Goal: Task Accomplishment & Management: Use online tool/utility

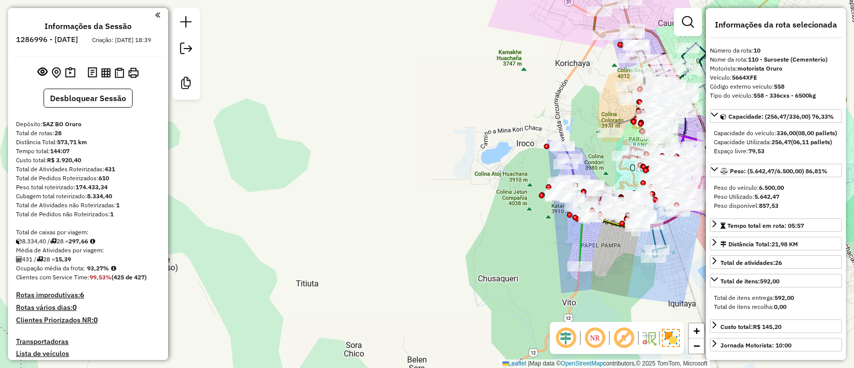
select select "**********"
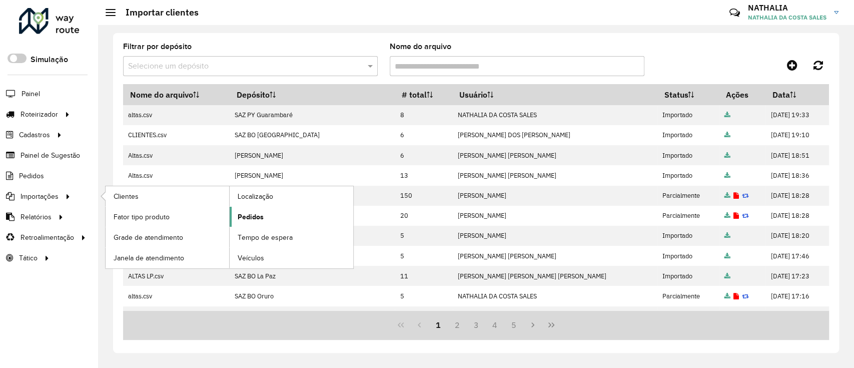
click at [240, 212] on span "Pedidos" at bounding box center [251, 217] width 26 height 11
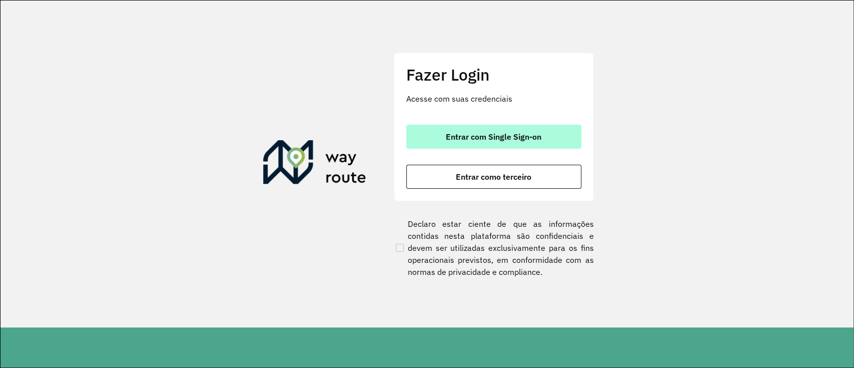
click at [428, 129] on button "Entrar com Single Sign-on" at bounding box center [493, 137] width 175 height 24
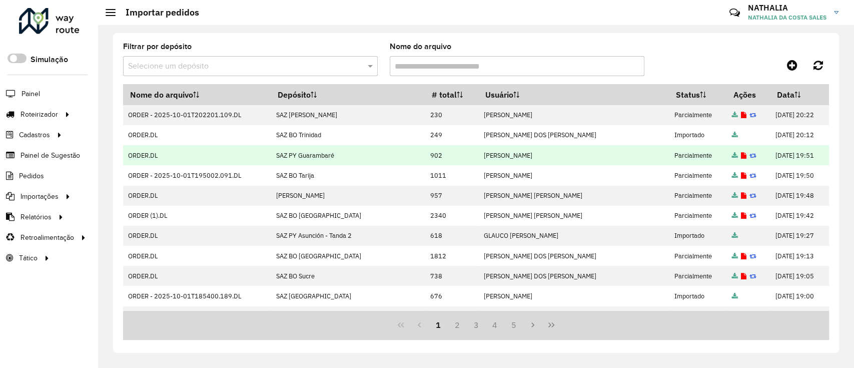
click at [442, 157] on td "902" at bounding box center [452, 155] width 54 height 20
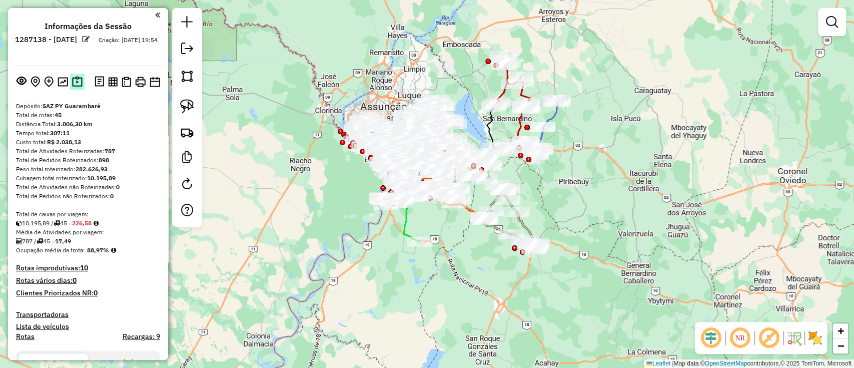
click at [79, 83] on img at bounding box center [77, 82] width 11 height 12
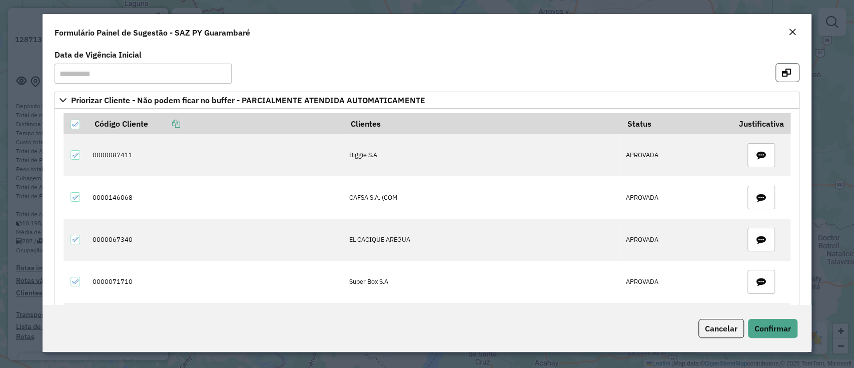
click at [787, 72] on icon "button" at bounding box center [786, 73] width 9 height 8
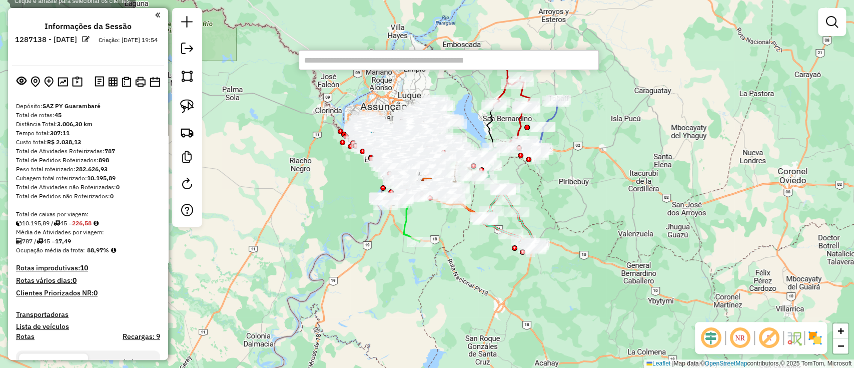
paste input "**********"
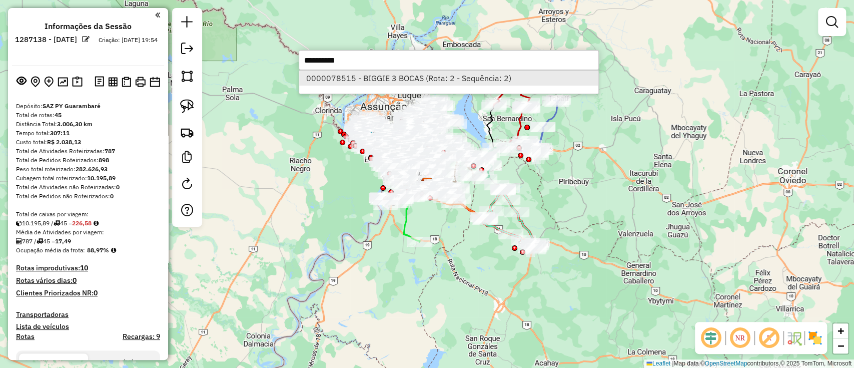
type input "**********"
click at [365, 76] on li "0000078515 - BIGGIE 3 BOCAS (Rota: 2 - Sequência: 2)" at bounding box center [448, 78] width 299 height 15
select select "**********"
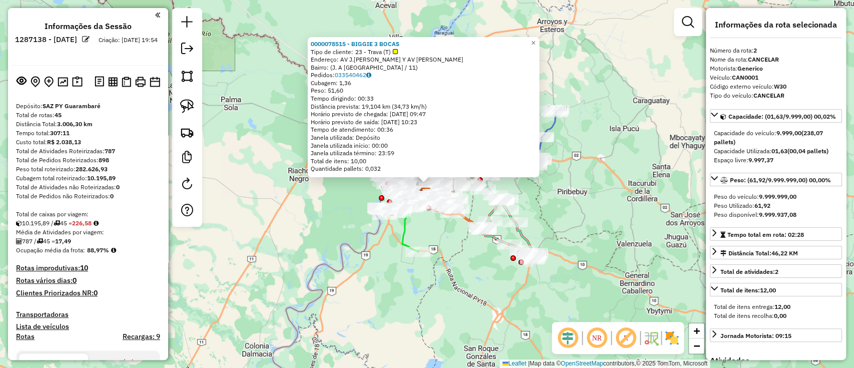
scroll to position [440, 0]
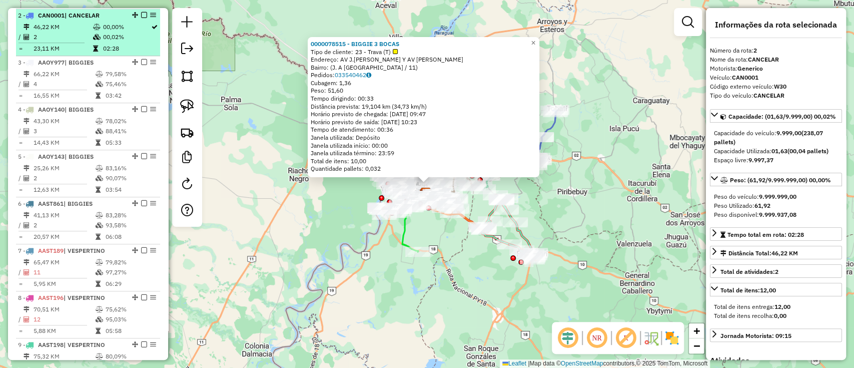
click at [141, 15] on em at bounding box center [144, 15] width 6 height 6
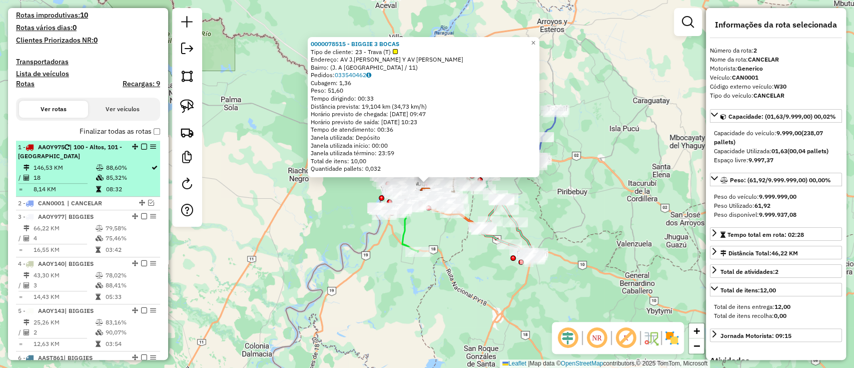
scroll to position [240, 0]
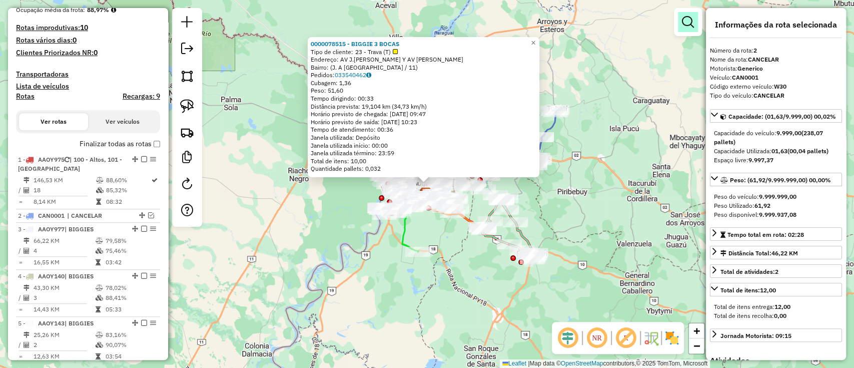
click at [682, 22] on em at bounding box center [688, 22] width 12 height 12
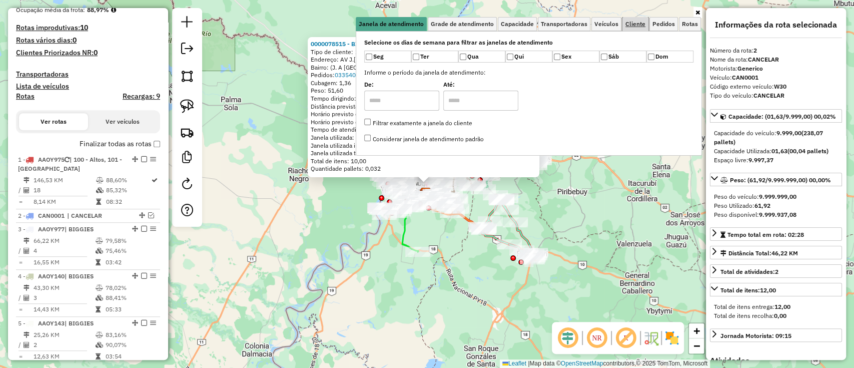
click at [639, 28] on link "Cliente" at bounding box center [635, 24] width 26 height 14
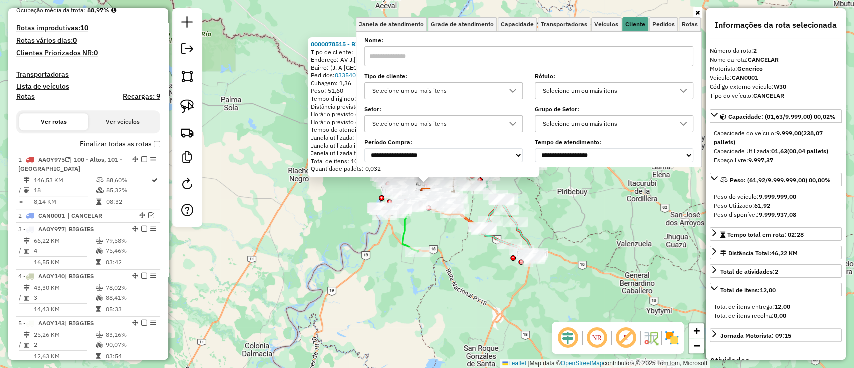
click at [455, 91] on div "Selecione um ou mais itens" at bounding box center [436, 91] width 135 height 16
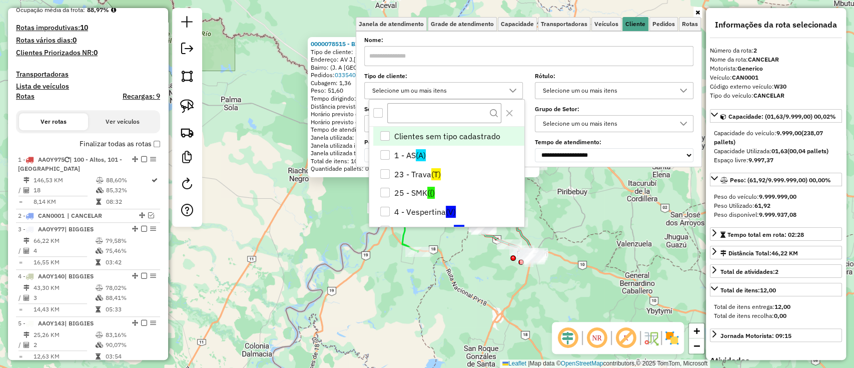
scroll to position [6, 35]
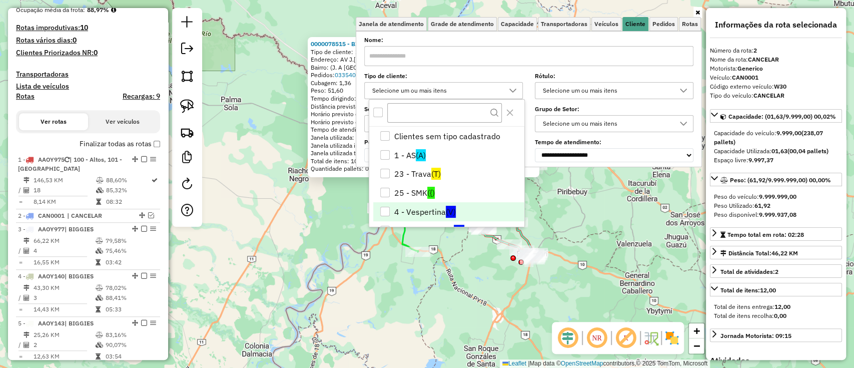
click at [434, 206] on li "4 - Vespertina (V)" at bounding box center [448, 211] width 151 height 19
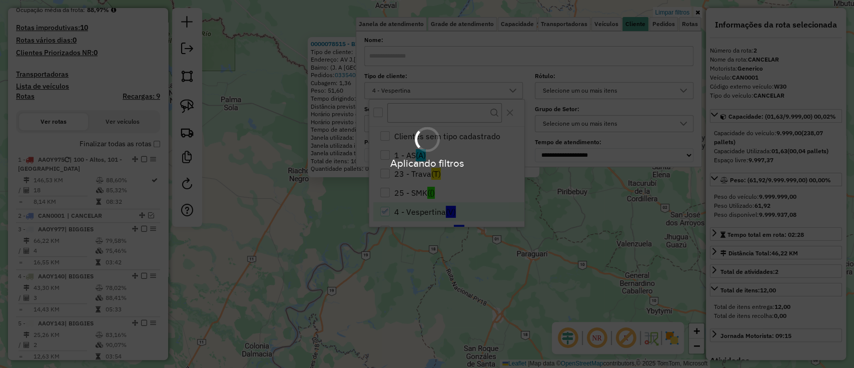
click at [305, 182] on hb-app "Aplicando filtros Pop-up bloqueado! Seu navegador bloqueou automáticamente a ab…" at bounding box center [427, 184] width 854 height 368
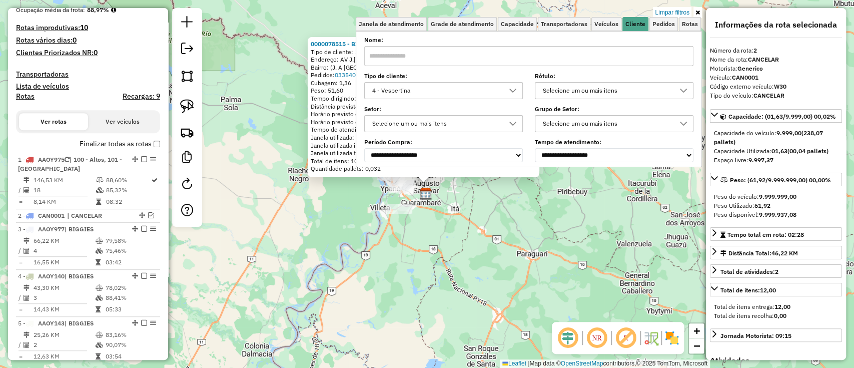
click at [400, 241] on div "0000078515 - BIGGIE 3 BOCAS Tipo de cliente: 23 - Trava (T) Endereço: AV J.AUGU…" at bounding box center [427, 184] width 854 height 368
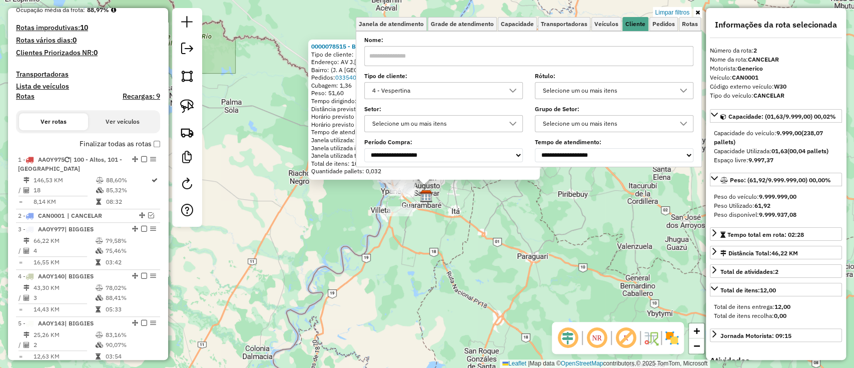
click at [420, 254] on div "0000078515 - BIGGIE 3 BOCAS Tipo de cliente: 23 - Trava (T) Endereço: AV J.AUGU…" at bounding box center [427, 184] width 854 height 368
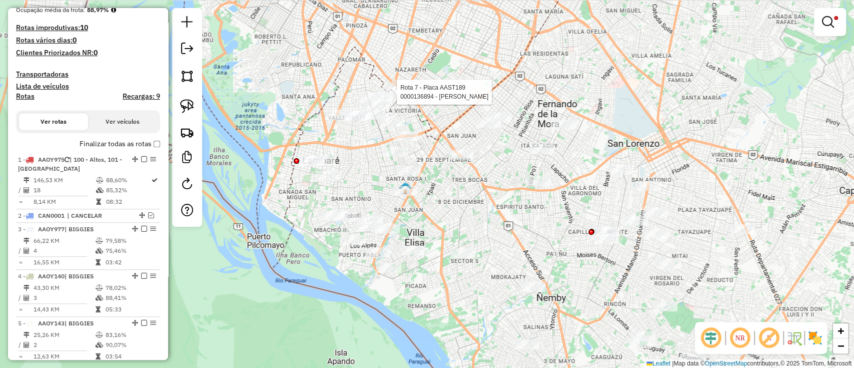
select select "**********"
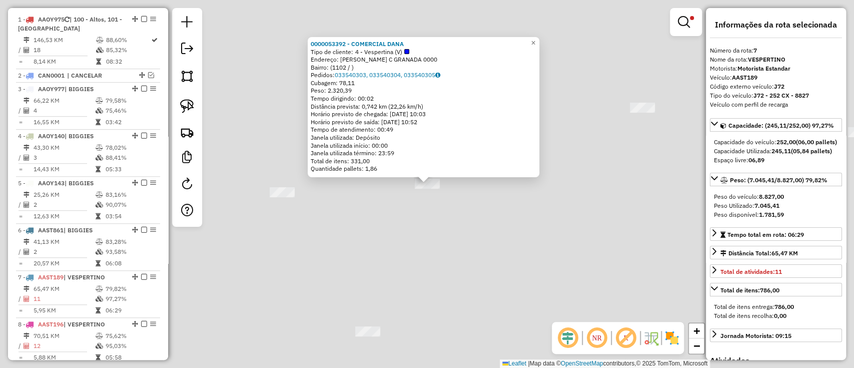
scroll to position [642, 0]
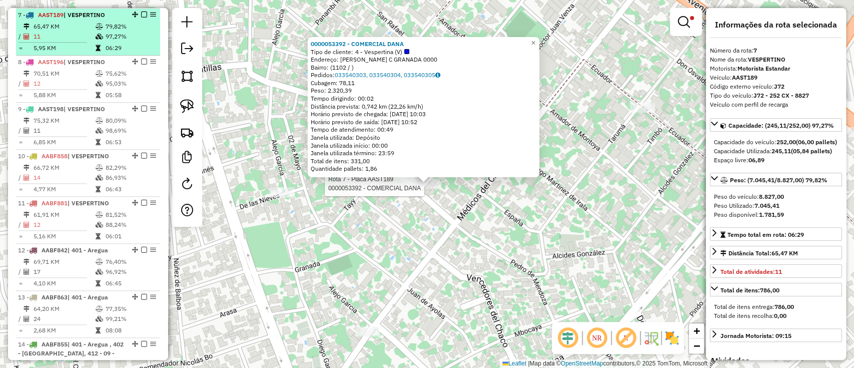
click at [141, 14] on em at bounding box center [144, 15] width 6 height 6
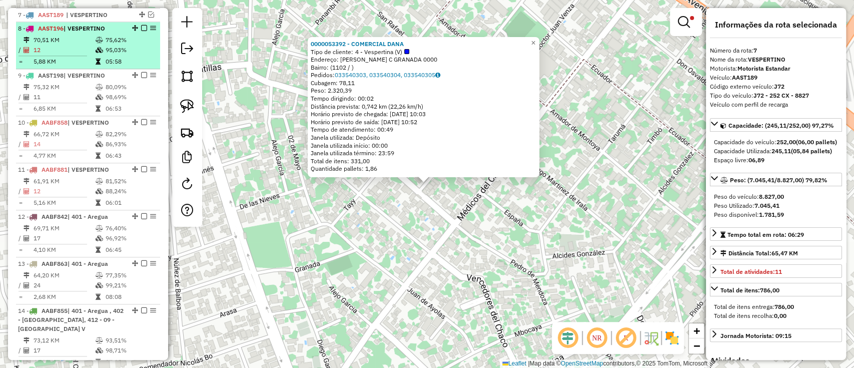
click at [107, 42] on td "75,62%" at bounding box center [130, 40] width 51 height 10
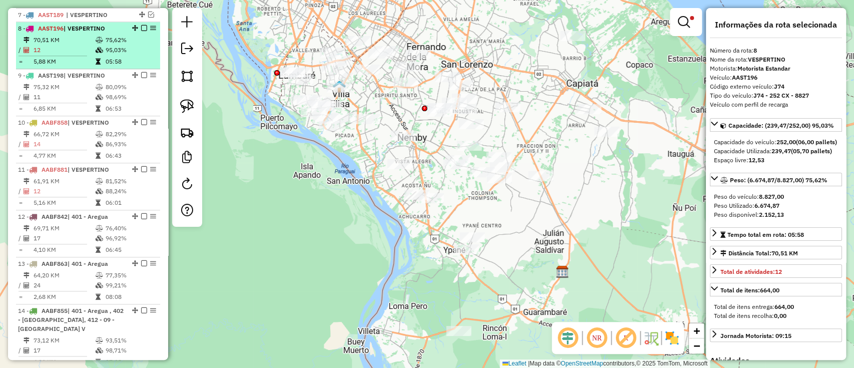
click at [71, 46] on td "12" at bounding box center [64, 50] width 62 height 10
click at [138, 25] on div at bounding box center [141, 28] width 30 height 6
click at [141, 27] on em at bounding box center [144, 28] width 6 height 6
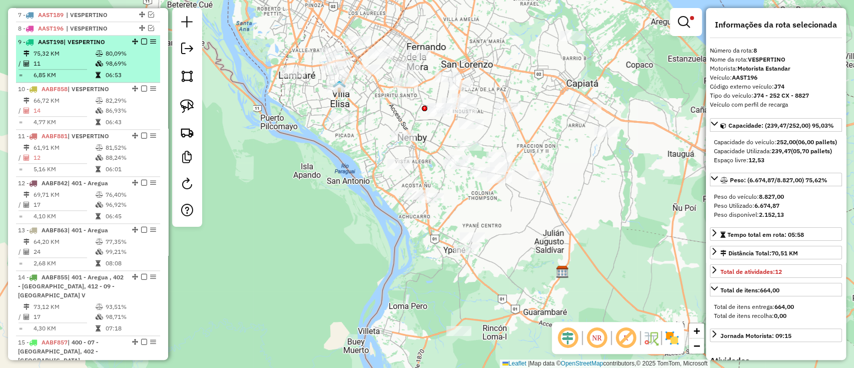
click at [111, 56] on td "80,09%" at bounding box center [130, 54] width 51 height 10
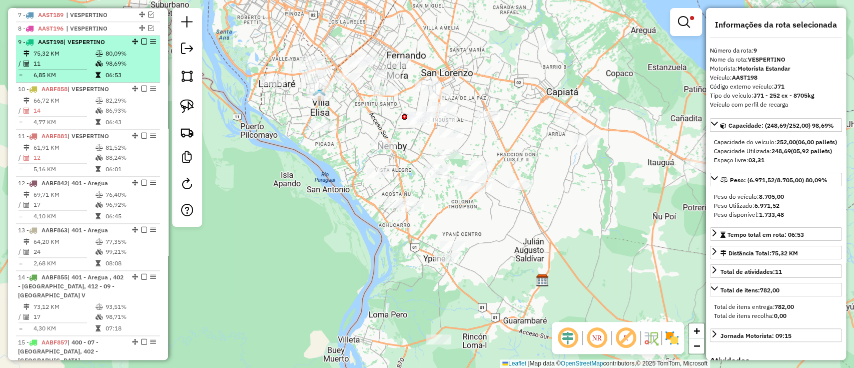
click at [142, 39] on em at bounding box center [144, 42] width 6 height 6
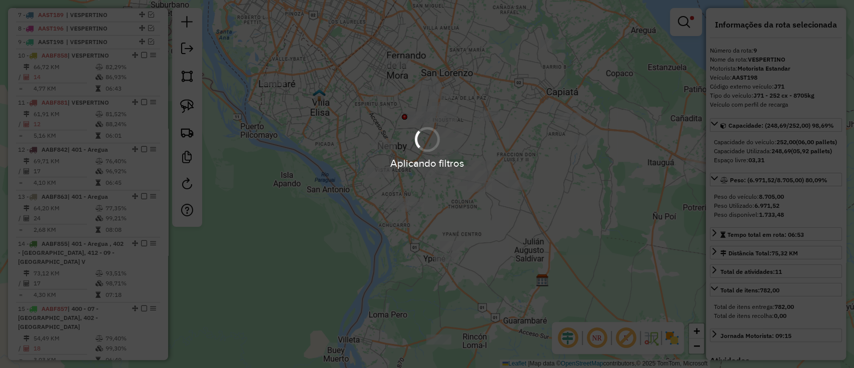
click at [119, 77] on hb-app "Aplicando filtros Pop-up bloqueado! Seu navegador bloqueou automáticamente a ab…" at bounding box center [427, 184] width 854 height 368
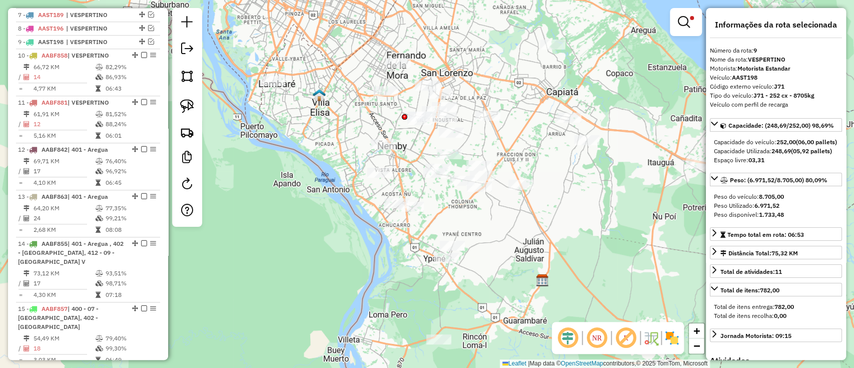
click at [119, 77] on td "86,93%" at bounding box center [130, 77] width 51 height 10
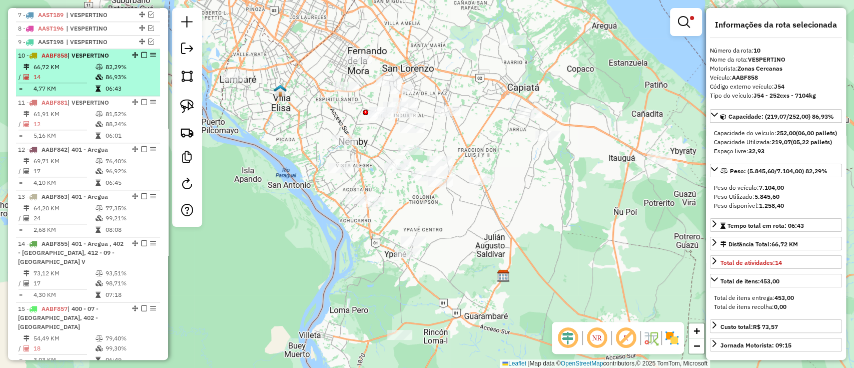
click at [144, 55] on em at bounding box center [144, 55] width 6 height 6
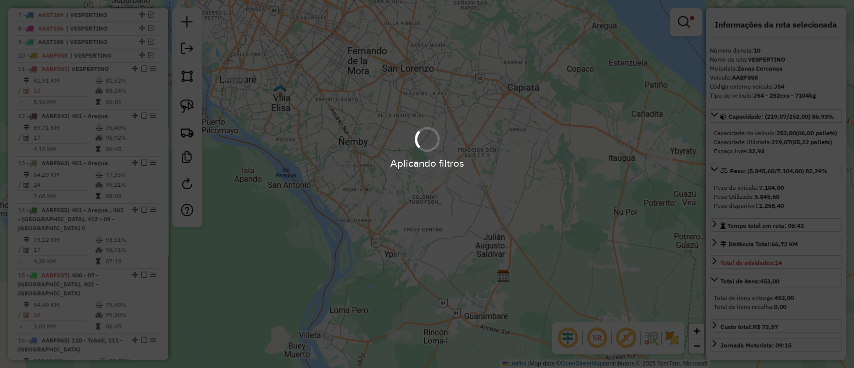
click at [114, 86] on td "88,24%" at bounding box center [130, 91] width 51 height 10
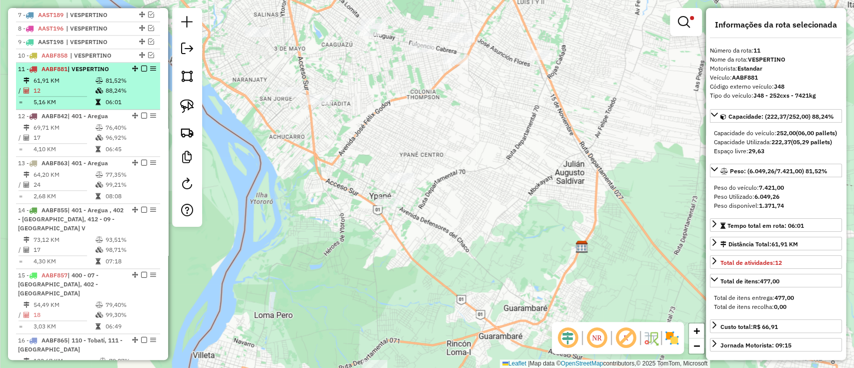
click at [141, 67] on em at bounding box center [144, 69] width 6 height 6
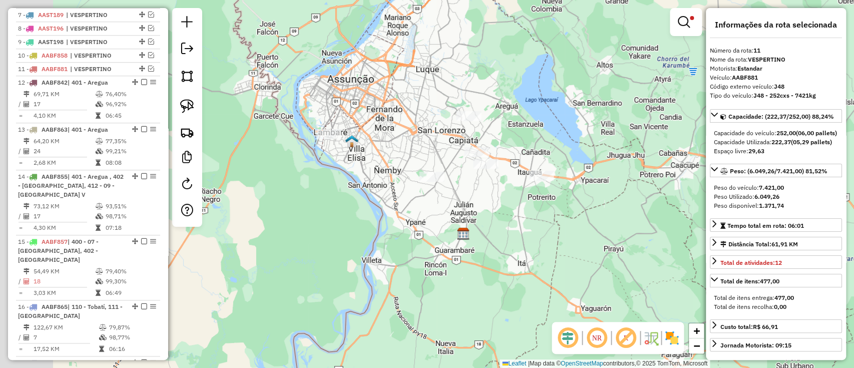
drag, startPoint x: 404, startPoint y: 211, endPoint x: 419, endPoint y: 233, distance: 25.9
click at [419, 233] on div "Limpar filtros Janela de atendimento Grade de atendimento Capacidade Transporta…" at bounding box center [427, 184] width 854 height 368
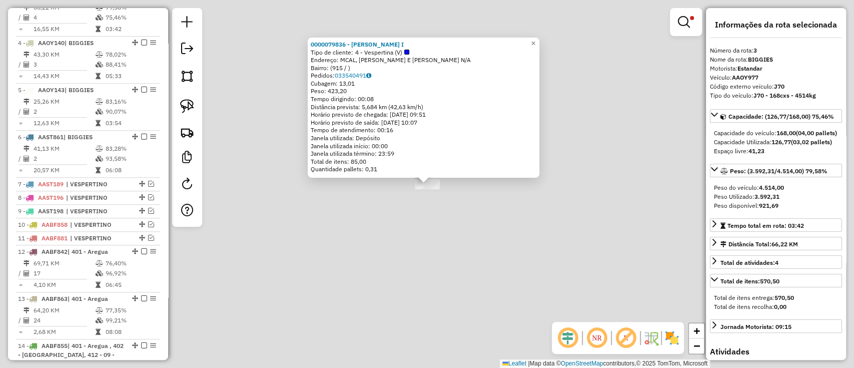
scroll to position [454, 0]
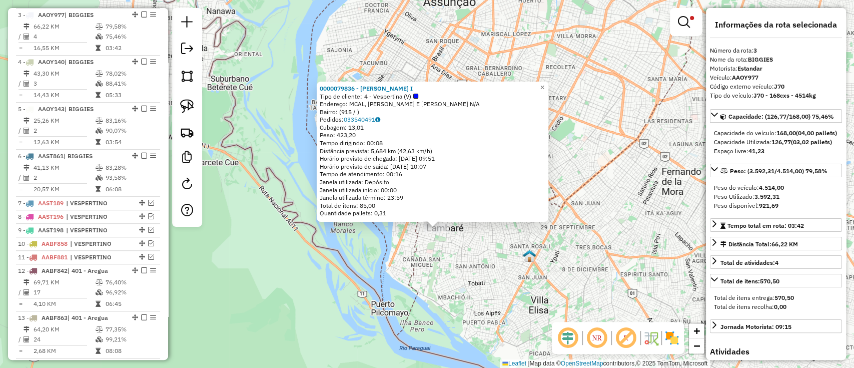
drag, startPoint x: 426, startPoint y: 271, endPoint x: 469, endPoint y: 272, distance: 42.6
click at [464, 281] on div "0000079836 - OLGA LA BODEGUERA I Tipo de cliente: 4 - Vespertina (V) Endereço: …" at bounding box center [427, 184] width 854 height 368
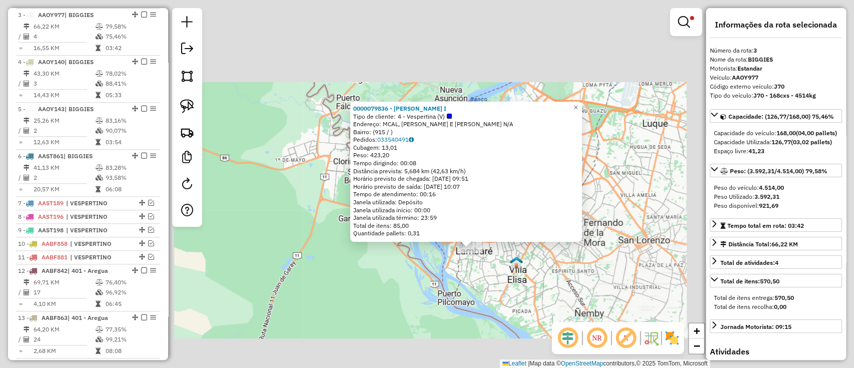
click at [462, 258] on div "0000079836 - OLGA LA BODEGUERA I Tipo de cliente: 4 - Vespertina (V) Endereço: …" at bounding box center [427, 184] width 854 height 368
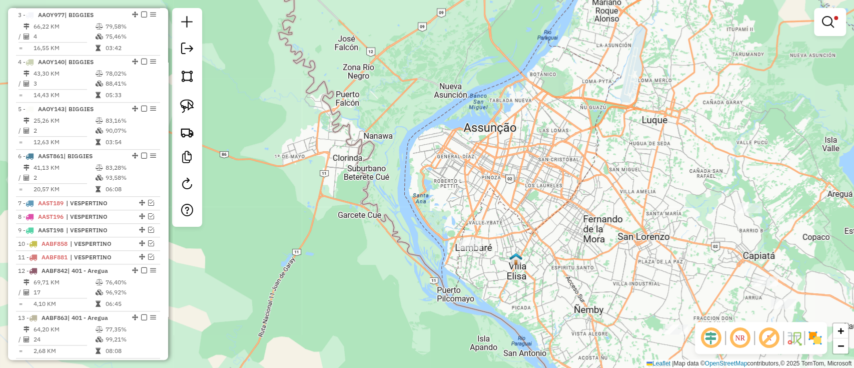
drag, startPoint x: 492, startPoint y: 200, endPoint x: 331, endPoint y: 136, distance: 172.7
click at [333, 138] on div "Limpar filtros Janela de atendimento Grade de atendimento Capacidade Transporta…" at bounding box center [427, 184] width 854 height 368
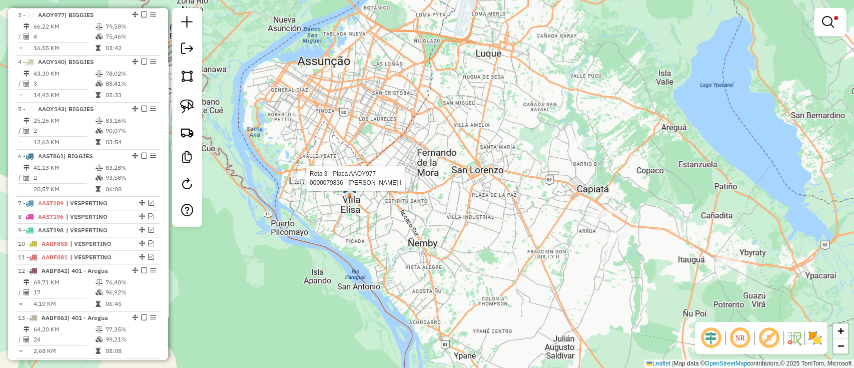
select select "**********"
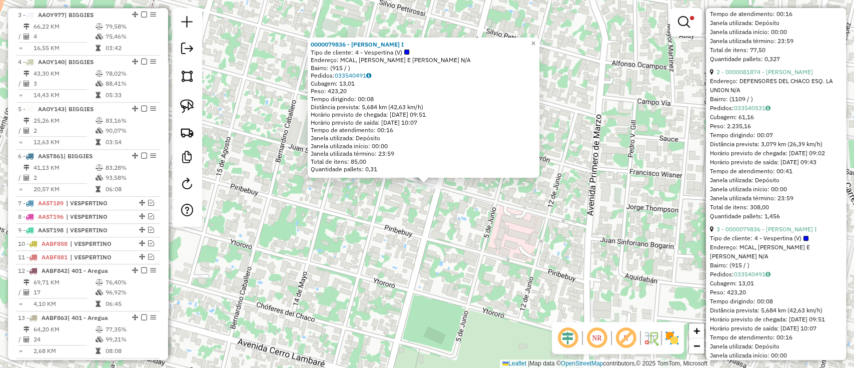
scroll to position [448, 0]
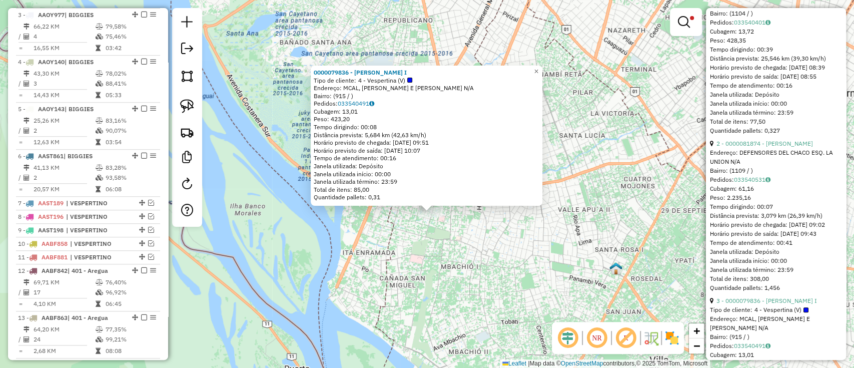
click at [400, 226] on div "0000079836 - OLGA LA BODEGUERA I Tipo de cliente: 4 - Vespertina (V) Endereço: …" at bounding box center [427, 184] width 854 height 368
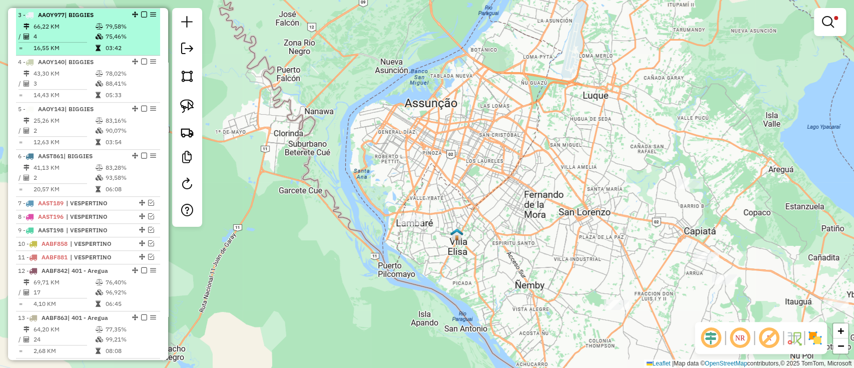
click at [141, 14] on em at bounding box center [144, 15] width 6 height 6
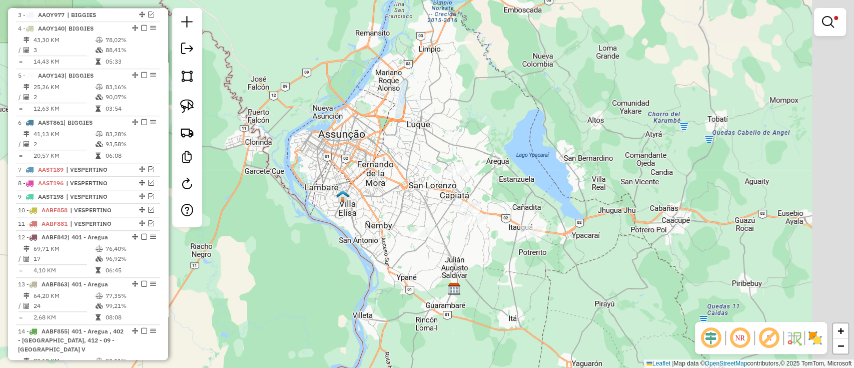
drag, startPoint x: 479, startPoint y: 207, endPoint x: 342, endPoint y: 190, distance: 138.6
click at [342, 190] on div "Limpar filtros Janela de atendimento Grade de atendimento Capacidade Transporta…" at bounding box center [427, 184] width 854 height 368
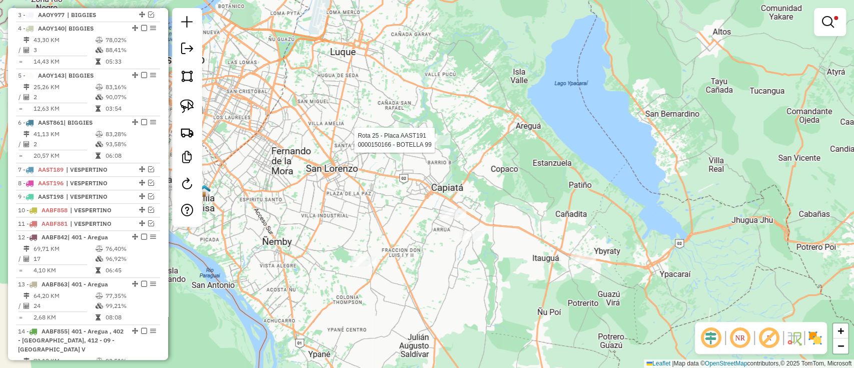
select select "**********"
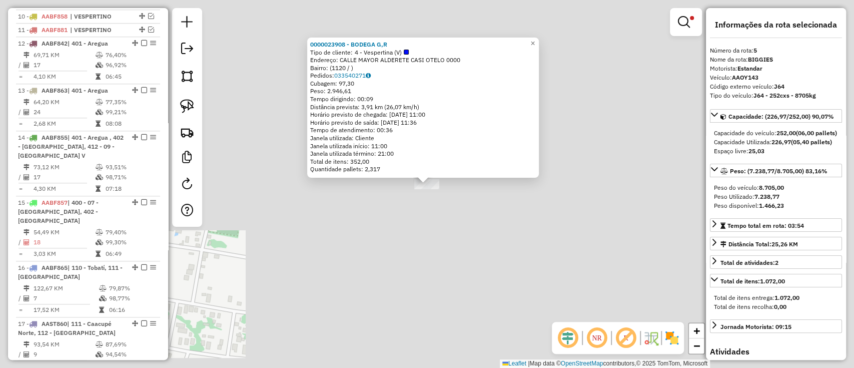
scroll to position [515, 0]
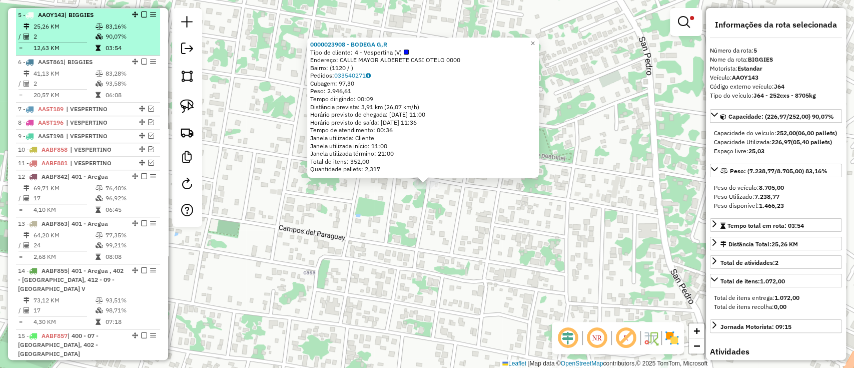
click at [143, 12] on em at bounding box center [144, 15] width 6 height 6
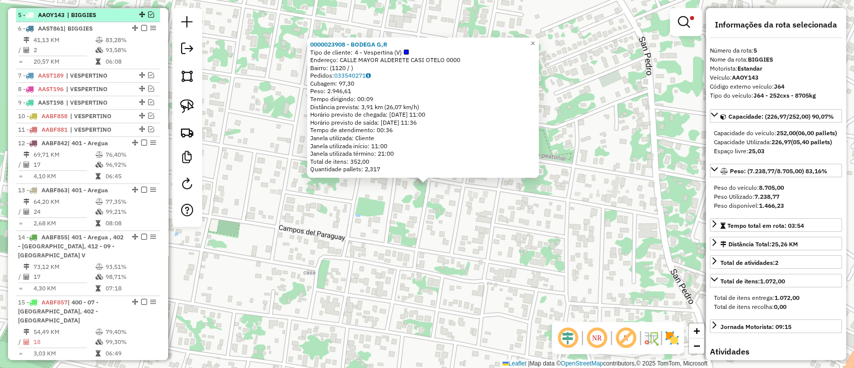
click at [94, 14] on span "| BIGGIES" at bounding box center [90, 15] width 46 height 9
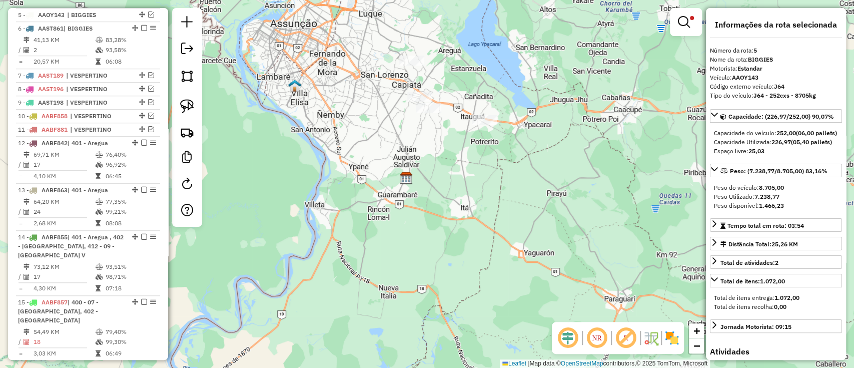
drag, startPoint x: 392, startPoint y: 145, endPoint x: 394, endPoint y: 210, distance: 65.6
click at [394, 210] on div "Limpar filtros Janela de atendimento Grade de atendimento Capacidade Transporta…" at bounding box center [427, 184] width 854 height 368
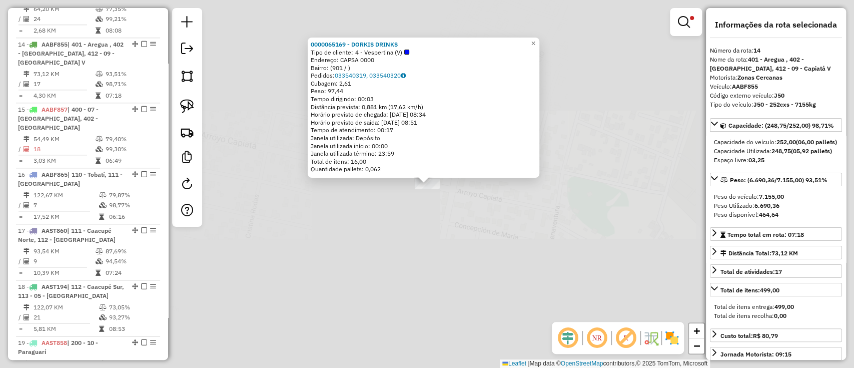
scroll to position [736, 0]
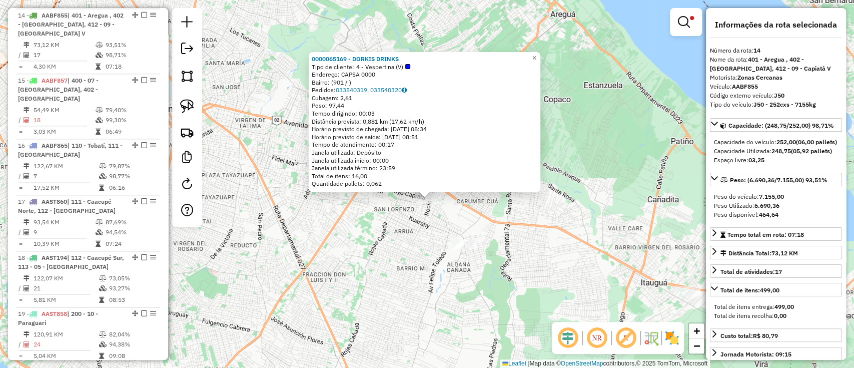
click at [473, 253] on div "Rota 22 - Placa AABF860 0000143974 - BODEGA YAUMARA 0000065169 - DORKIS DRINKS …" at bounding box center [427, 184] width 854 height 368
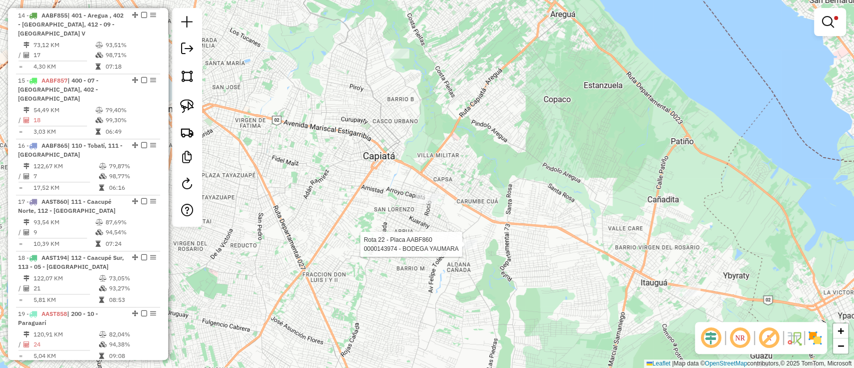
select select "**********"
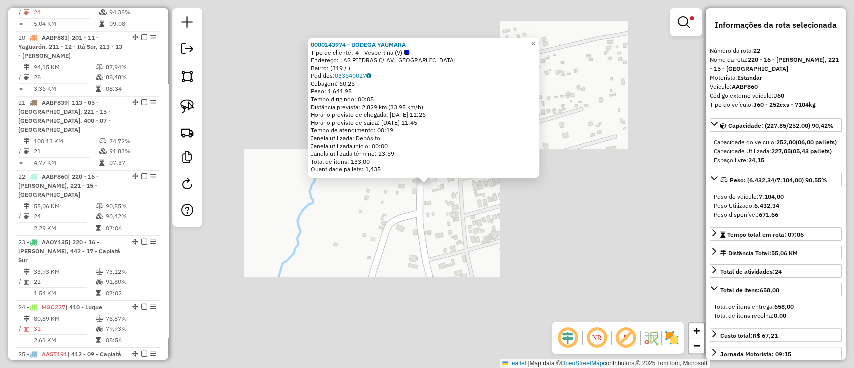
scroll to position [1211, 0]
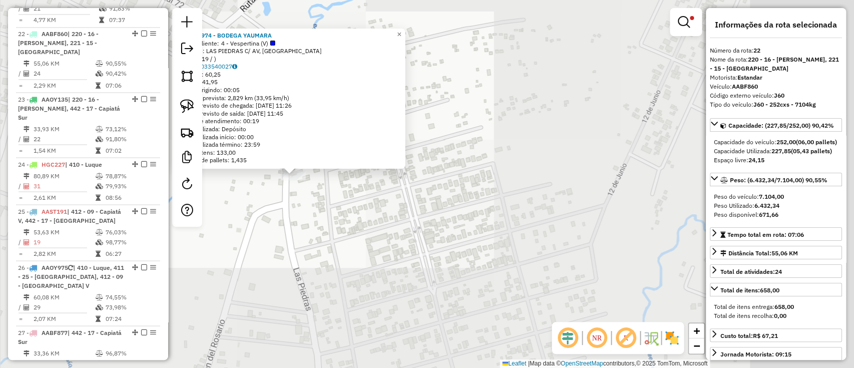
drag, startPoint x: 495, startPoint y: 236, endPoint x: 350, endPoint y: 223, distance: 145.7
click at [352, 225] on div "0000143974 - BODEGA YAUMARA Tipo de cliente: 4 - Vespertina (V) Endereço: LAS P…" at bounding box center [427, 184] width 854 height 368
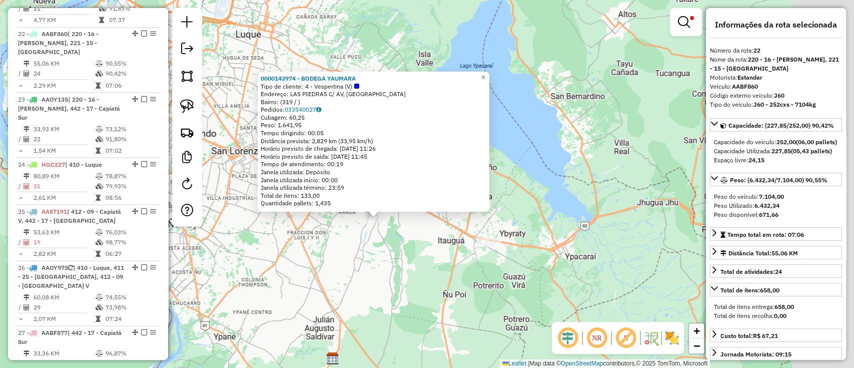
drag, startPoint x: 449, startPoint y: 235, endPoint x: 470, endPoint y: 254, distance: 29.0
click at [437, 233] on div "0000143974 - BODEGA YAUMARA Tipo de cliente: 4 - Vespertina (V) Endereço: LAS P…" at bounding box center [427, 184] width 854 height 368
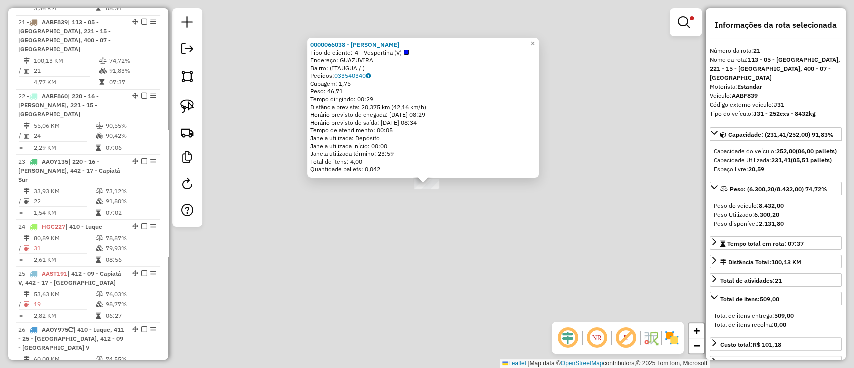
scroll to position [1146, 0]
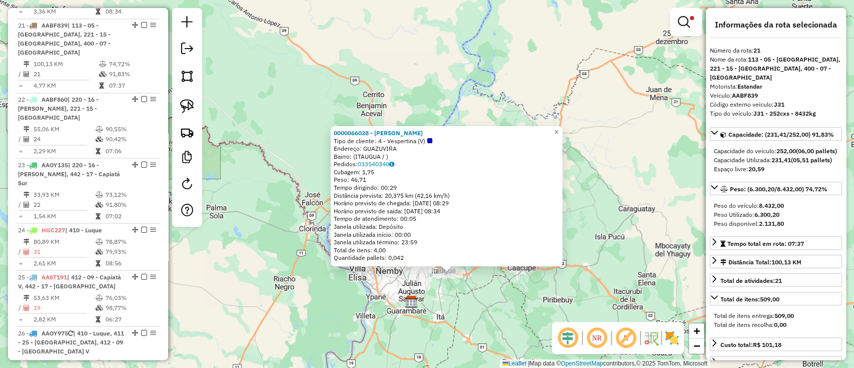
click at [357, 285] on div "0000066038 - JULIAN FEDERICO GOMEZ Tipo de cliente: 4 - Vespertina (V) Endereço…" at bounding box center [427, 184] width 854 height 368
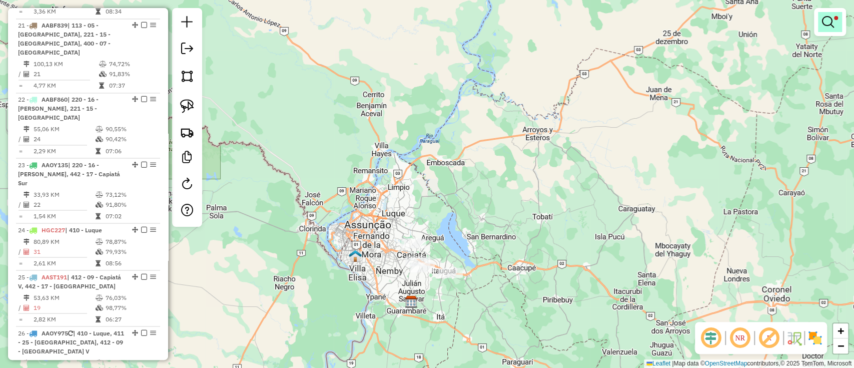
click at [835, 26] on link at bounding box center [830, 22] width 24 height 20
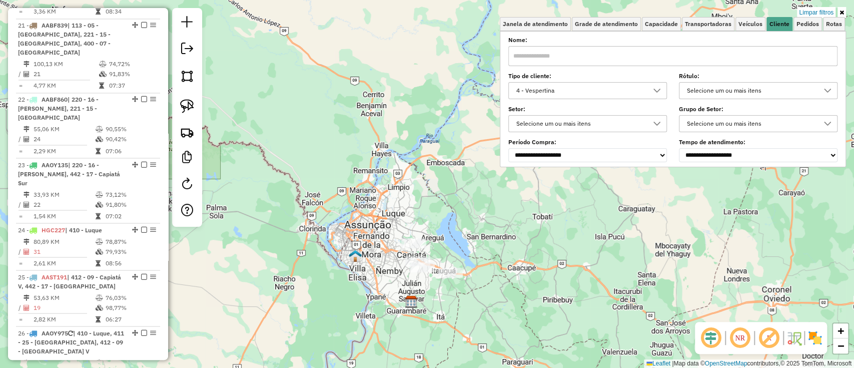
click at [587, 90] on div "4 - Vespertina" at bounding box center [580, 91] width 135 height 16
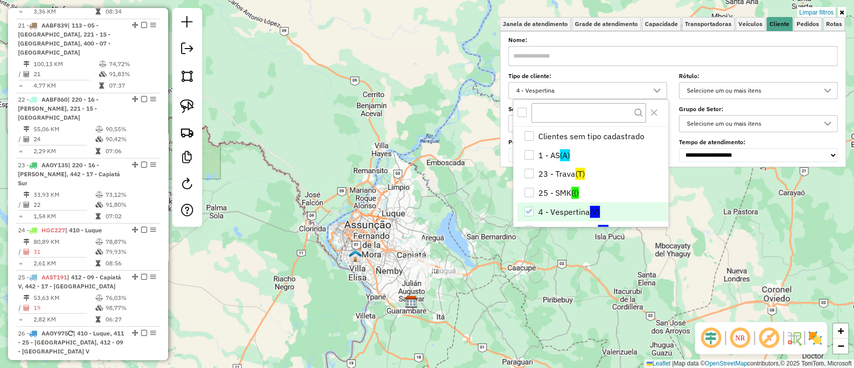
click at [545, 213] on li "4 - Vespertina (V)" at bounding box center [592, 211] width 151 height 19
click at [531, 193] on div "25 - SMK" at bounding box center [529, 193] width 10 height 10
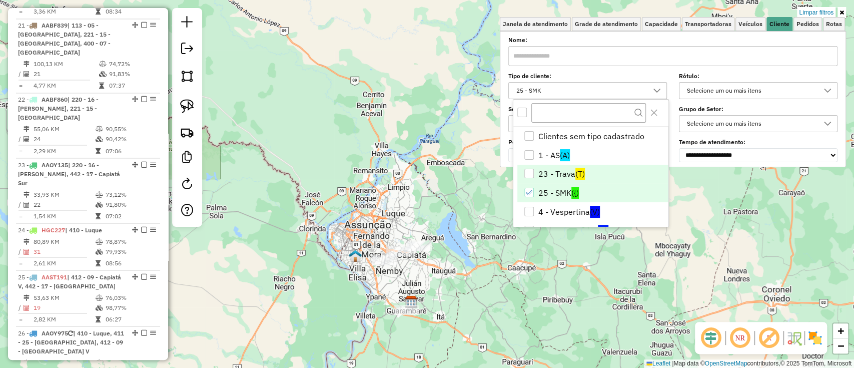
click at [530, 170] on div "23 - Trava" at bounding box center [529, 174] width 10 height 10
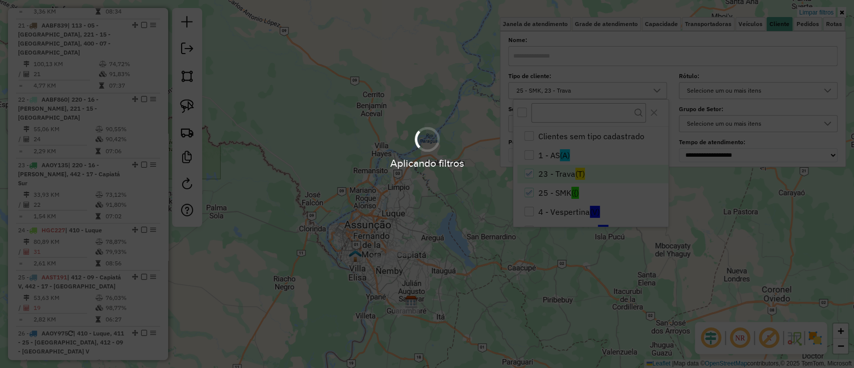
click at [366, 201] on hb-app "Aplicando filtros Pop-up bloqueado! Seu navegador bloqueou automáticamente a ab…" at bounding box center [427, 184] width 854 height 368
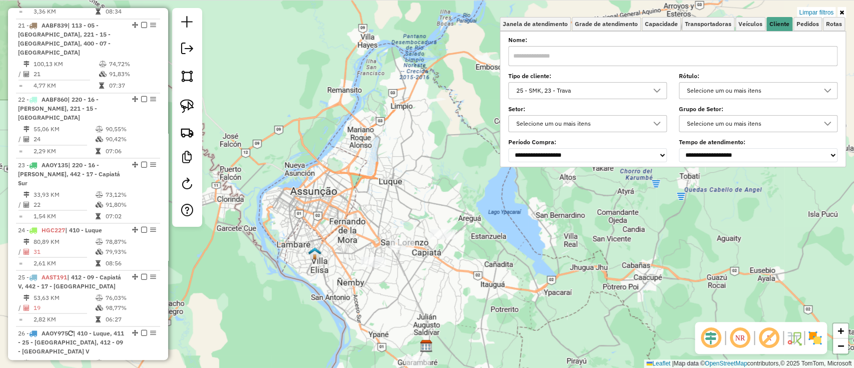
click at [376, 271] on div "Limpar filtros Janela de atendimento Grade de atendimento Capacidade Transporta…" at bounding box center [427, 184] width 854 height 368
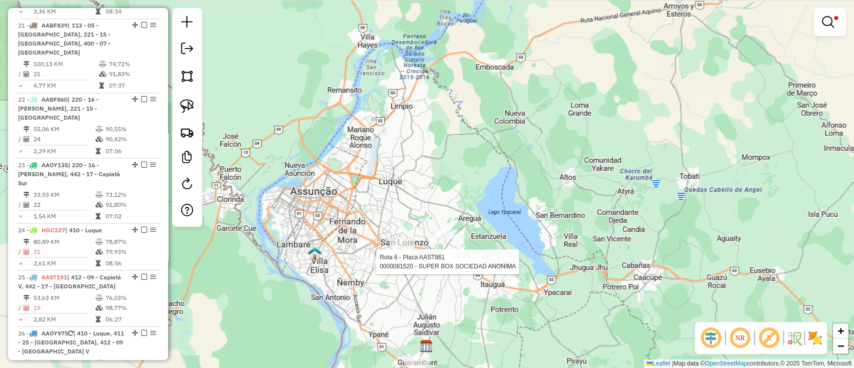
select select "**********"
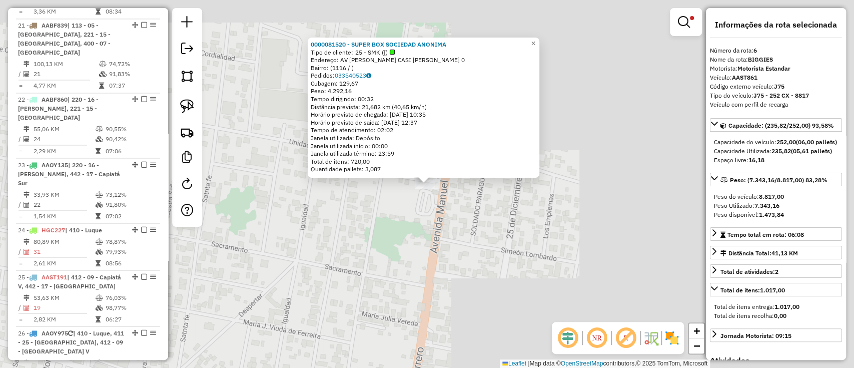
scroll to position [528, 0]
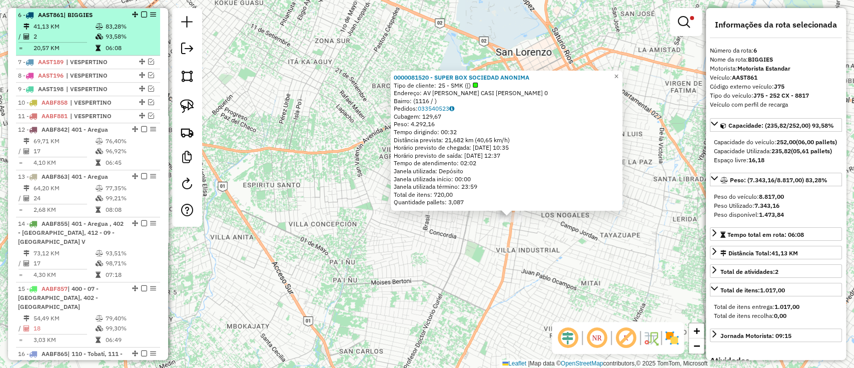
click at [142, 12] on em at bounding box center [144, 15] width 6 height 6
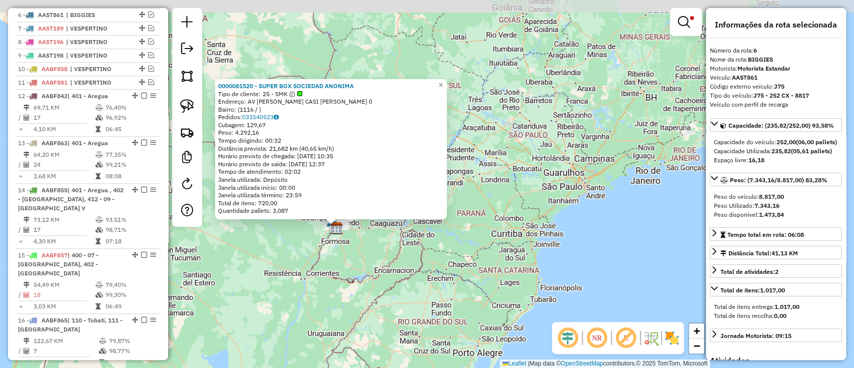
click at [352, 246] on div "0000081520 - SUPER BOX SOCIEDAD ANONIMA Tipo de cliente: 25 - SMK ({) Endereço:…" at bounding box center [427, 184] width 854 height 368
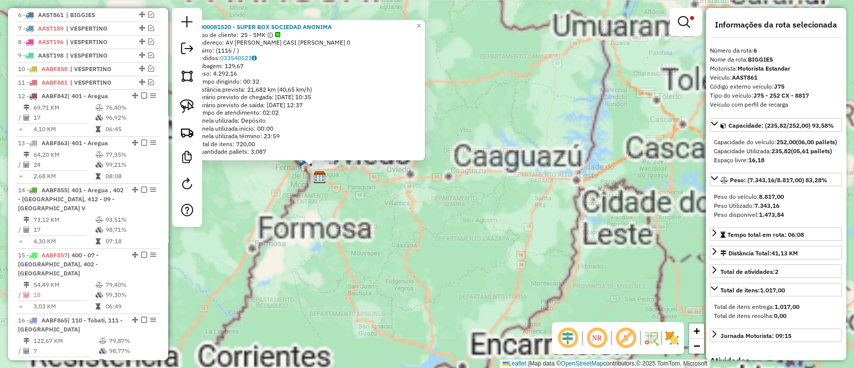
click at [335, 227] on div "0000081520 - SUPER BOX SOCIEDAD ANONIMA Tipo de cliente: 25 - SMK ({) Endereço:…" at bounding box center [427, 184] width 854 height 368
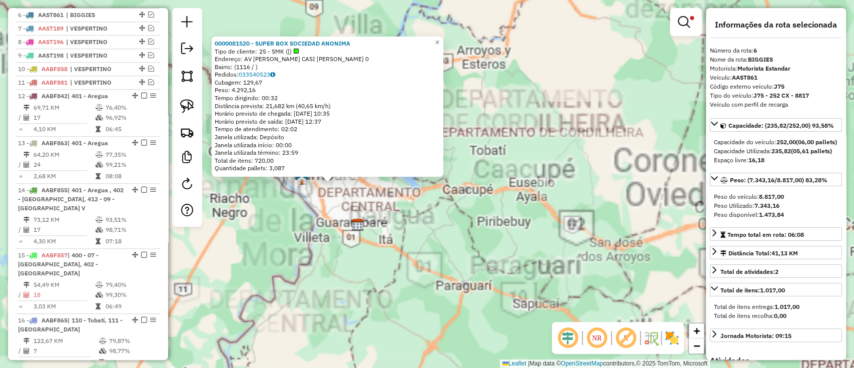
drag, startPoint x: 365, startPoint y: 220, endPoint x: 355, endPoint y: 211, distance: 13.8
click at [372, 246] on div "0000081520 - SUPER BOX SOCIEDAD ANONIMA Tipo de cliente: 25 - SMK ({) Endereço:…" at bounding box center [427, 184] width 854 height 368
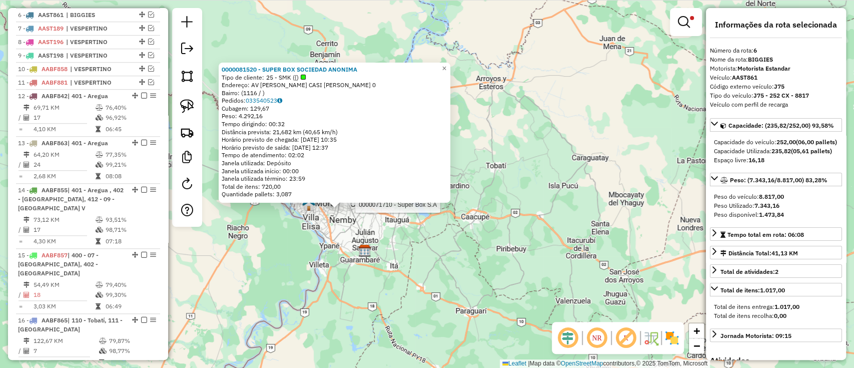
click at [356, 205] on div at bounding box center [352, 200] width 25 height 10
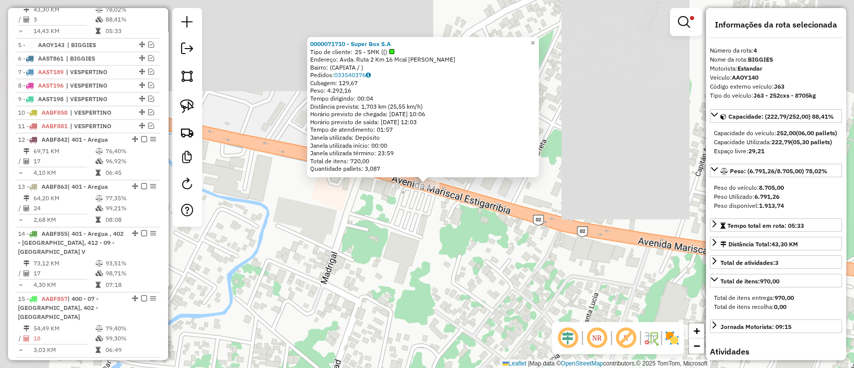
scroll to position [468, 0]
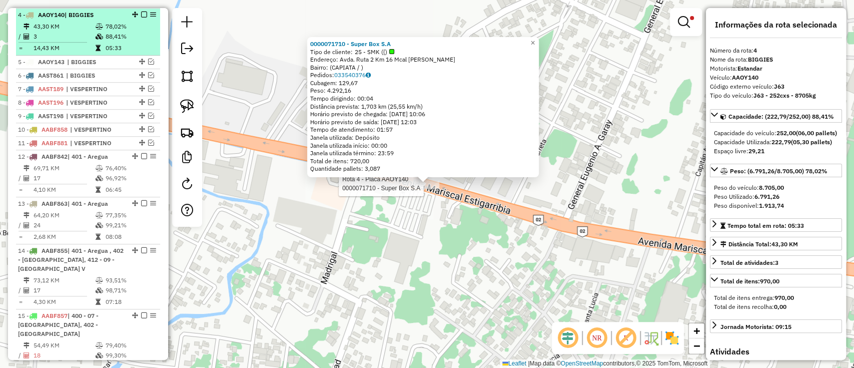
click at [141, 15] on em at bounding box center [144, 15] width 6 height 6
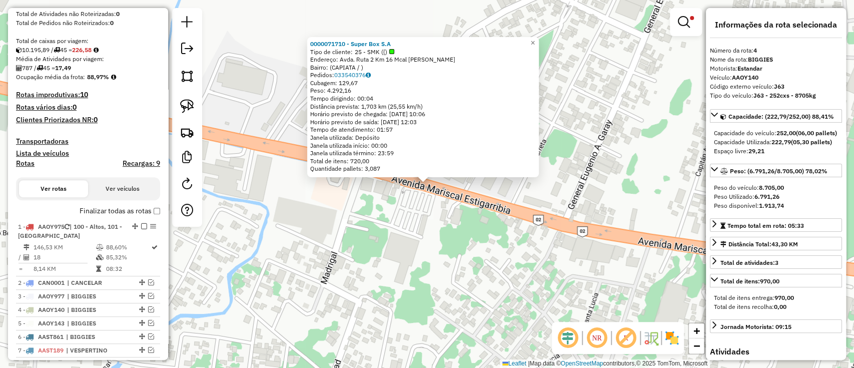
scroll to position [134, 0]
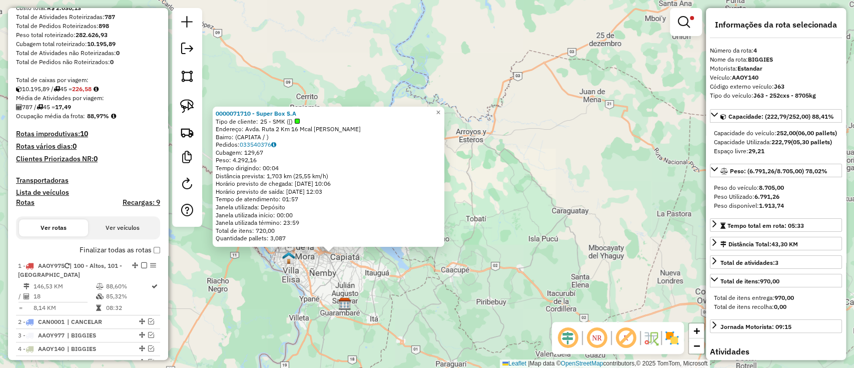
click at [554, 223] on div "0000071710 - Super Box S.A Tipo de cliente: 25 - SMK ({) Endereço: Avda. Ruta 2…" at bounding box center [427, 184] width 854 height 368
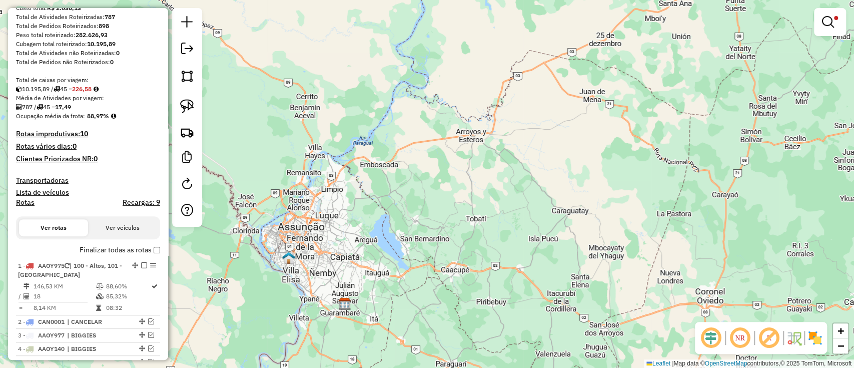
click at [842, 23] on div at bounding box center [830, 22] width 32 height 28
click at [831, 13] on link at bounding box center [830, 22] width 24 height 20
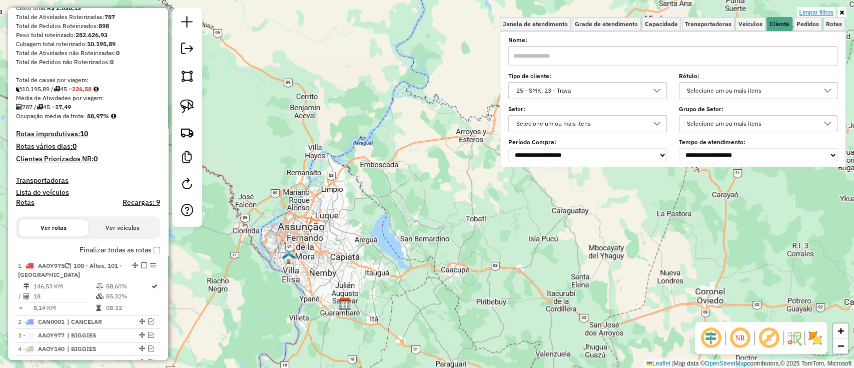
click at [822, 16] on link "Limpar filtros" at bounding box center [816, 12] width 39 height 11
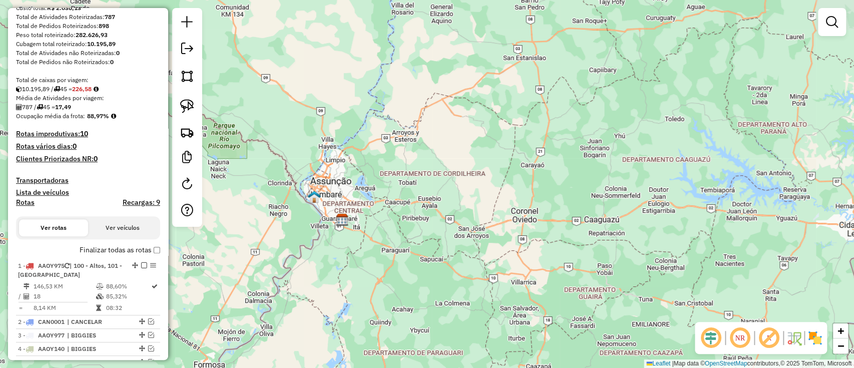
click at [68, 278] on div "1 - AAOY975 | 100 - Altos, 101 - Atyrá" at bounding box center [71, 270] width 106 height 18
select select "**********"
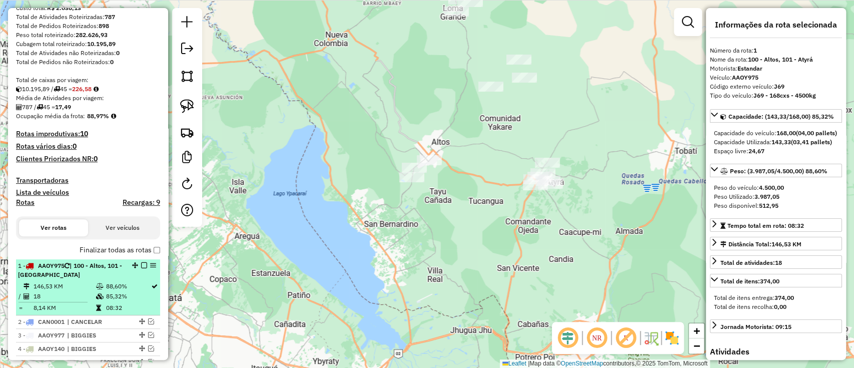
click at [141, 264] on em at bounding box center [144, 265] width 6 height 6
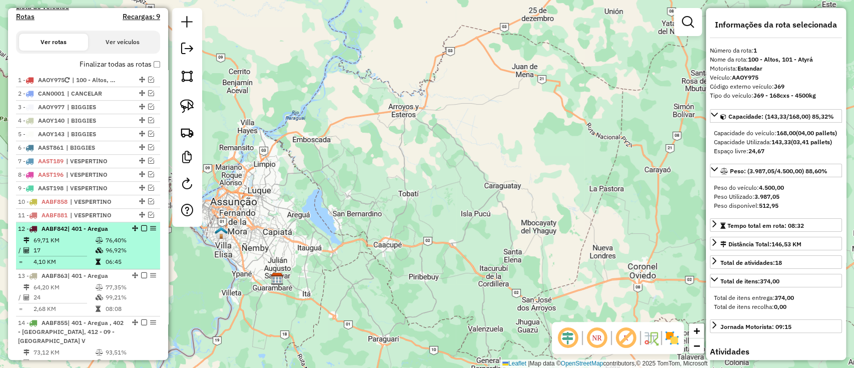
scroll to position [334, 0]
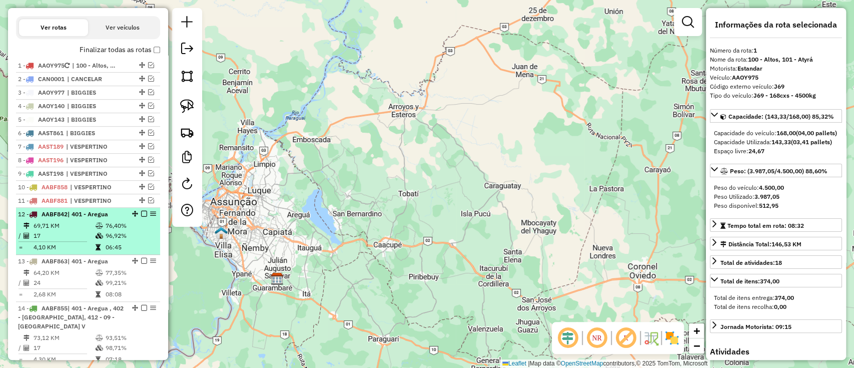
click at [81, 234] on td "17" at bounding box center [64, 236] width 62 height 10
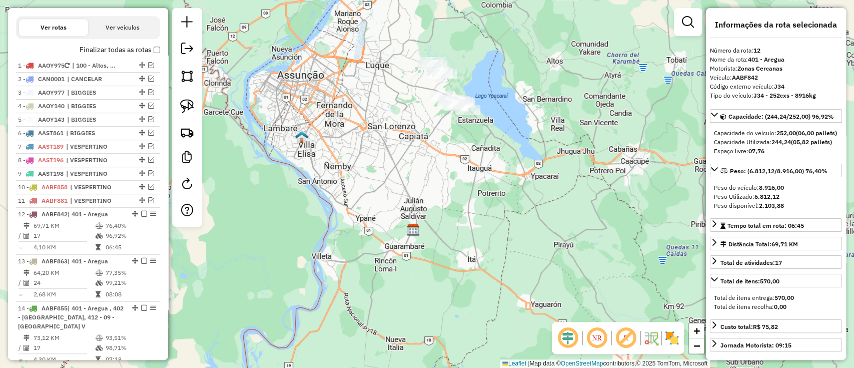
click at [673, 338] on img at bounding box center [672, 338] width 16 height 16
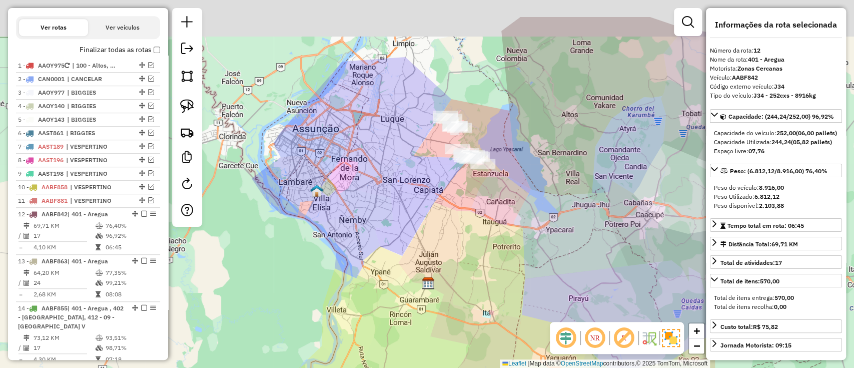
click at [564, 235] on div "Janela de atendimento Grade de atendimento Capacidade Transportadoras Veículos …" at bounding box center [427, 184] width 854 height 368
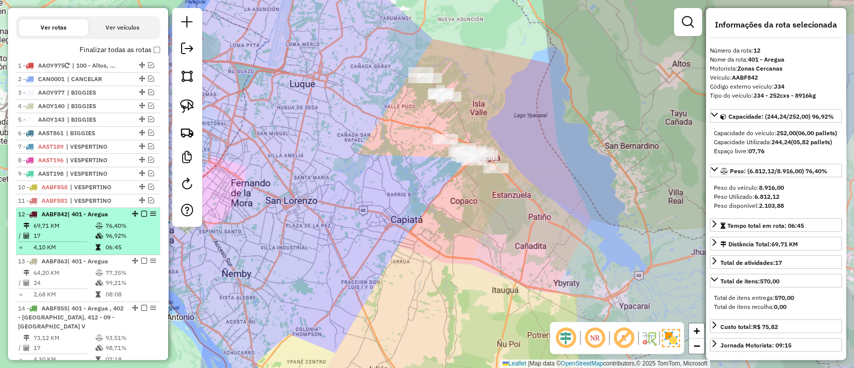
click at [142, 211] on em at bounding box center [144, 214] width 6 height 6
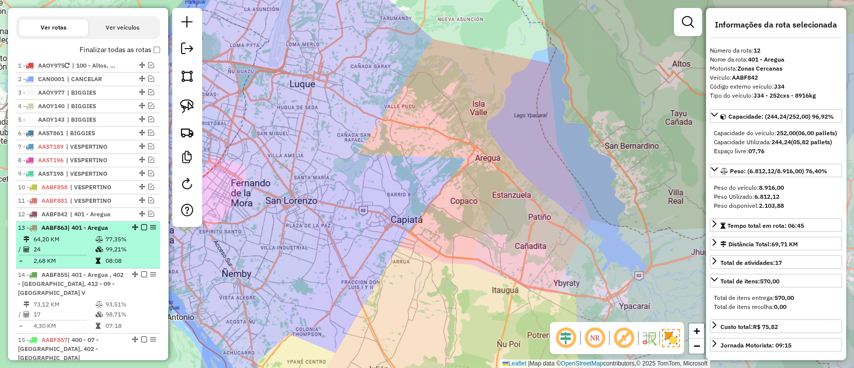
click at [102, 238] on td at bounding box center [100, 239] width 10 height 10
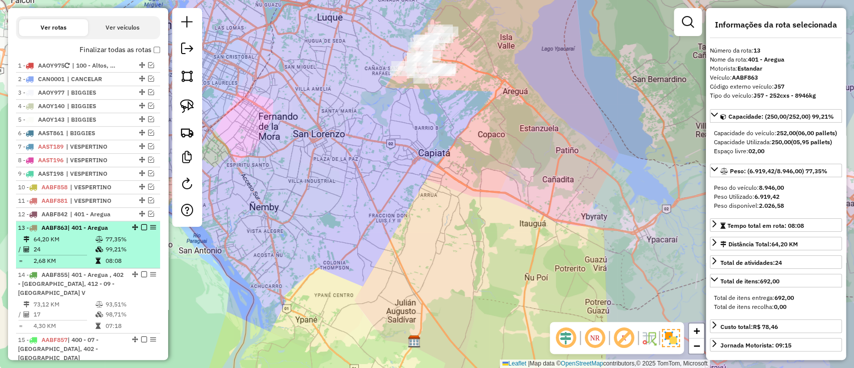
click at [144, 224] on em at bounding box center [144, 227] width 6 height 6
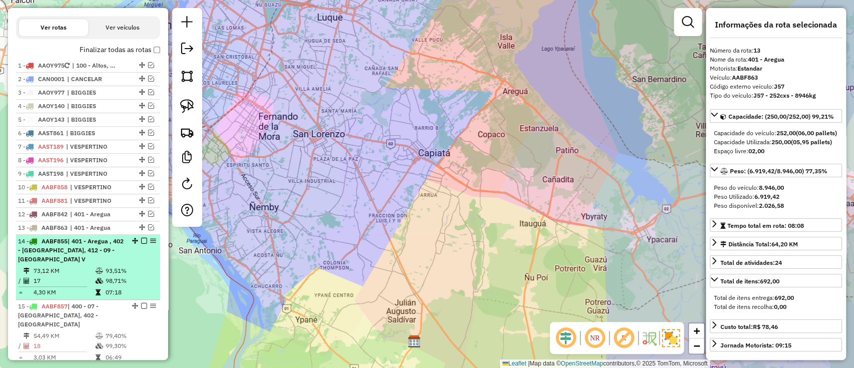
click at [126, 260] on div "14 - AABF855 | 401 - Aregua , 402 - Capiatá Norte, 412 - 09 - Capiatá V" at bounding box center [88, 250] width 140 height 27
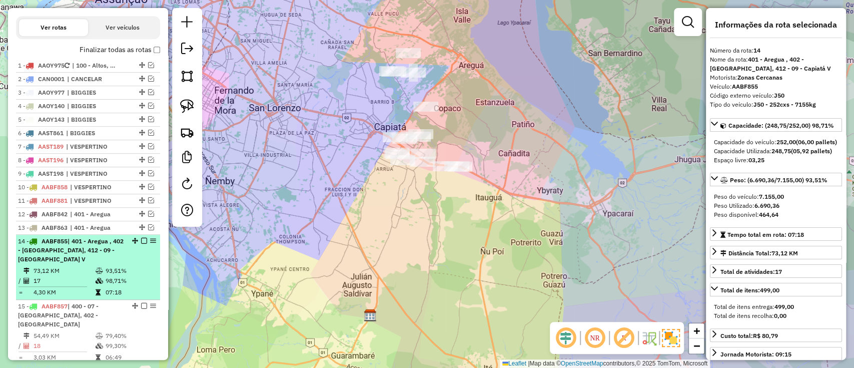
click at [143, 240] on em at bounding box center [144, 241] width 6 height 6
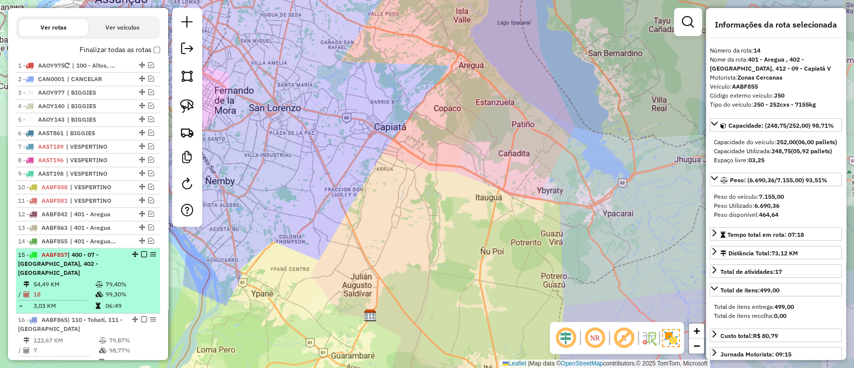
click at [121, 301] on td "06:49" at bounding box center [130, 306] width 51 height 10
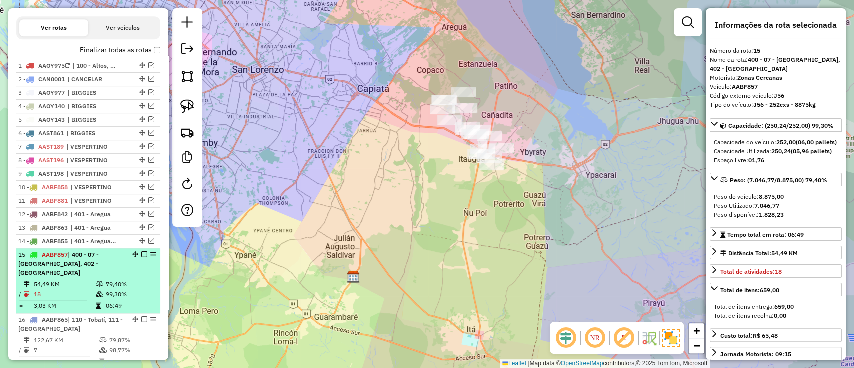
click at [141, 251] on em at bounding box center [144, 254] width 6 height 6
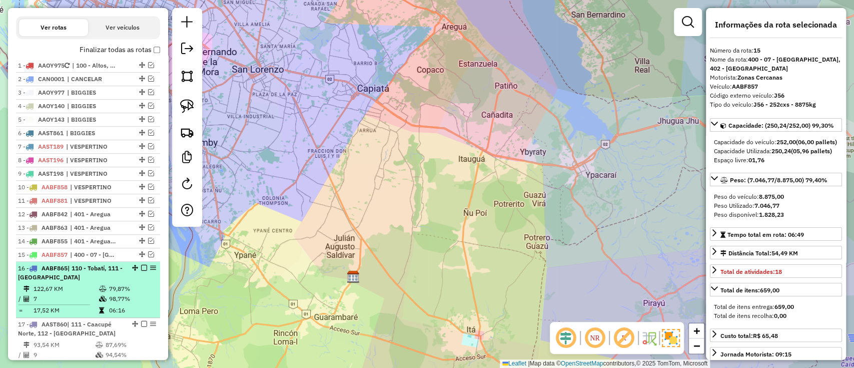
click at [122, 280] on div "16 - AABF865 | 110 - Tobatí, 111 - Caacupé Norte" at bounding box center [88, 273] width 140 height 18
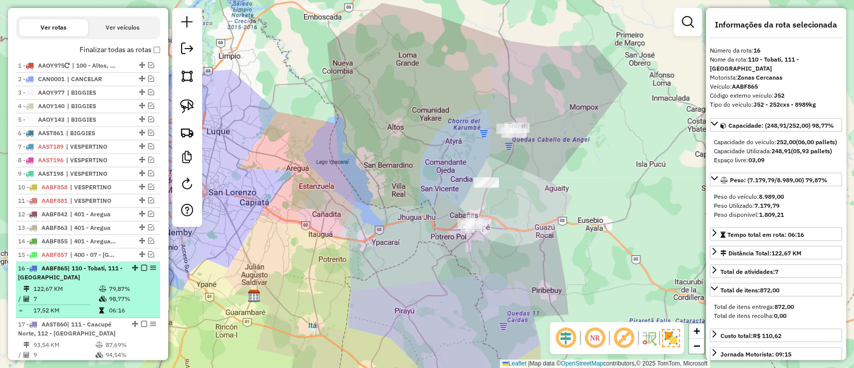
click at [143, 266] on em at bounding box center [144, 268] width 6 height 6
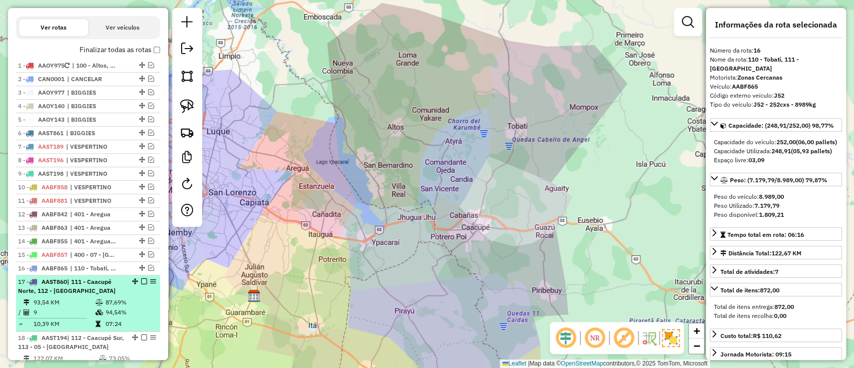
click at [139, 294] on li "17 - AAST860 | 111 - Caacupé Norte, 112 - Caacupé Sur 93,54 KM 87,69% / 9 94,54…" at bounding box center [88, 303] width 144 height 56
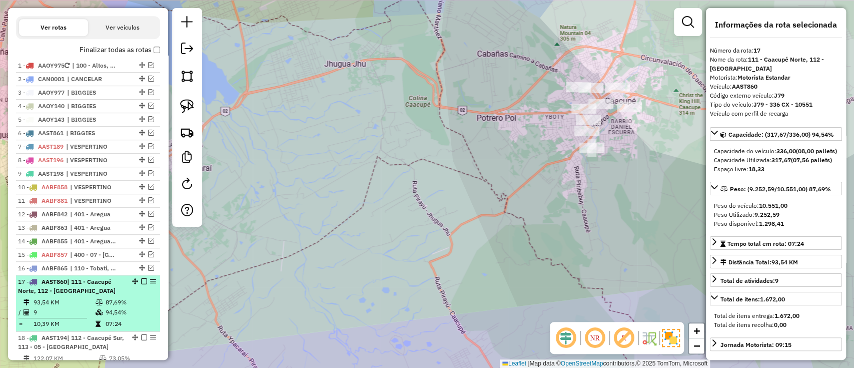
click at [145, 281] on div at bounding box center [141, 281] width 30 height 6
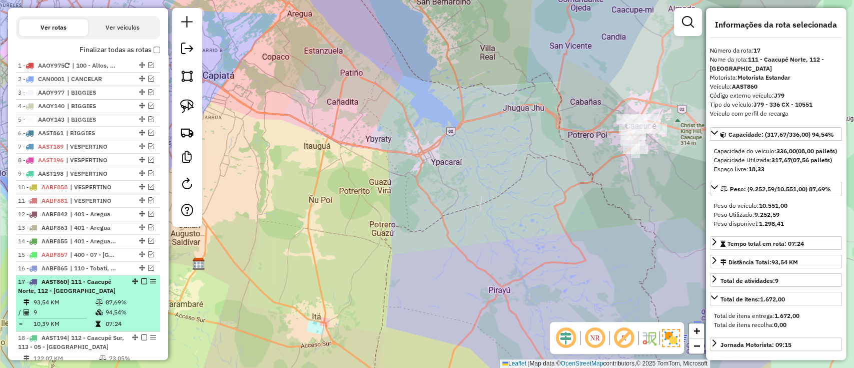
click at [142, 282] on em at bounding box center [144, 281] width 6 height 6
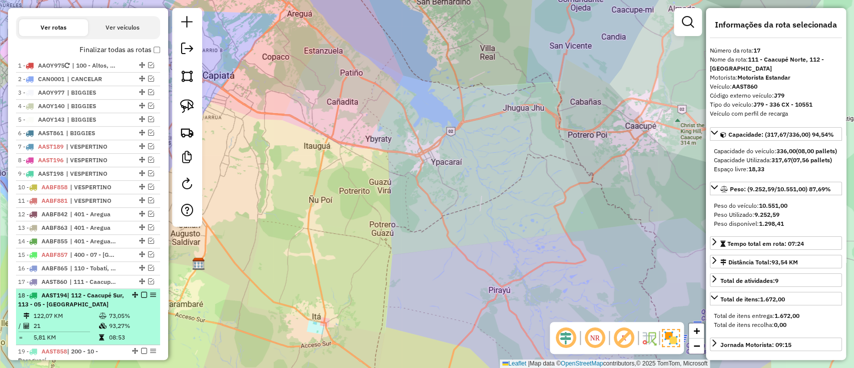
click at [127, 314] on td "73,05%" at bounding box center [133, 316] width 48 height 10
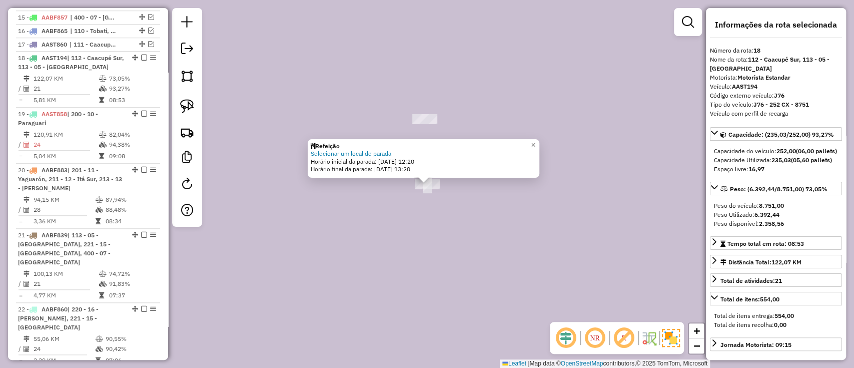
scroll to position [613, 0]
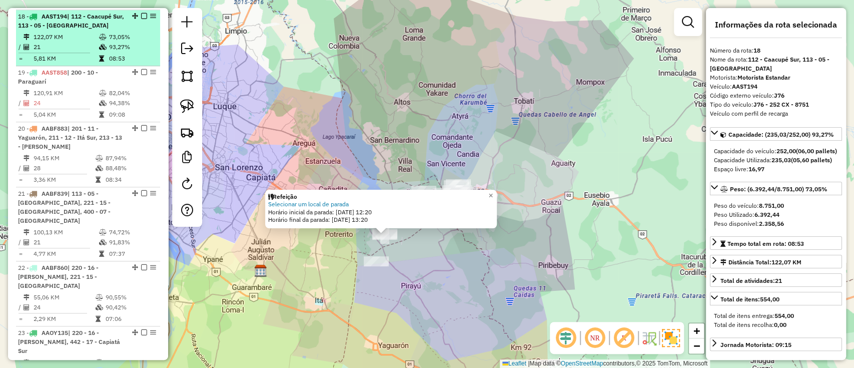
click at [143, 13] on em at bounding box center [144, 16] width 6 height 6
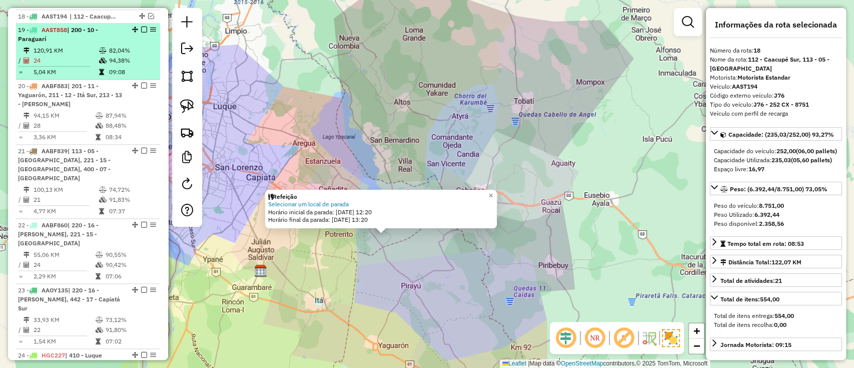
click at [119, 46] on td "82,04%" at bounding box center [133, 51] width 48 height 10
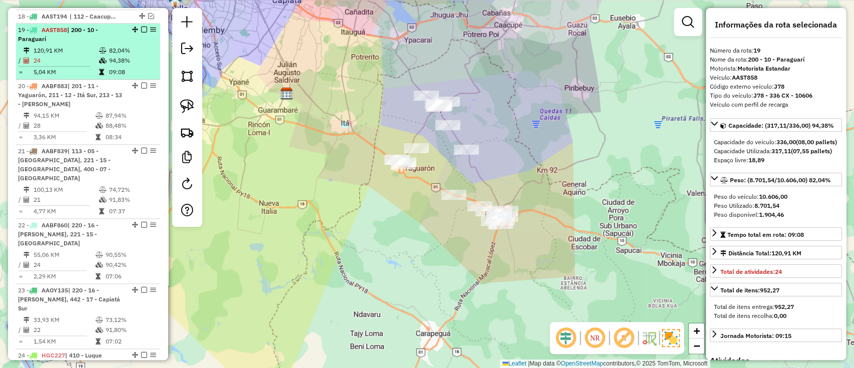
click at [141, 33] on div "19 - AAST858 | 200 - 10 - Paraguarí" at bounding box center [88, 35] width 140 height 18
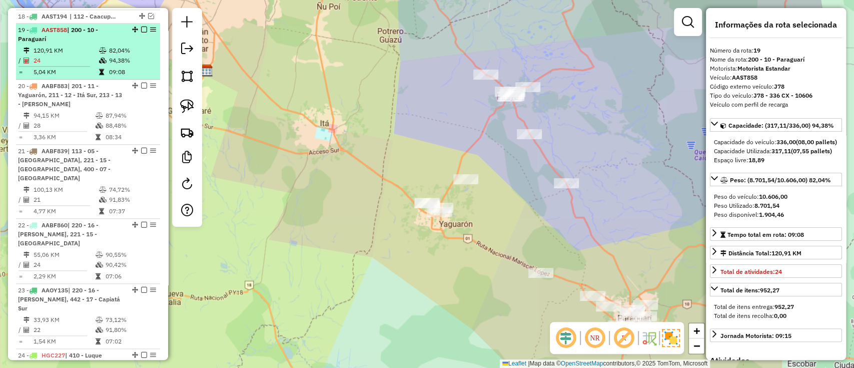
click at [141, 30] on em at bounding box center [144, 30] width 6 height 6
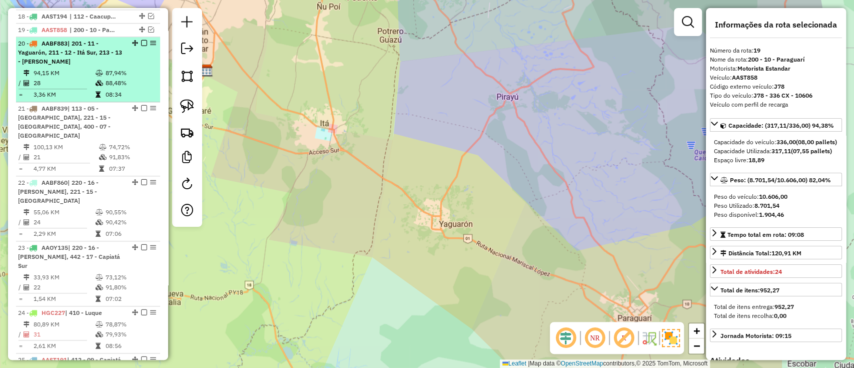
click at [124, 57] on div "20 - AABF883 | 201 - 11 - Yaguarón, 211 - 12 - Itá Sur, 213 - 13 - Ita Mercado …" at bounding box center [88, 52] width 140 height 27
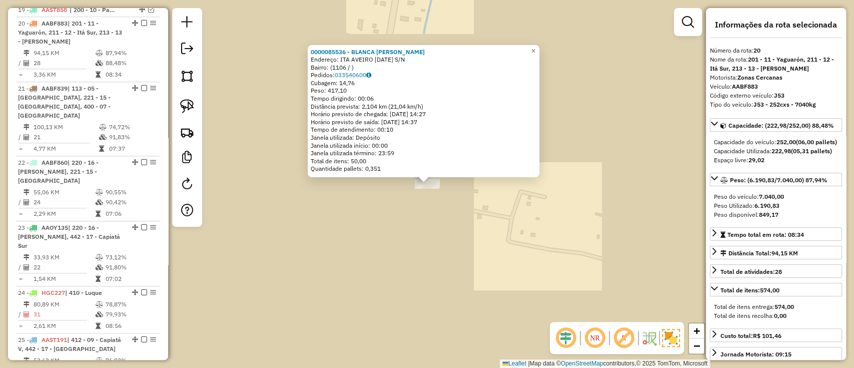
scroll to position [640, 0]
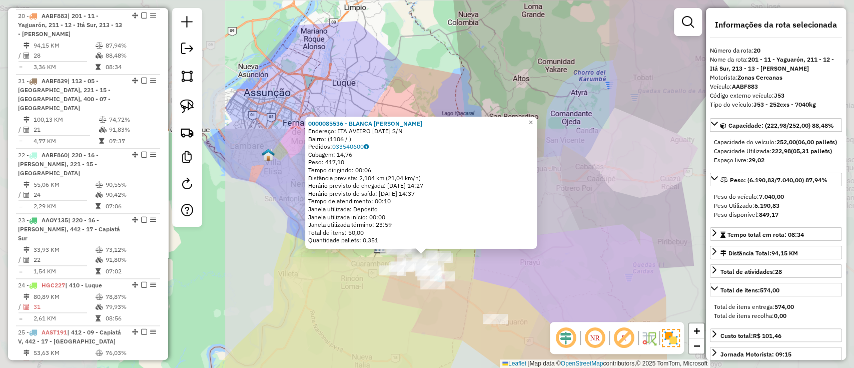
click at [425, 297] on div "0000085536 - BLANCA LETICIA CURTIDO TORRES Endereço: ITA AVEIRO 16 DE AGOSTO S/…" at bounding box center [427, 184] width 854 height 368
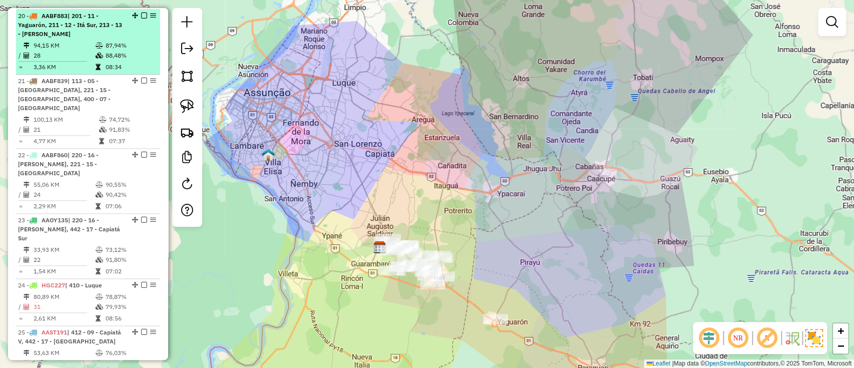
click at [141, 15] on em at bounding box center [144, 16] width 6 height 6
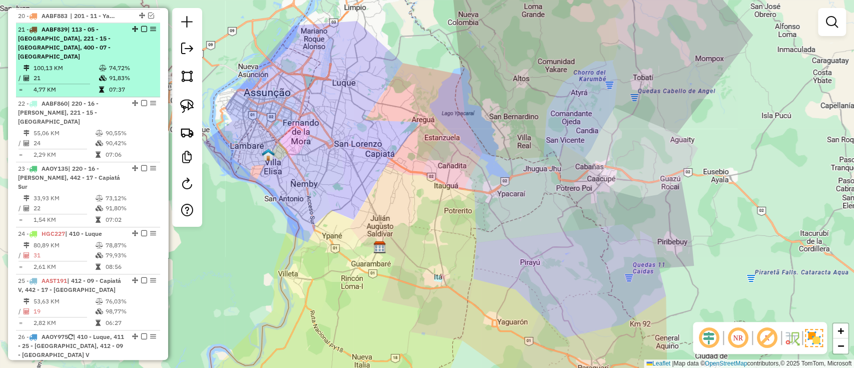
click at [109, 63] on td "74,72%" at bounding box center [133, 68] width 48 height 10
select select "**********"
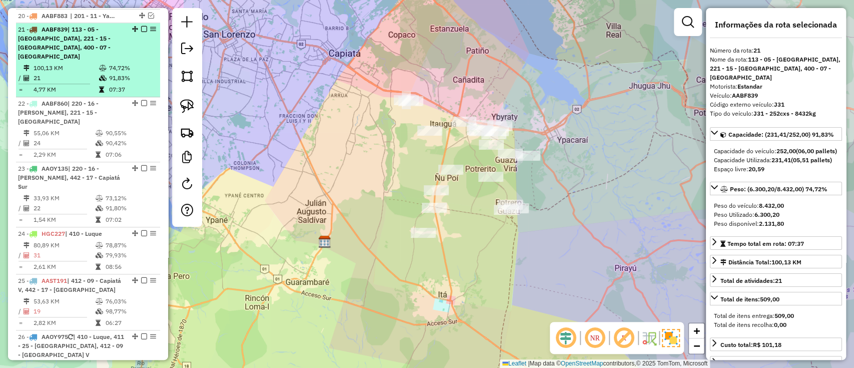
click at [141, 30] on em at bounding box center [144, 29] width 6 height 6
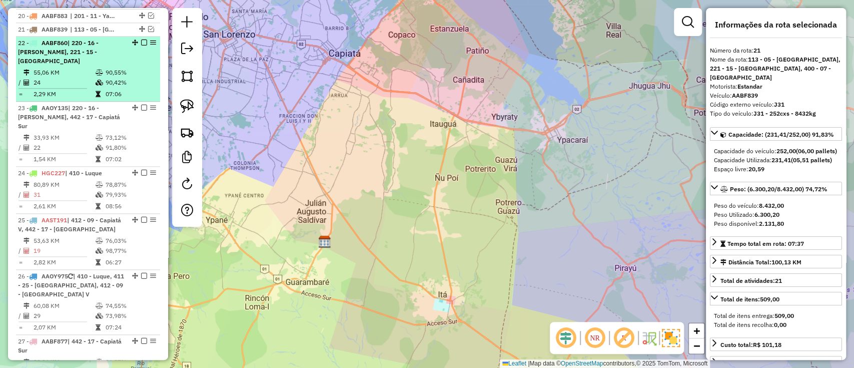
click at [136, 68] on td "90,55%" at bounding box center [130, 73] width 51 height 10
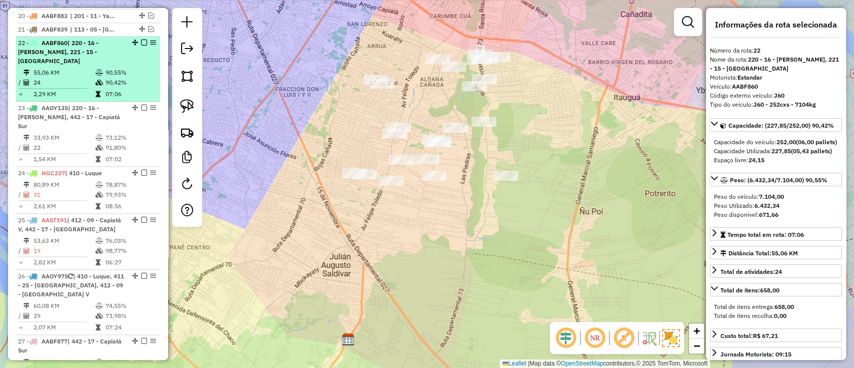
click at [110, 68] on td "90,55%" at bounding box center [130, 73] width 51 height 10
click at [141, 40] on em at bounding box center [144, 43] width 6 height 6
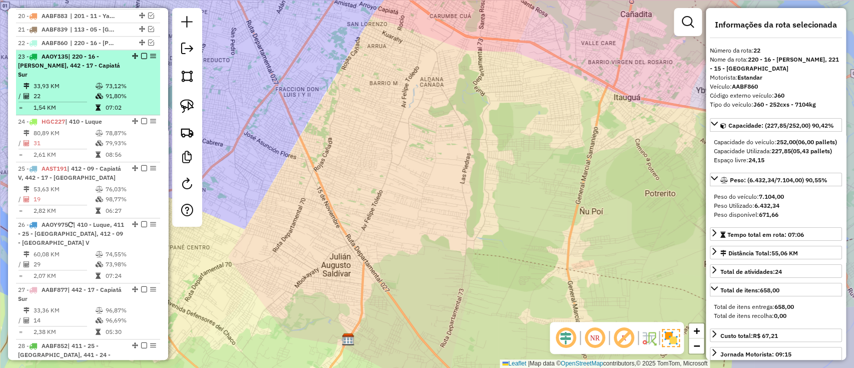
click at [113, 81] on td "73,12%" at bounding box center [130, 86] width 51 height 10
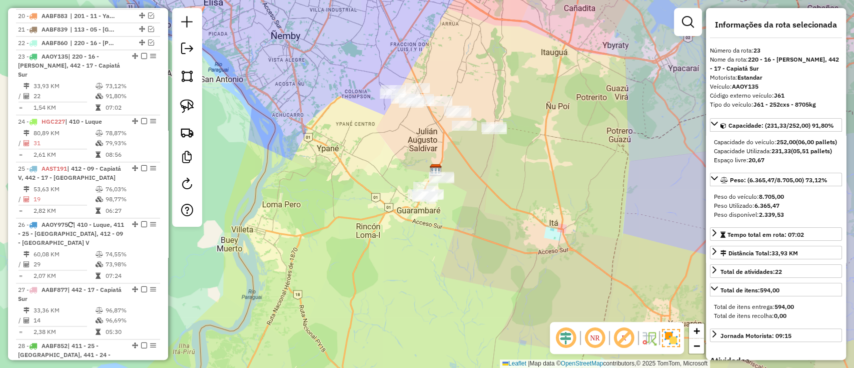
click at [434, 169] on img at bounding box center [435, 170] width 13 height 13
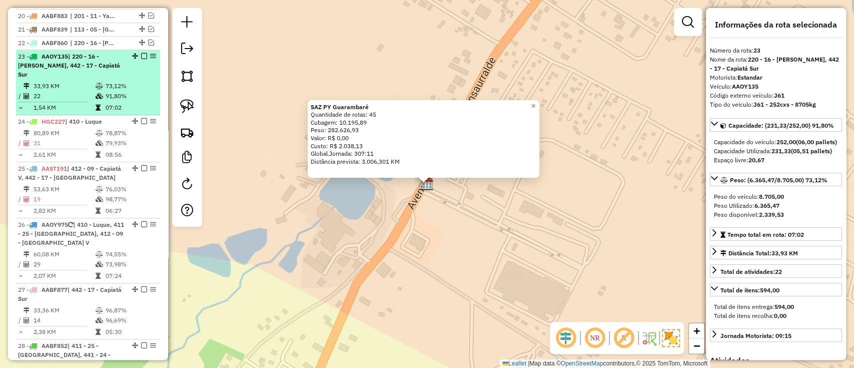
click at [141, 56] on em at bounding box center [144, 56] width 6 height 6
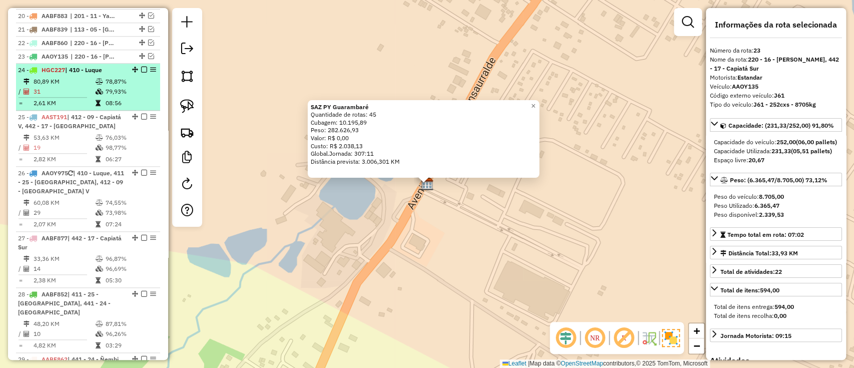
click at [125, 88] on td "79,93%" at bounding box center [130, 92] width 51 height 10
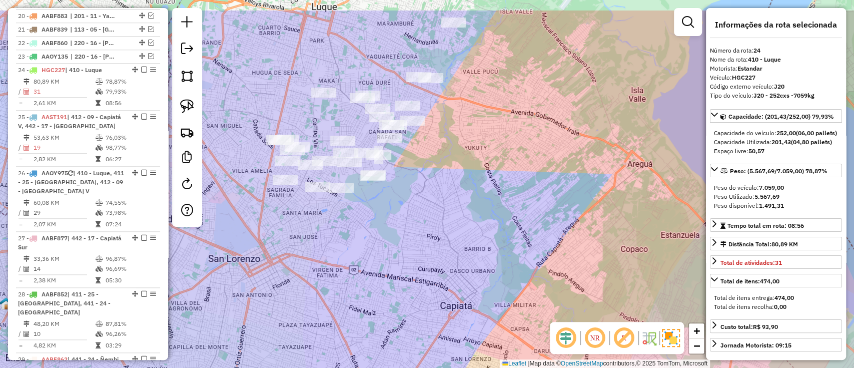
drag, startPoint x: 374, startPoint y: 195, endPoint x: 383, endPoint y: 262, distance: 68.1
click at [388, 271] on div "Janela de atendimento Grade de atendimento Capacidade Transportadoras Veículos …" at bounding box center [427, 184] width 854 height 368
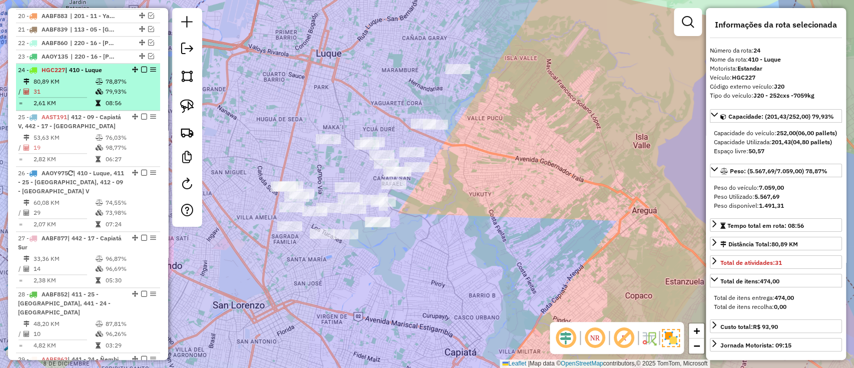
click at [141, 68] on em at bounding box center [144, 70] width 6 height 6
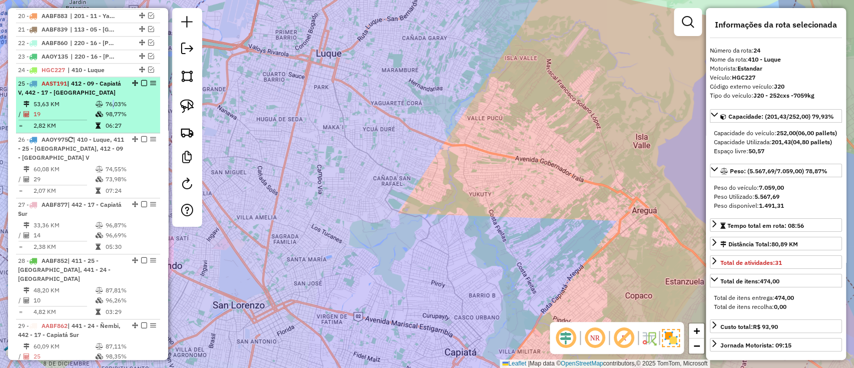
click at [109, 101] on td "76,03%" at bounding box center [130, 104] width 51 height 10
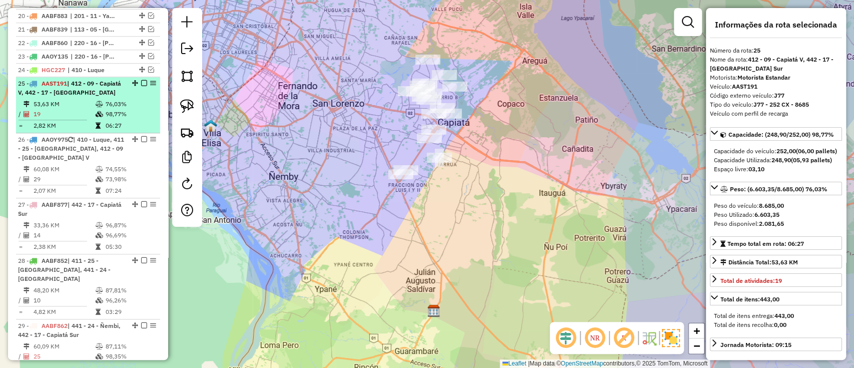
click at [143, 82] on em at bounding box center [144, 83] width 6 height 6
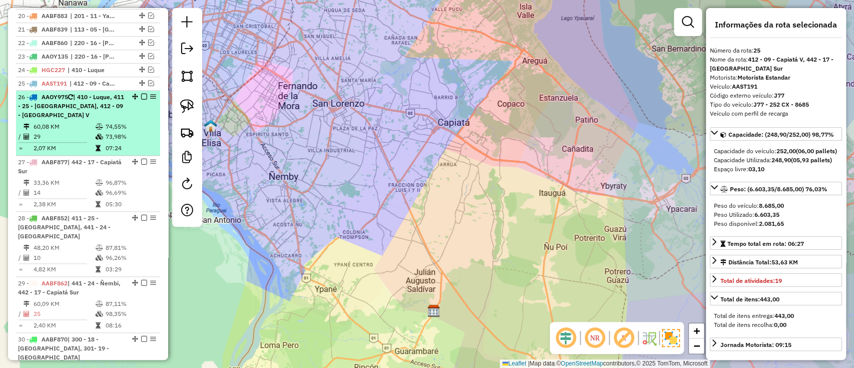
click at [137, 112] on div "26 - AAOY975 | 410 - Luque, 411 - 25 - San Lorenzo, 412 - 09 - Capiatá V" at bounding box center [88, 106] width 140 height 27
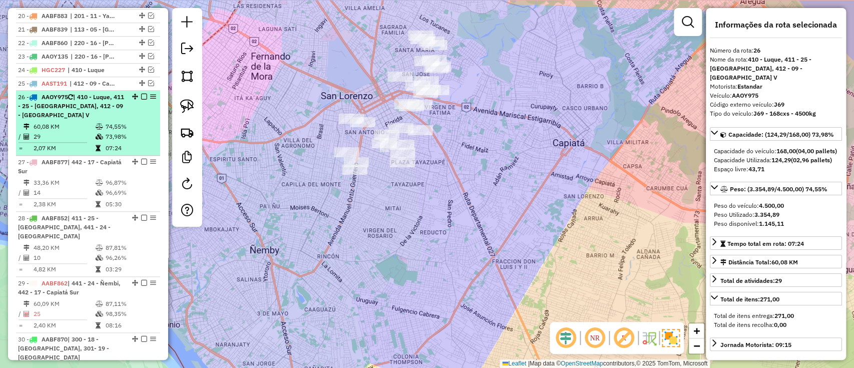
click at [142, 95] on em at bounding box center [144, 97] width 6 height 6
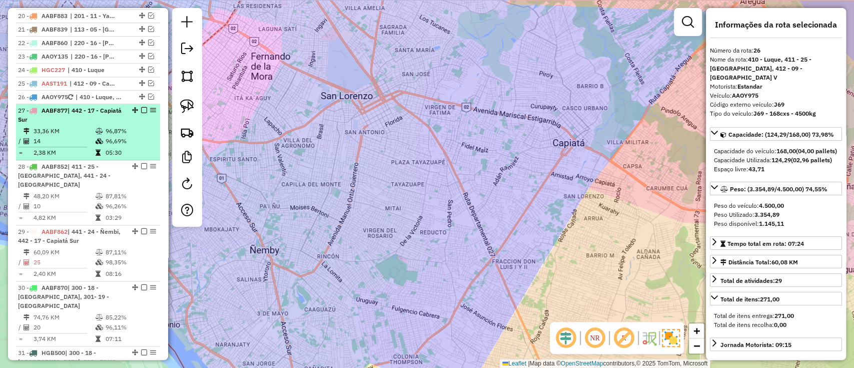
click at [128, 122] on div "27 - AABF877 | 442 - 17 - Capiatá Sur" at bounding box center [88, 115] width 140 height 18
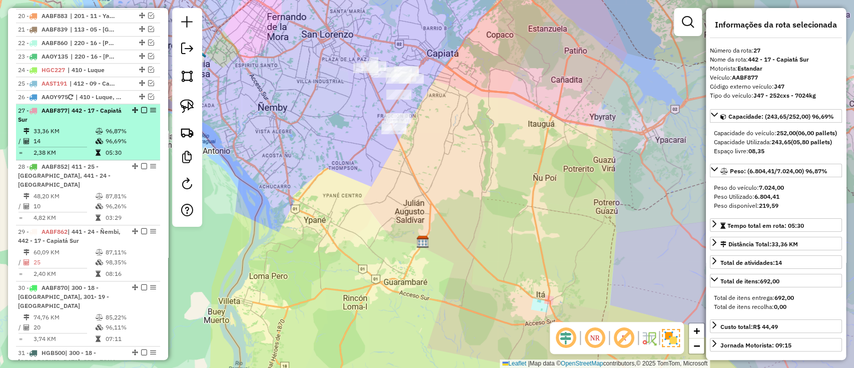
click at [141, 107] on em at bounding box center [144, 110] width 6 height 6
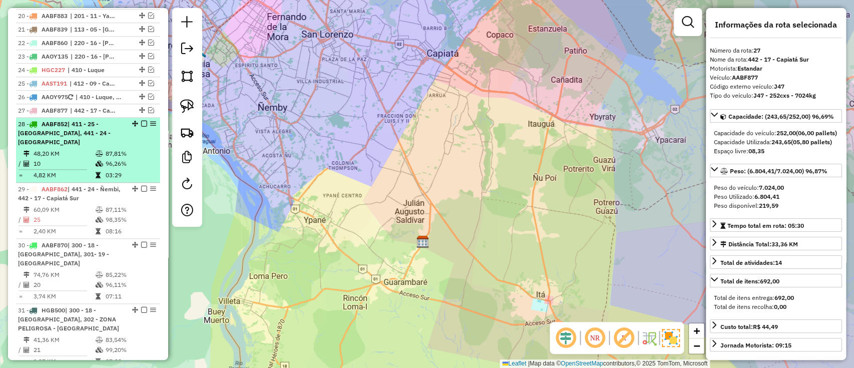
click at [129, 137] on li "28 - AABF852 | 411 - 25 - San Lorenzo, 441 - 24 - Ñembi 48,20 KM 87,81% / 10 96…" at bounding box center [88, 150] width 144 height 65
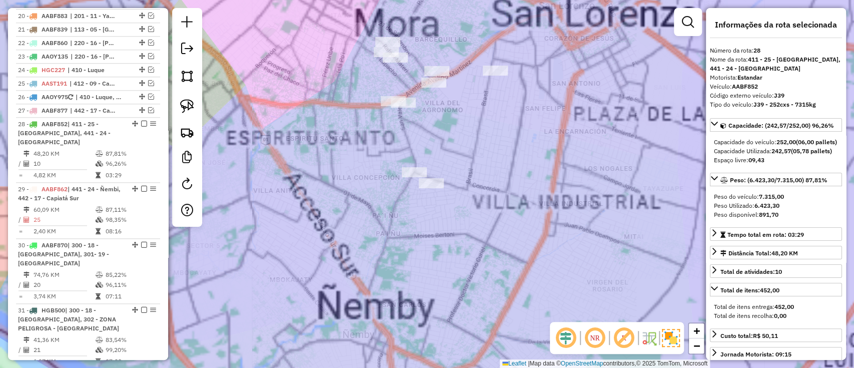
click at [367, 83] on div "Janela de atendimento Grade de atendimento Capacidade Transportadoras Veículos …" at bounding box center [427, 184] width 854 height 368
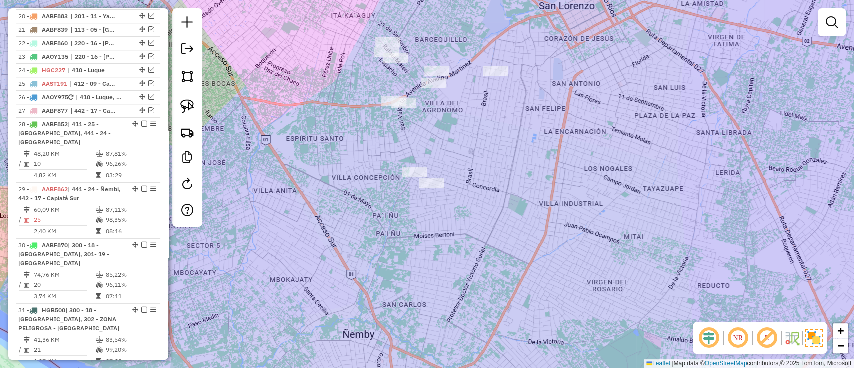
click at [386, 93] on div "Janela de atendimento Grade de atendimento Capacidade Transportadoras Veículos …" at bounding box center [427, 184] width 854 height 368
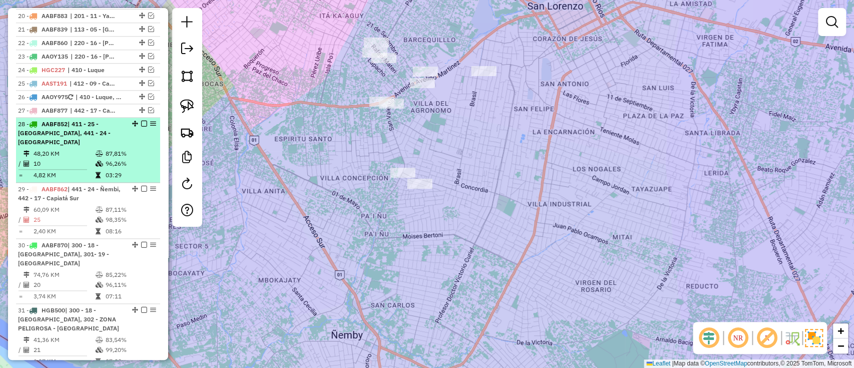
click at [141, 124] on em at bounding box center [144, 124] width 6 height 6
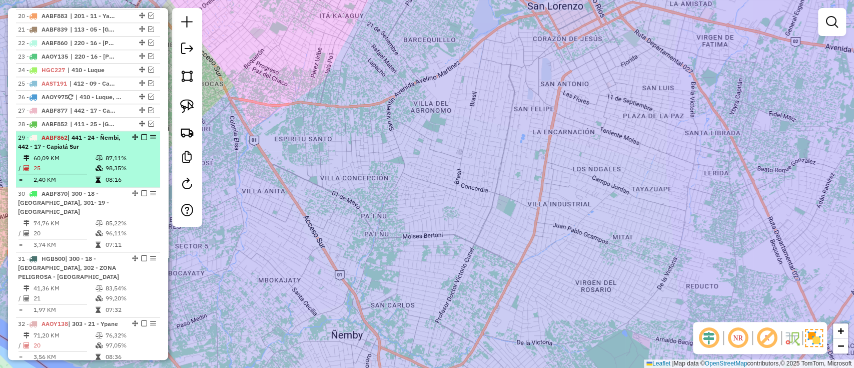
click at [141, 153] on td "87,11%" at bounding box center [130, 158] width 51 height 10
select select "**********"
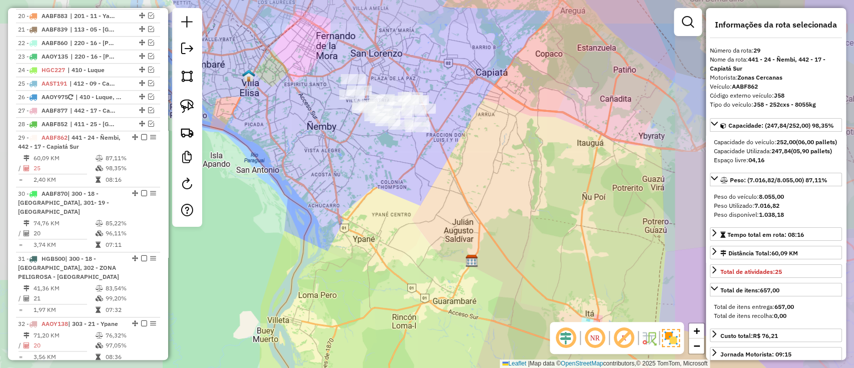
click at [393, 162] on div "Janela de atendimento Grade de atendimento Capacidade Transportadoras Veículos …" at bounding box center [427, 184] width 854 height 368
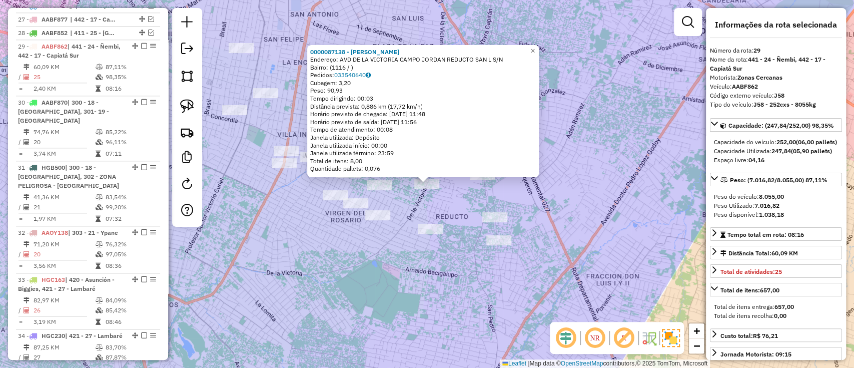
scroll to position [761, 0]
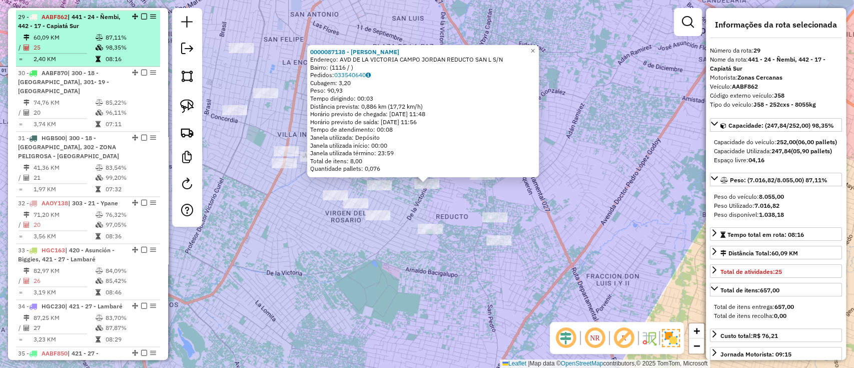
click at [142, 16] on em at bounding box center [144, 17] width 6 height 6
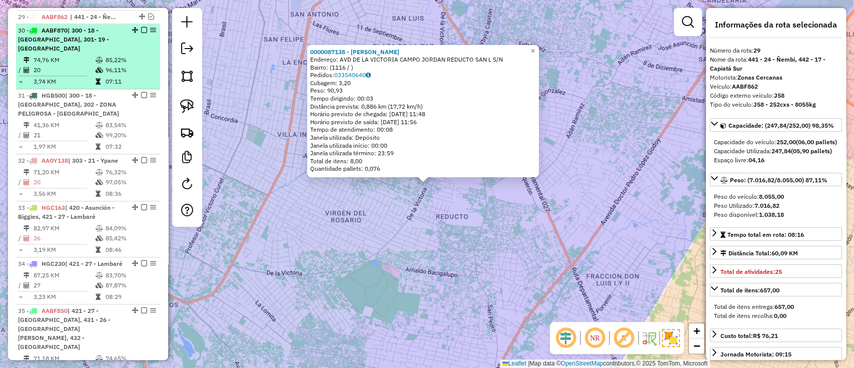
click at [121, 65] on td "96,11%" at bounding box center [130, 70] width 51 height 10
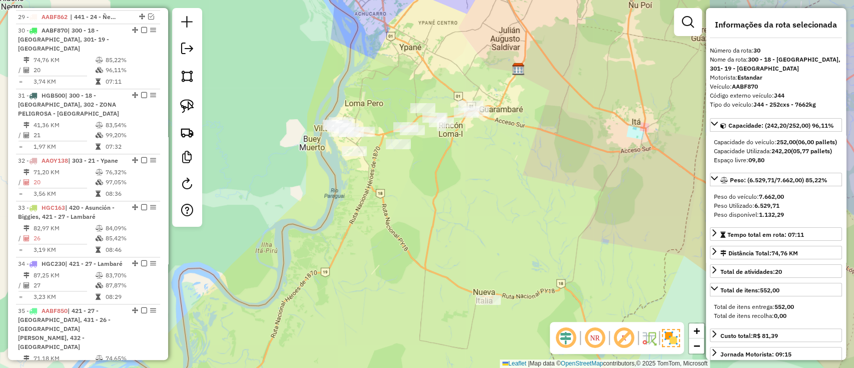
drag, startPoint x: 436, startPoint y: 189, endPoint x: 366, endPoint y: 127, distance: 93.6
click at [369, 132] on div "Janela de atendimento Grade de atendimento Capacidade Transportadoras Veículos …" at bounding box center [427, 184] width 854 height 368
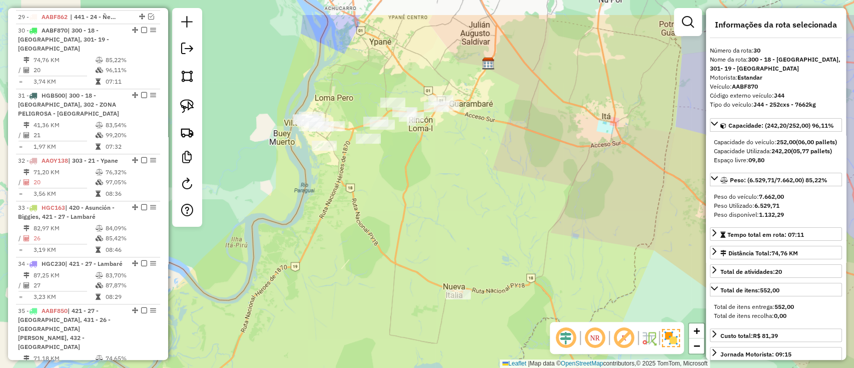
drag, startPoint x: 403, startPoint y: 190, endPoint x: 433, endPoint y: 235, distance: 54.1
click at [433, 235] on div "Janela de atendimento Grade de atendimento Capacidade Transportadoras Veículos …" at bounding box center [427, 184] width 854 height 368
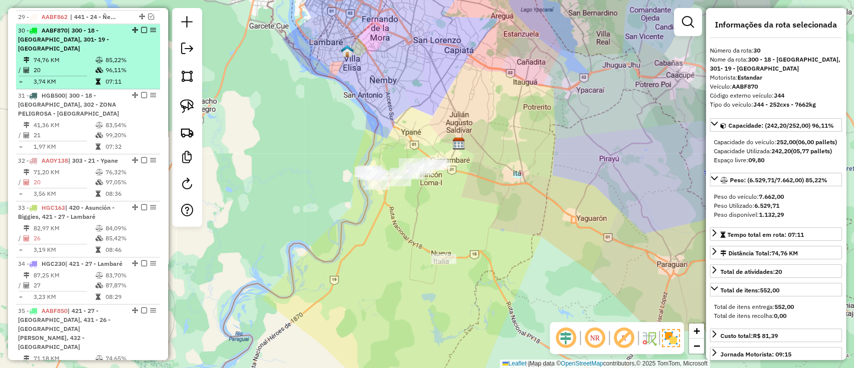
click at [141, 28] on em at bounding box center [144, 30] width 6 height 6
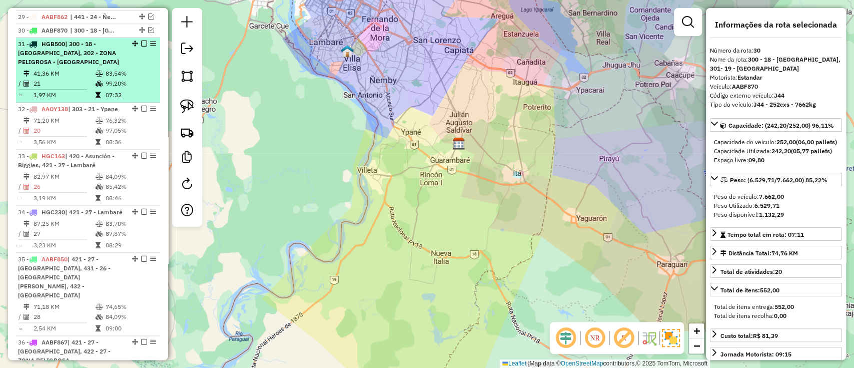
click at [130, 63] on div "31 - HGB500 | 300 - 18 - Nueva Italia, 302 - ZONA PELIGROSA - Guarambaré" at bounding box center [88, 53] width 140 height 27
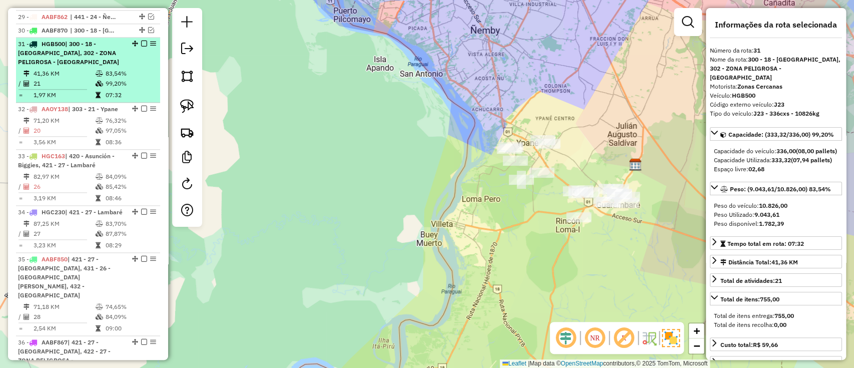
click at [141, 42] on em at bounding box center [144, 44] width 6 height 6
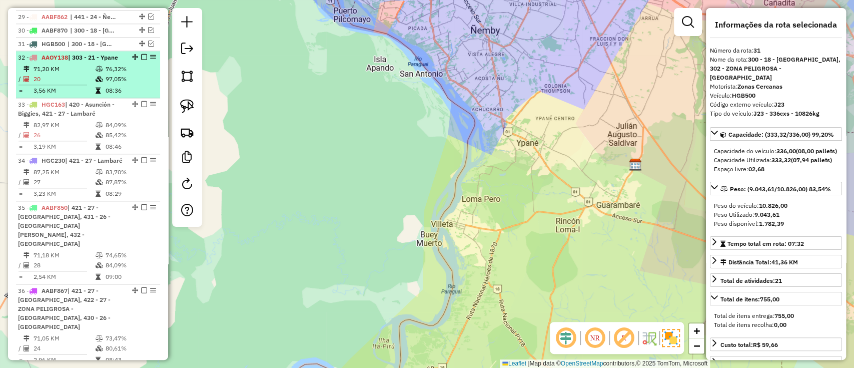
click at [128, 86] on td "08:36" at bounding box center [130, 91] width 51 height 10
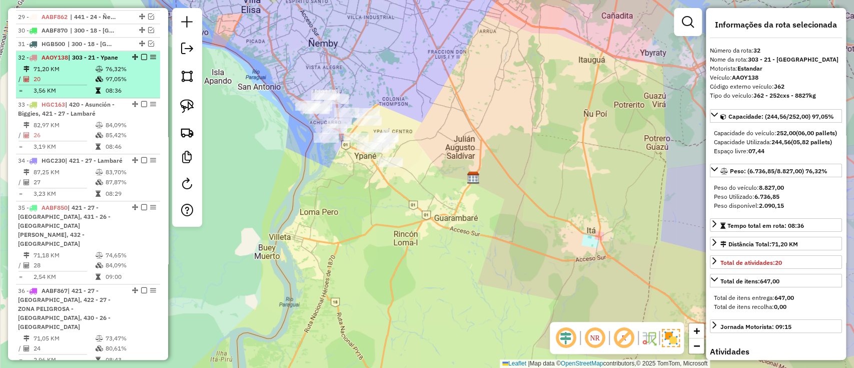
click at [142, 57] on em at bounding box center [144, 57] width 6 height 6
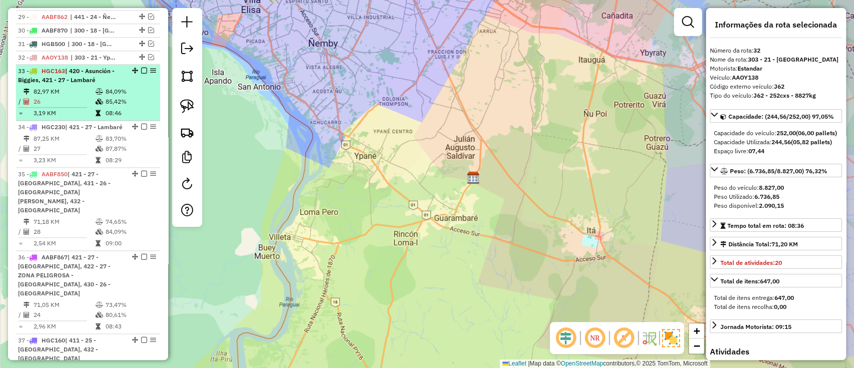
click at [120, 78] on div "33 - HGC163 | 420 - Asunción - Biggies, 421 - 27 - Lambaré" at bounding box center [71, 76] width 106 height 18
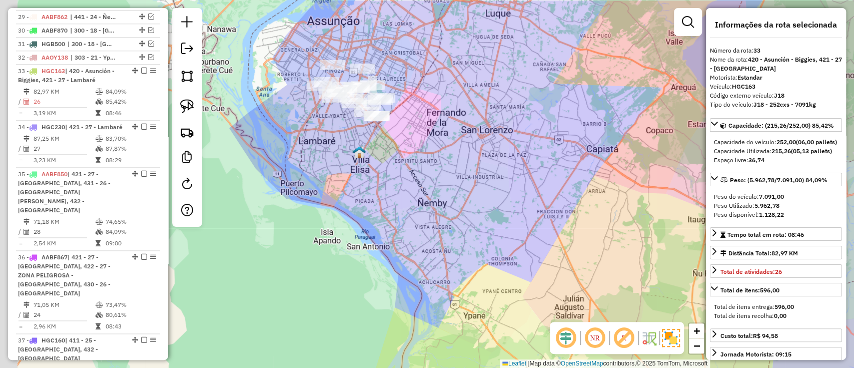
drag, startPoint x: 381, startPoint y: 137, endPoint x: 374, endPoint y: 141, distance: 8.5
click at [396, 173] on div "Janela de atendimento Grade de atendimento Capacidade Transportadoras Veículos …" at bounding box center [427, 184] width 854 height 368
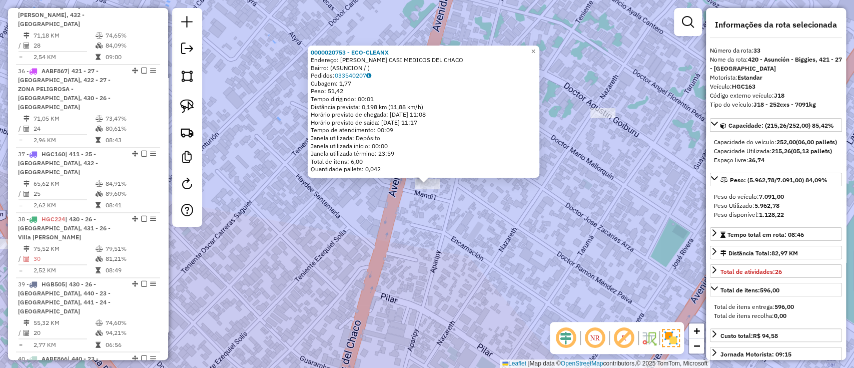
scroll to position [949, 0]
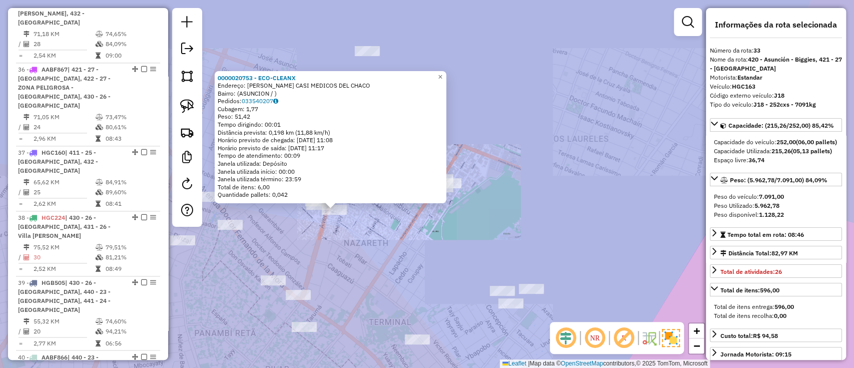
click at [340, 270] on div "0000020753 - ECO-CLEANX Endereço: MAYAS CASI MEDICOS DEL CHACO Bairro: (ASUNCIO…" at bounding box center [427, 184] width 854 height 368
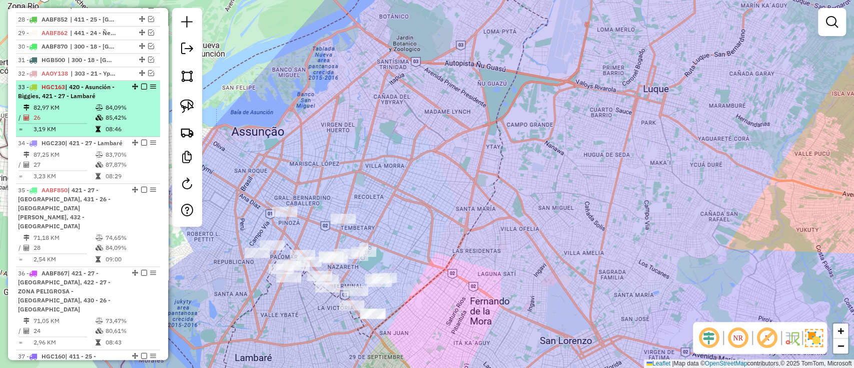
scroll to position [748, 0]
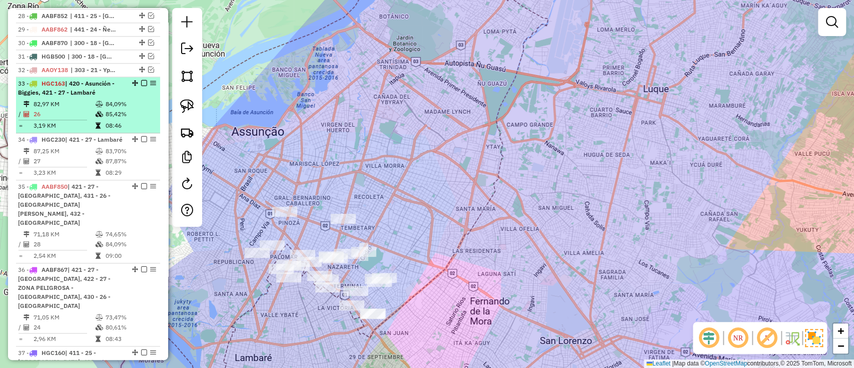
click at [141, 81] on em at bounding box center [144, 83] width 6 height 6
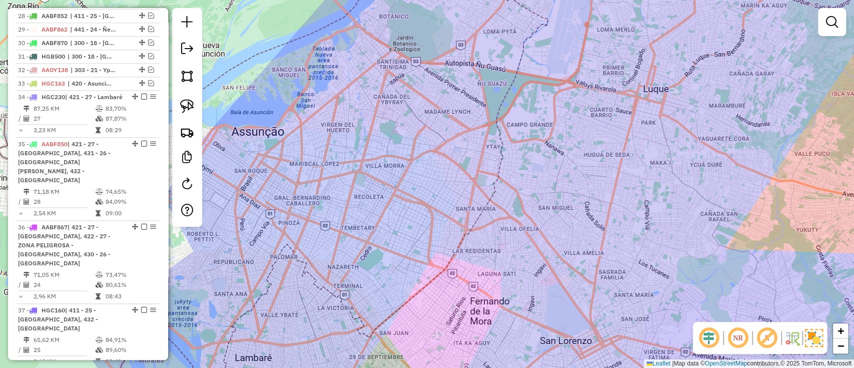
drag, startPoint x: 125, startPoint y: 118, endPoint x: 273, endPoint y: 135, distance: 148.5
click at [125, 114] on td "83,70%" at bounding box center [130, 109] width 51 height 10
select select "**********"
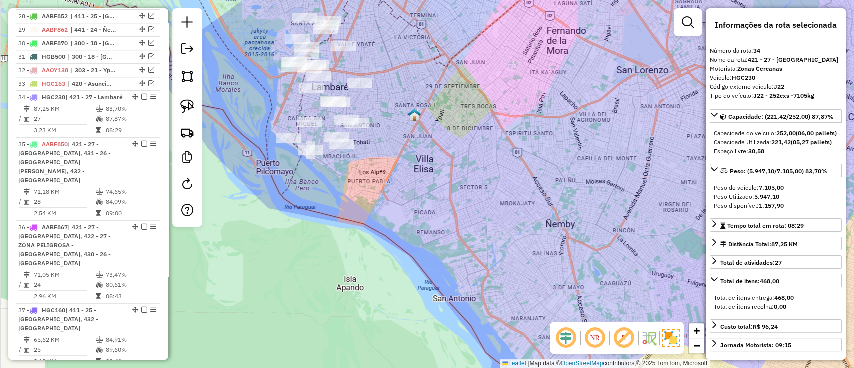
click at [330, 86] on div "Rota 34 - Placa HGC230 0000002918 - Fernandez Alonso Wilfrida Rota 34 - Placa H…" at bounding box center [427, 184] width 854 height 368
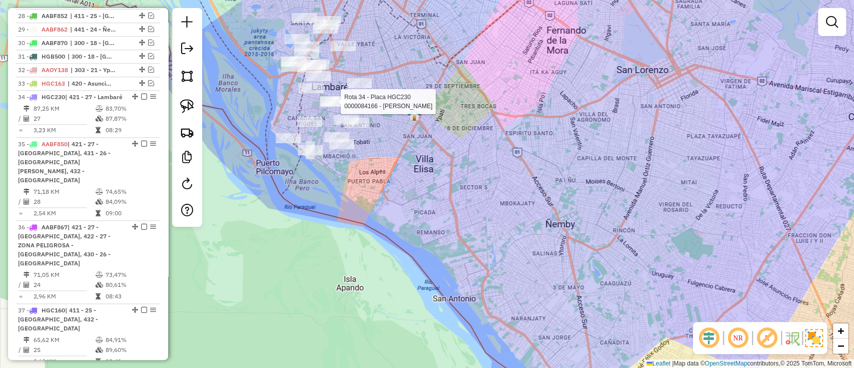
select select "**********"
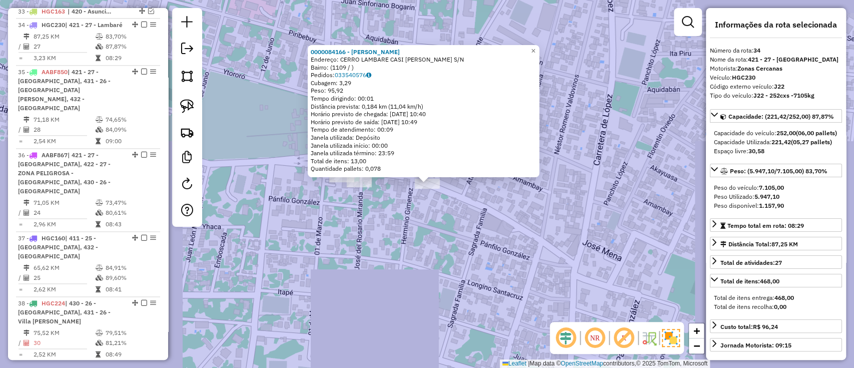
scroll to position [829, 0]
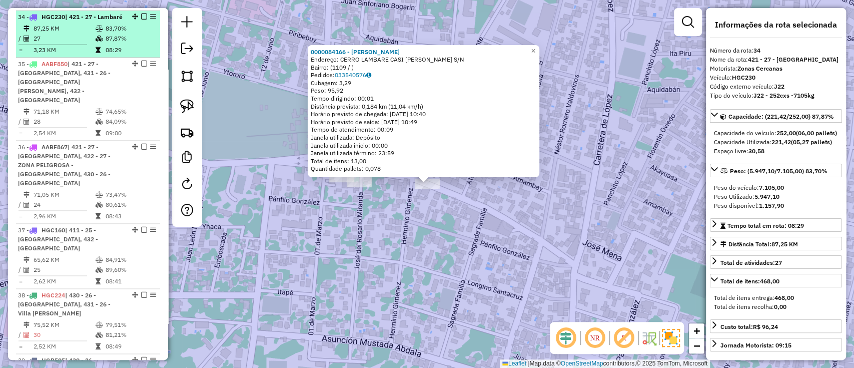
click at [141, 15] on em at bounding box center [144, 17] width 6 height 6
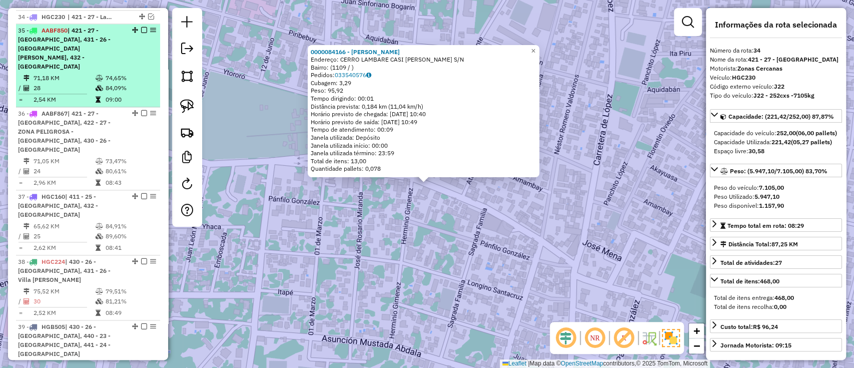
click at [127, 73] on td "74,65%" at bounding box center [130, 78] width 51 height 10
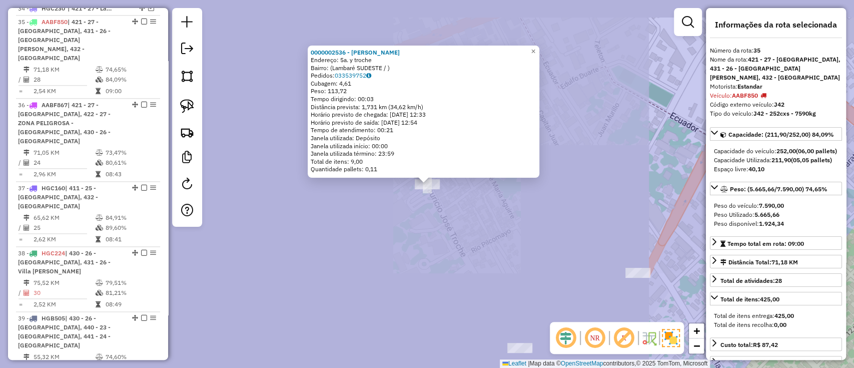
scroll to position [843, 0]
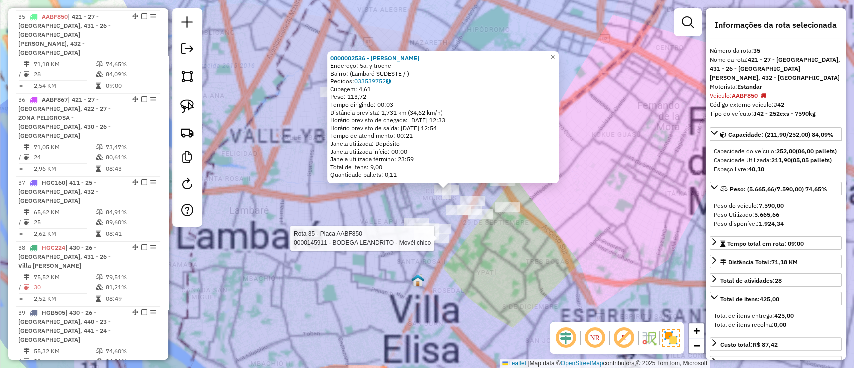
click at [433, 251] on div "Rota 35 - Placa AABF850 0000145911 - BODEGA LEANDRITO - Movél chico 0000002536 …" at bounding box center [427, 184] width 854 height 368
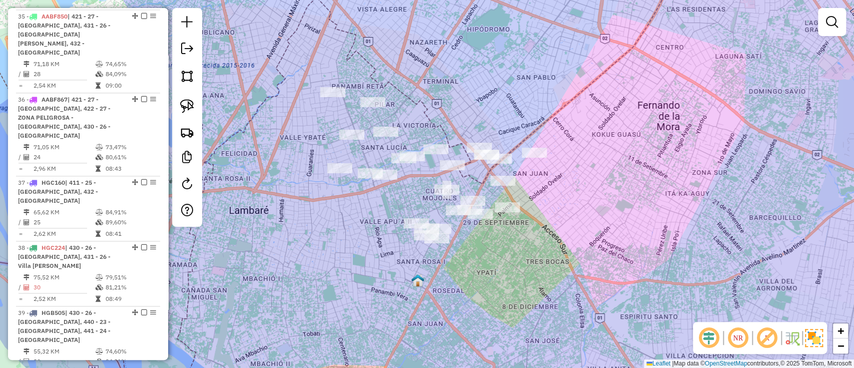
click at [347, 250] on div "Janela de atendimento Grade de atendimento Capacidade Transportadoras Veículos …" at bounding box center [427, 184] width 854 height 368
click at [378, 161] on div "Rota 35 - Placa AABF850 0000003686 - Tonellotto Beatriz Janela de atendimento G…" at bounding box center [427, 184] width 854 height 368
select select "**********"
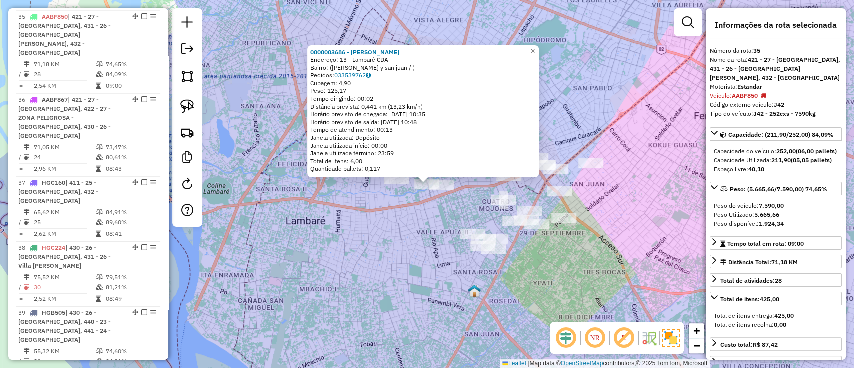
click at [403, 223] on div "0000003686 - Tonellotto Beatriz Endereço: 13 - Lambaré CDA Bairro: (augusto roa…" at bounding box center [427, 184] width 854 height 368
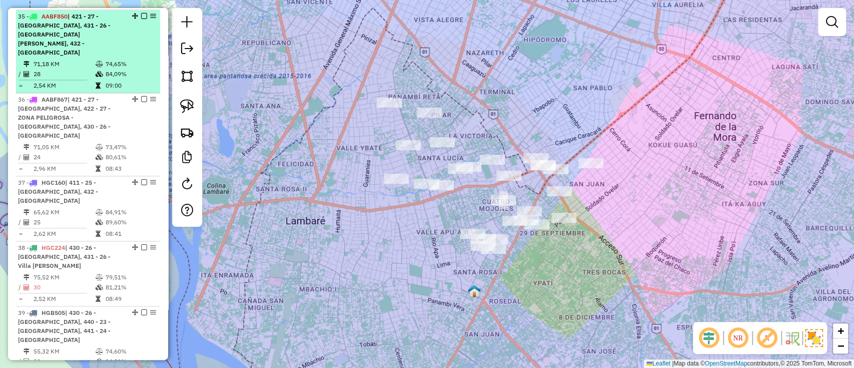
click at [141, 14] on em at bounding box center [144, 16] width 6 height 6
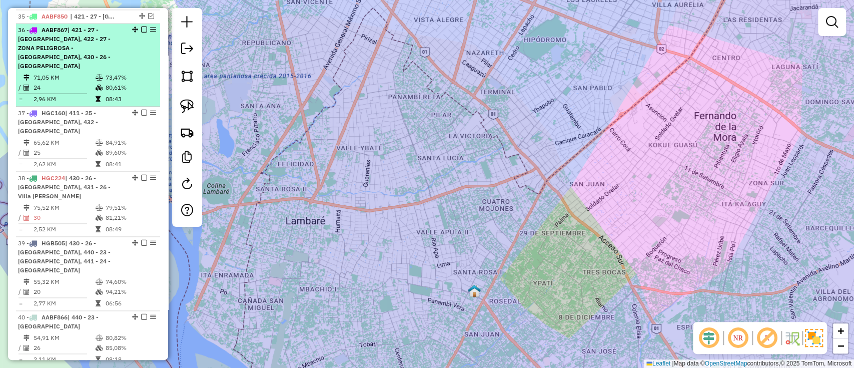
click at [109, 48] on div "36 - AABF867 | 421 - 27 - Lambaré, 422 - 27 - ZONA PELIGROSA - Lambaré PUERTO P…" at bounding box center [71, 48] width 106 height 45
select select "**********"
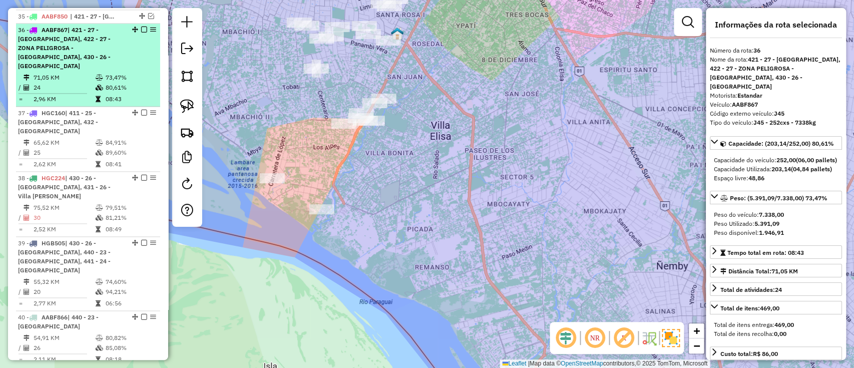
click at [138, 28] on div at bounding box center [141, 30] width 30 height 6
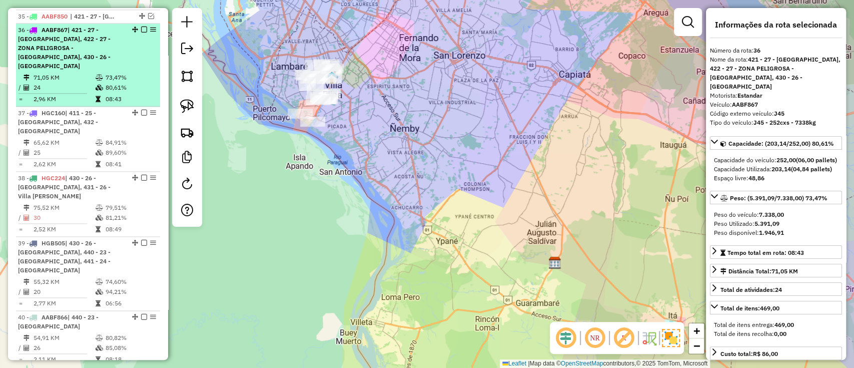
click at [144, 28] on em at bounding box center [144, 30] width 6 height 6
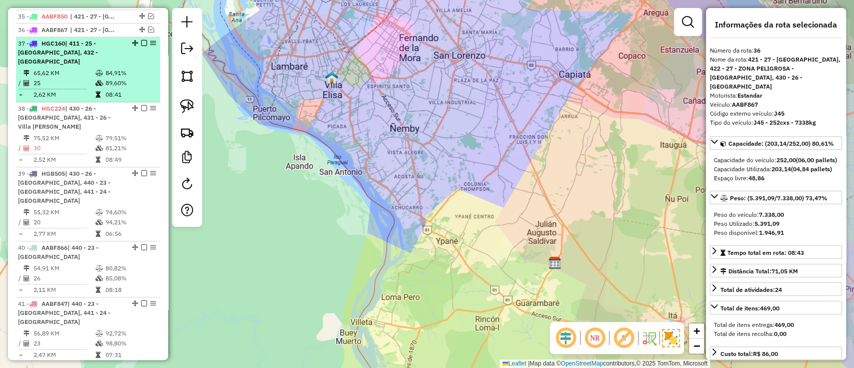
click at [96, 70] on icon at bounding box center [100, 73] width 8 height 6
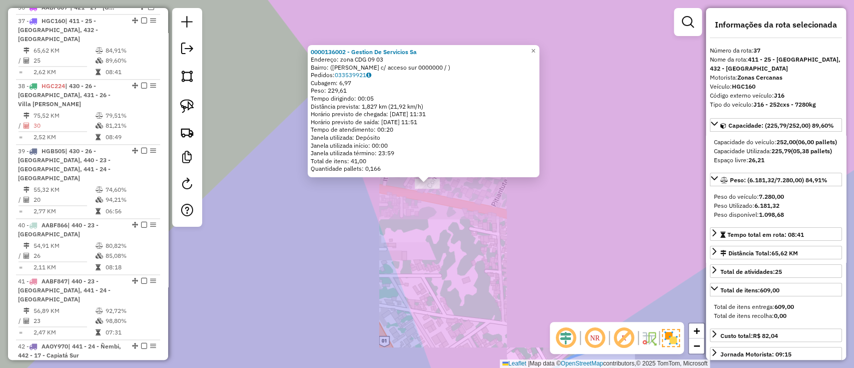
scroll to position [869, 0]
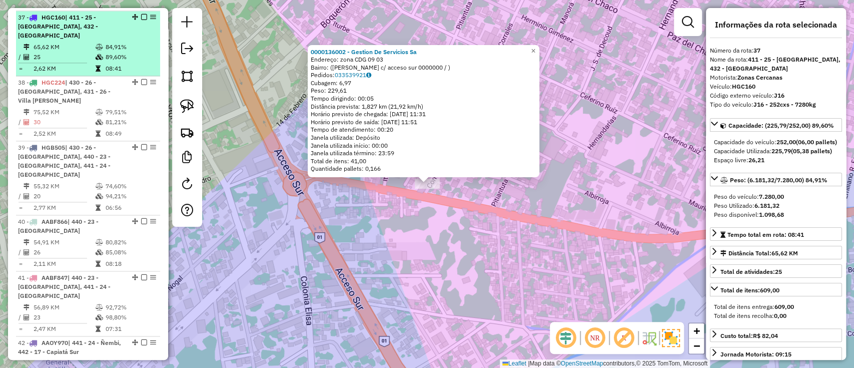
click at [142, 14] on em at bounding box center [144, 17] width 6 height 6
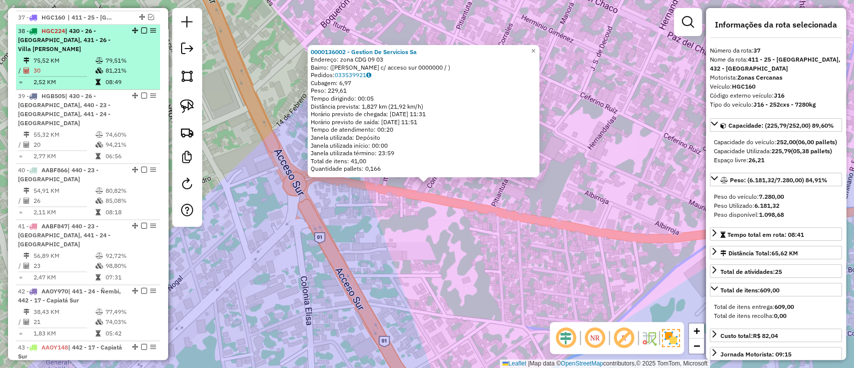
click at [128, 46] on li "38 - HGC224 | 430 - 26 - Vila Elisa, 431 - 26 - Villa Elisa Pasillo 75,52 KM 79…" at bounding box center [88, 57] width 144 height 65
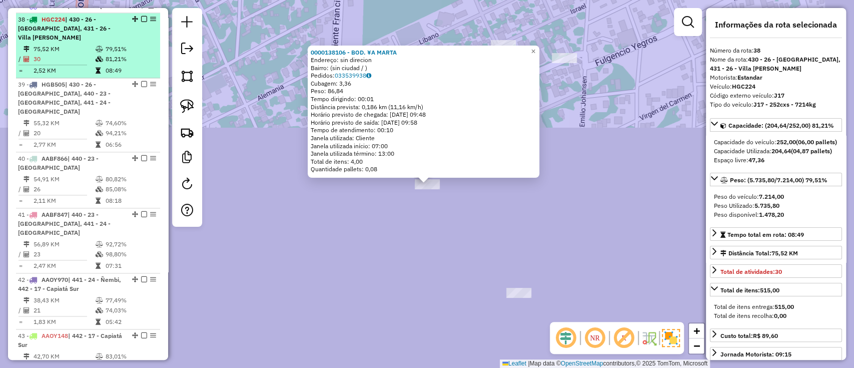
scroll to position [883, 0]
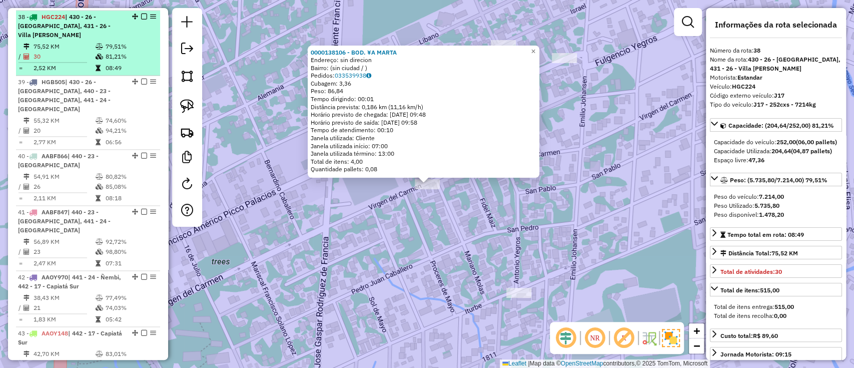
click at [141, 14] on em at bounding box center [144, 17] width 6 height 6
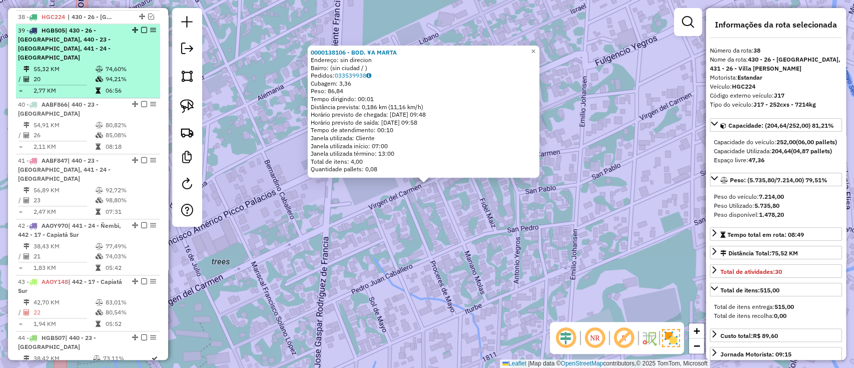
click at [115, 46] on div "39 - HGB505 | 430 - 26 - Vila Elisa, 440 - 23 - San Antonio, 441 - 24 - Ñembi" at bounding box center [71, 44] width 106 height 36
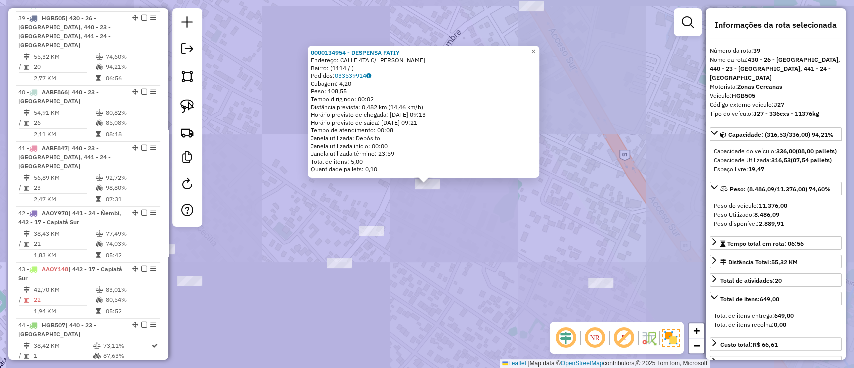
scroll to position [896, 0]
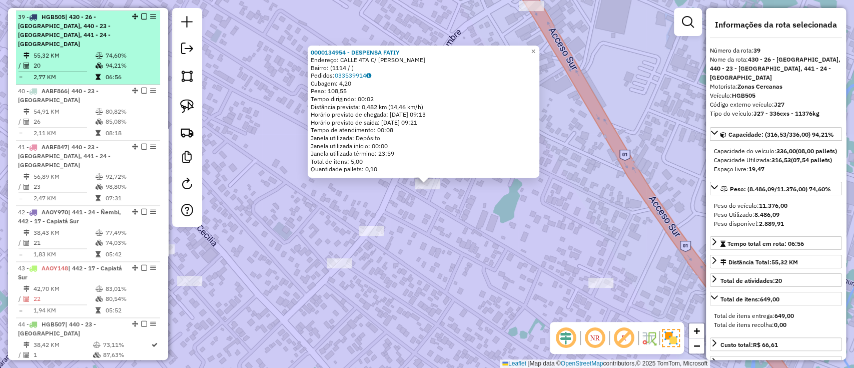
click at [142, 16] on em at bounding box center [144, 17] width 6 height 6
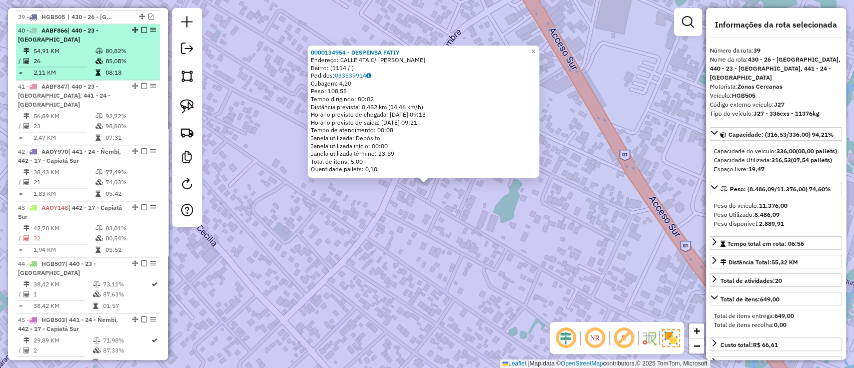
drag, startPoint x: 124, startPoint y: 56, endPoint x: 130, endPoint y: 51, distance: 7.8
click at [124, 57] on td "85,08%" at bounding box center [130, 61] width 51 height 10
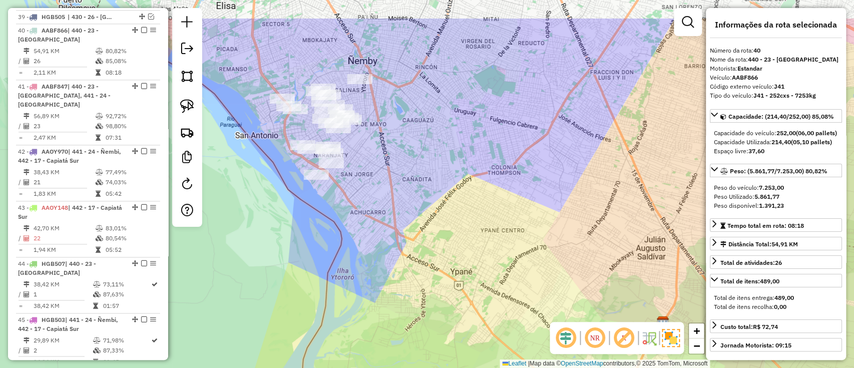
drag, startPoint x: 396, startPoint y: 148, endPoint x: 376, endPoint y: 137, distance: 22.7
click at [419, 176] on div "Janela de atendimento Grade de atendimento Capacidade Transportadoras Veículos …" at bounding box center [427, 184] width 854 height 368
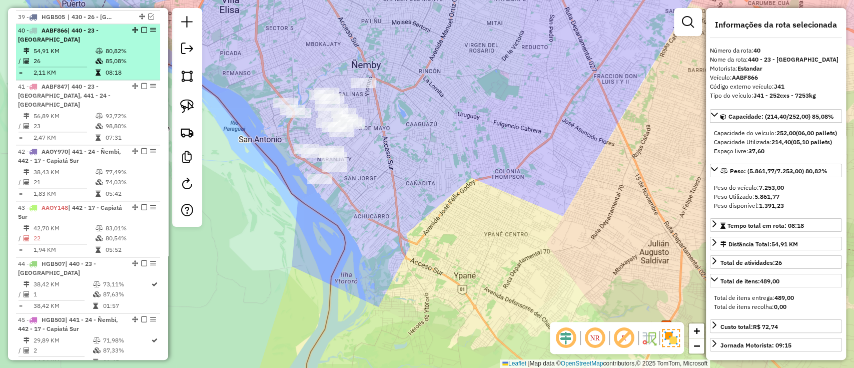
click at [141, 28] on em at bounding box center [144, 30] width 6 height 6
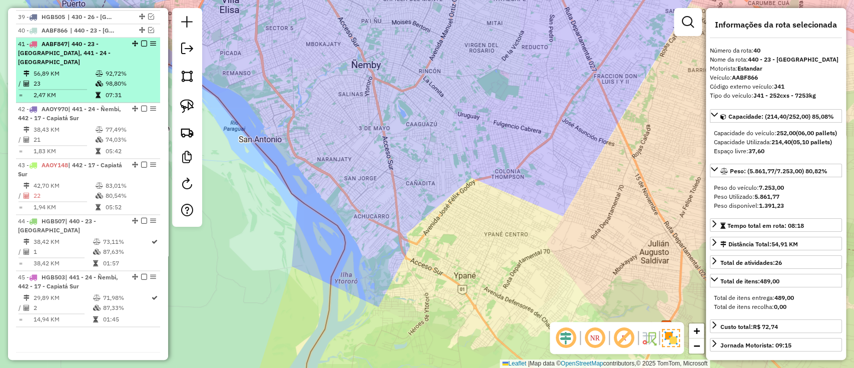
click at [119, 69] on td "92,72%" at bounding box center [130, 74] width 51 height 10
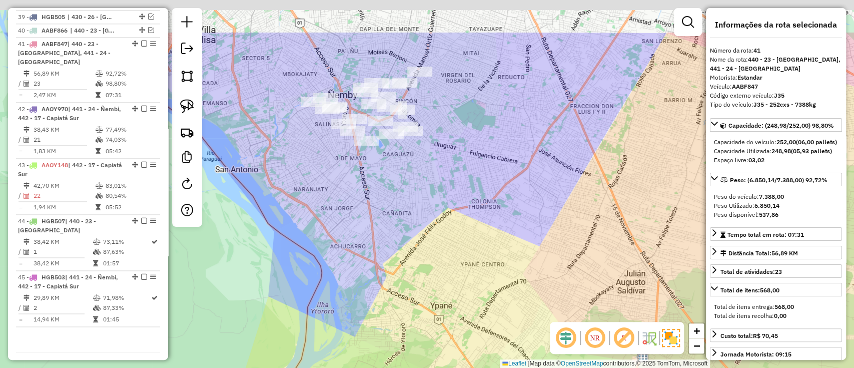
click at [366, 195] on div "Janela de atendimento Grade de atendimento Capacidade Transportadoras Veículos …" at bounding box center [427, 184] width 854 height 368
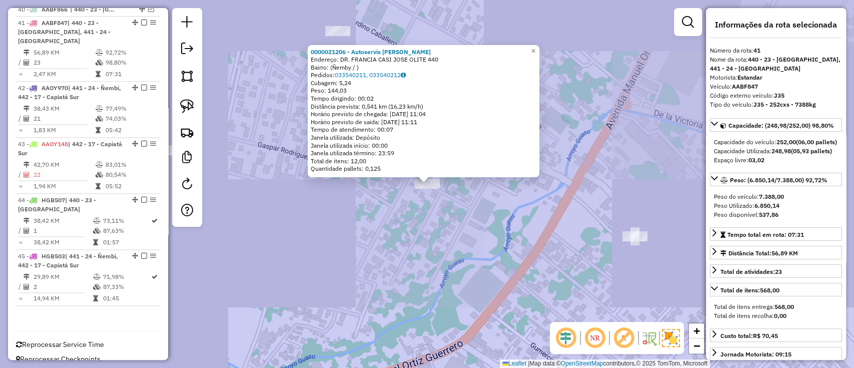
scroll to position [917, 0]
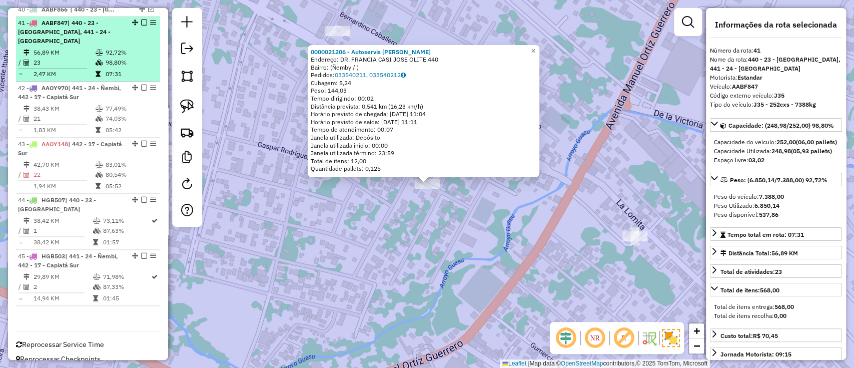
click at [142, 20] on em at bounding box center [144, 23] width 6 height 6
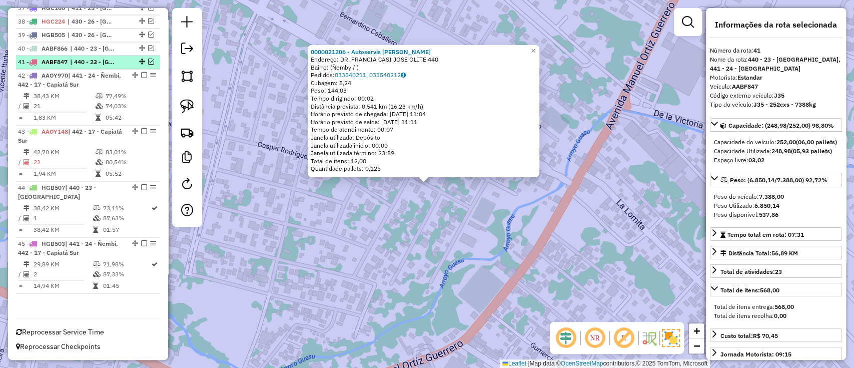
scroll to position [875, 0]
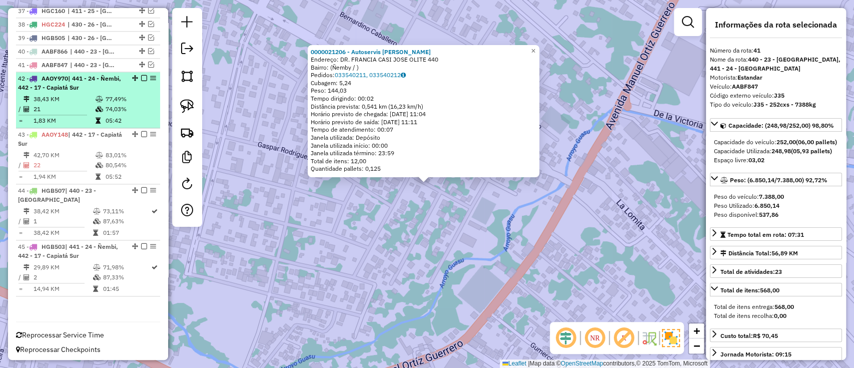
click at [123, 90] on li "42 - AAOY970 | 441 - 24 - Ñembi, 442 - 17 - Capiatá Sur 38,43 KM 77,49% / 21 74…" at bounding box center [88, 100] width 144 height 56
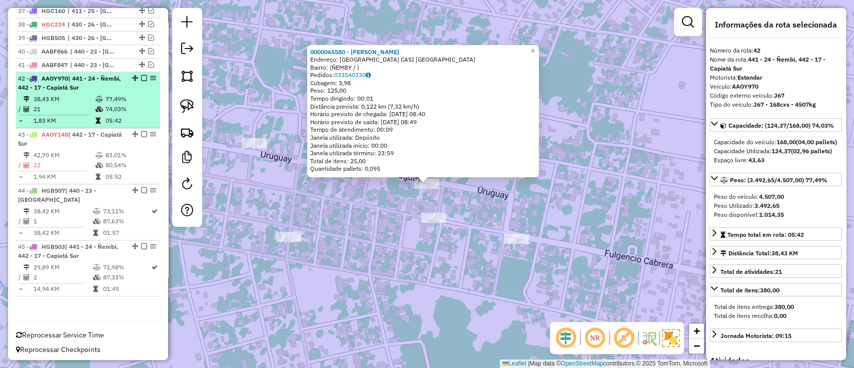
click at [141, 75] on em at bounding box center [144, 78] width 6 height 6
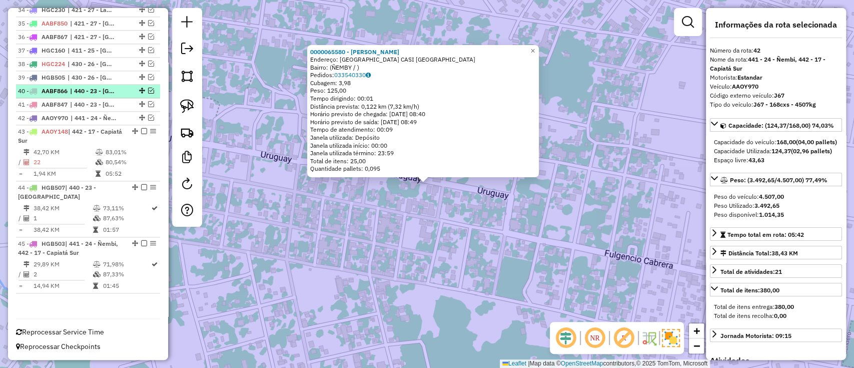
scroll to position [833, 0]
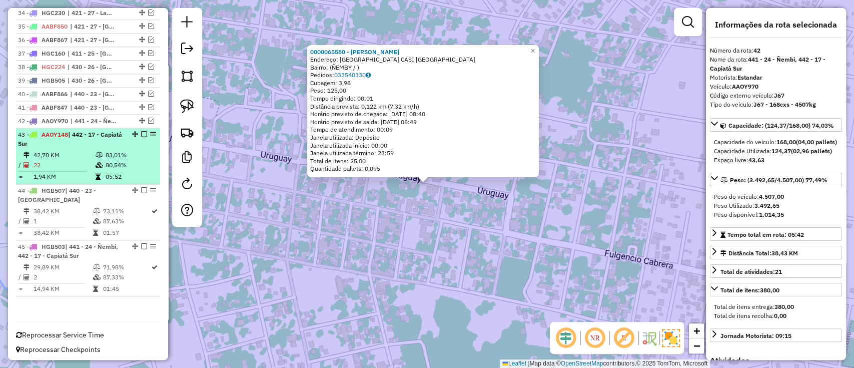
drag, startPoint x: 123, startPoint y: 139, endPoint x: 153, endPoint y: 140, distance: 29.6
click at [123, 140] on div "43 - AAOY148 | 442 - 17 - Capiatá Sur" at bounding box center [88, 139] width 140 height 18
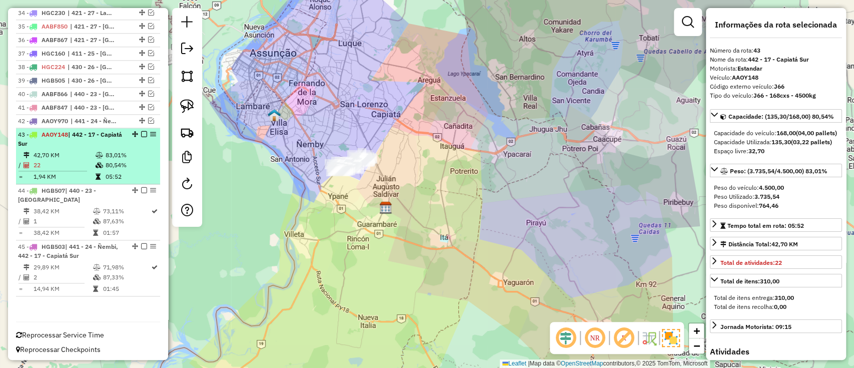
click at [131, 151] on td "83,01%" at bounding box center [130, 155] width 51 height 10
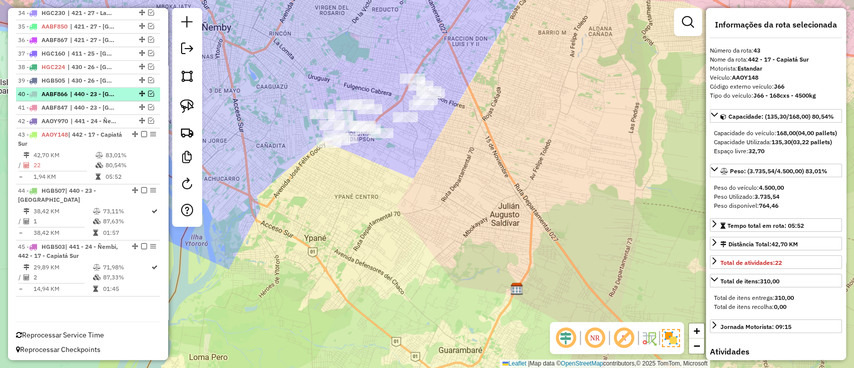
click at [144, 133] on em at bounding box center [144, 134] width 6 height 6
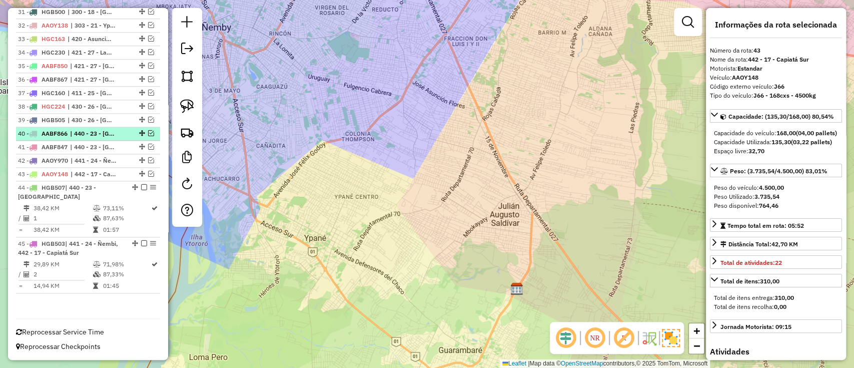
scroll to position [790, 0]
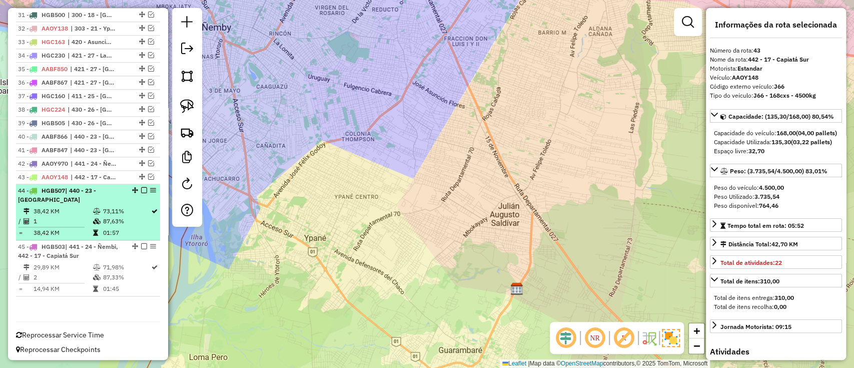
click at [121, 194] on div "44 - HGB507 | 440 - 23 - San Antonio" at bounding box center [71, 195] width 106 height 18
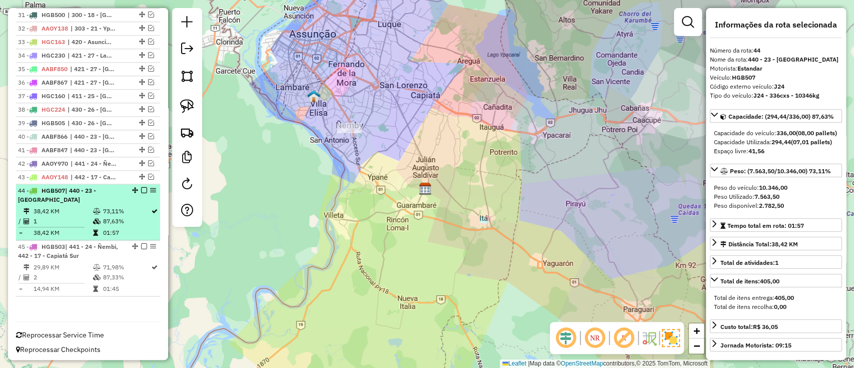
click at [141, 187] on em at bounding box center [144, 190] width 6 height 6
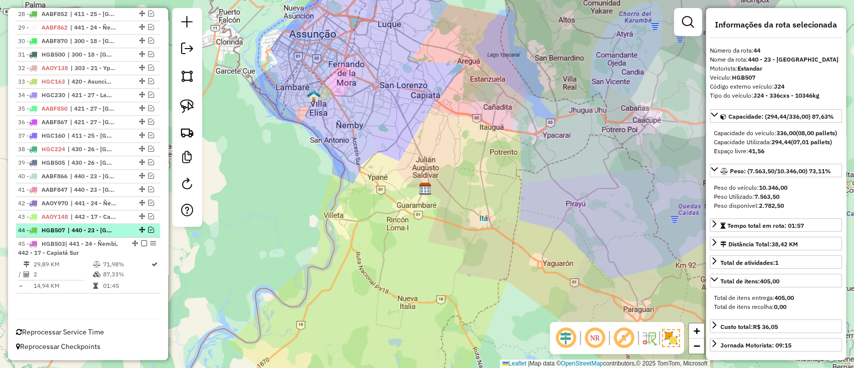
scroll to position [747, 0]
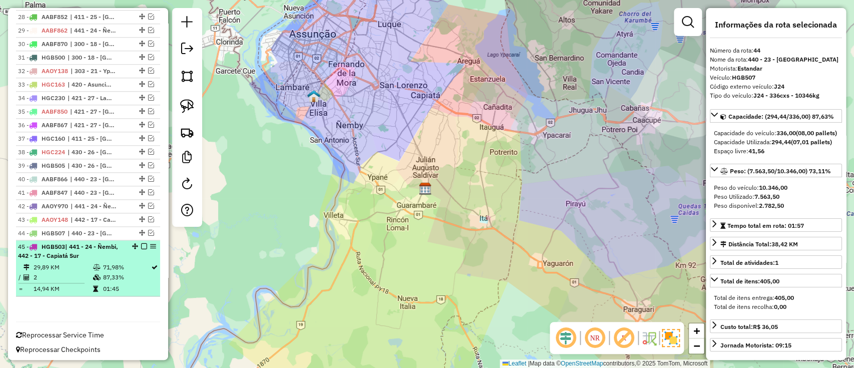
click at [107, 256] on div "45 - HGB503 | 441 - 24 - Ñembi, 442 - 17 - Capiatá Sur" at bounding box center [71, 251] width 106 height 18
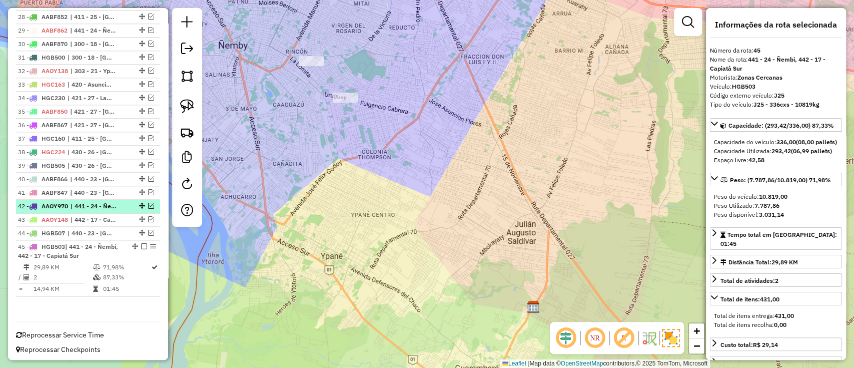
click at [141, 243] on em at bounding box center [144, 246] width 6 height 6
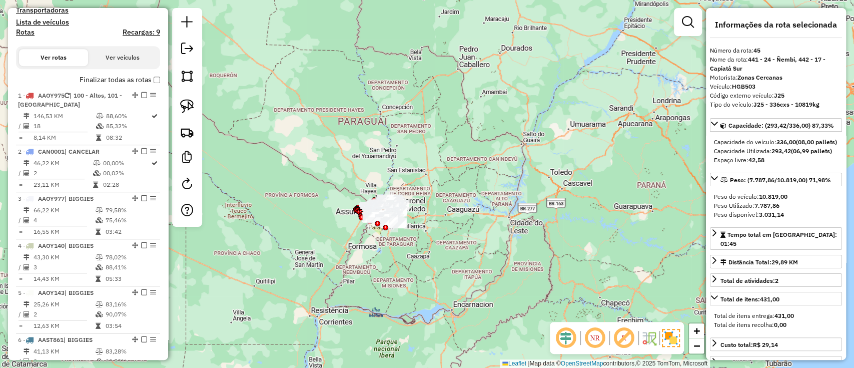
scroll to position [171, 0]
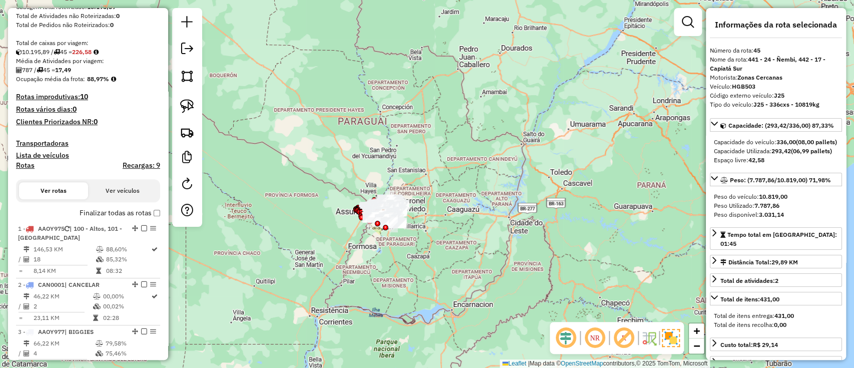
click at [23, 166] on h4 "Rotas" at bounding box center [25, 165] width 19 height 9
select select "*"
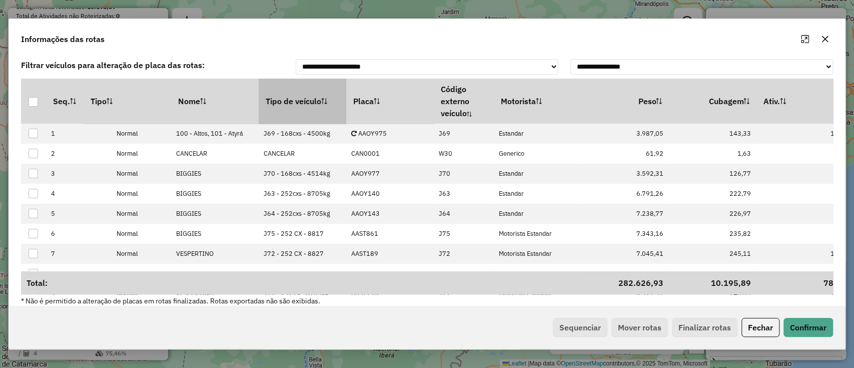
click at [304, 100] on th "Tipo de veículo" at bounding box center [303, 101] width 88 height 45
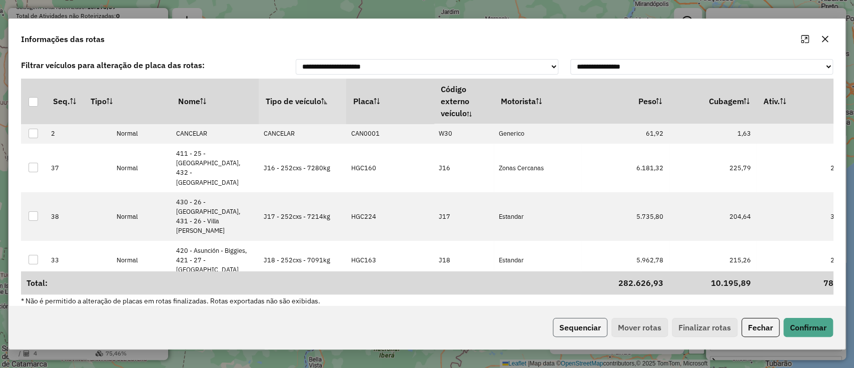
click at [590, 318] on button "Sequenciar" at bounding box center [580, 327] width 55 height 19
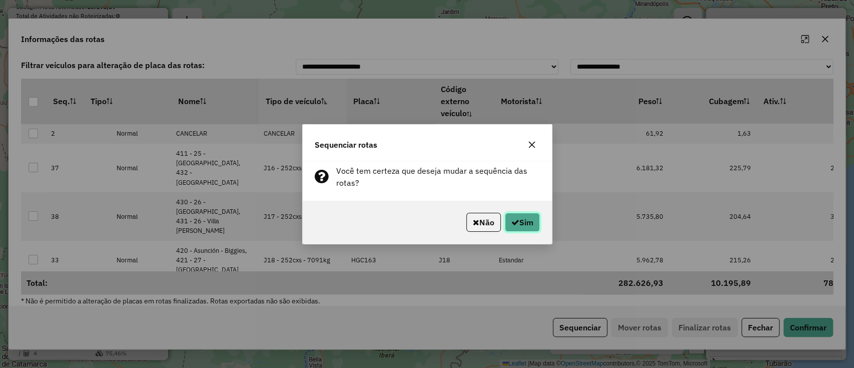
click at [532, 226] on button "Sim" at bounding box center [522, 222] width 35 height 19
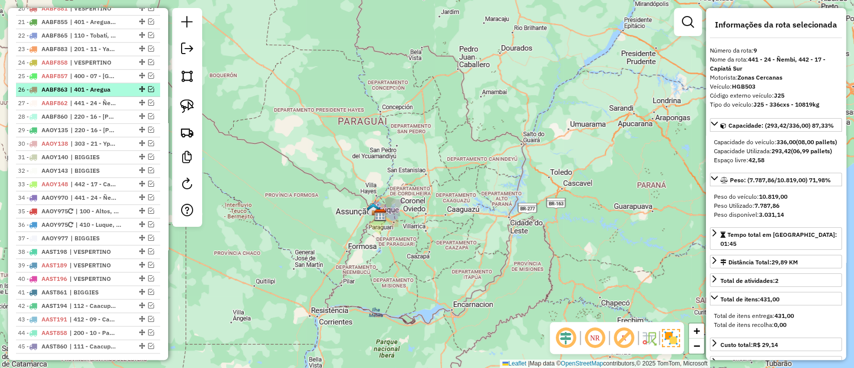
scroll to position [704, 0]
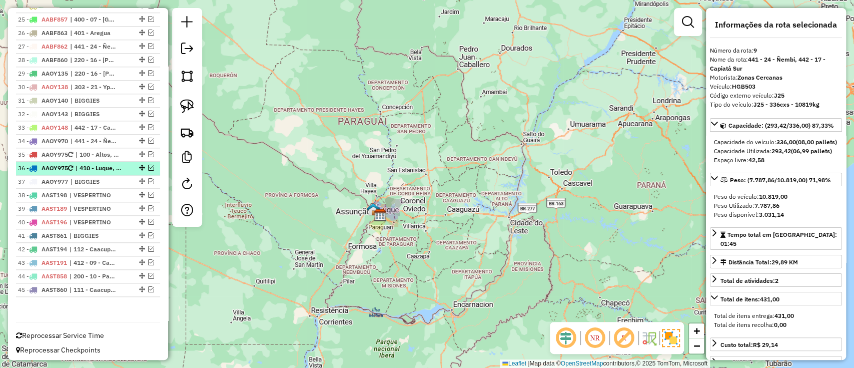
click at [148, 165] on em at bounding box center [151, 168] width 6 height 6
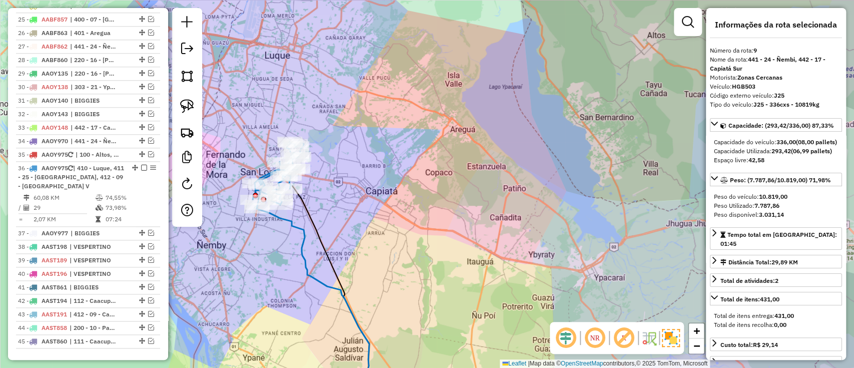
click at [299, 219] on div "Janela de atendimento Grade de atendimento Capacidade Transportadoras Veículos …" at bounding box center [427, 184] width 854 height 368
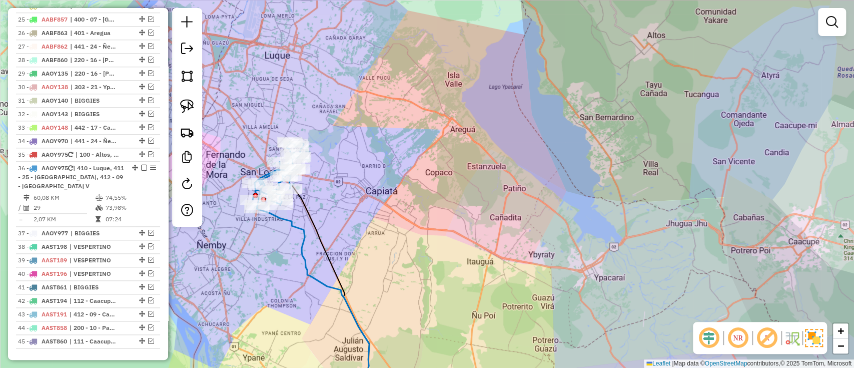
click at [294, 226] on icon at bounding box center [313, 292] width 113 height 175
select select "**********"
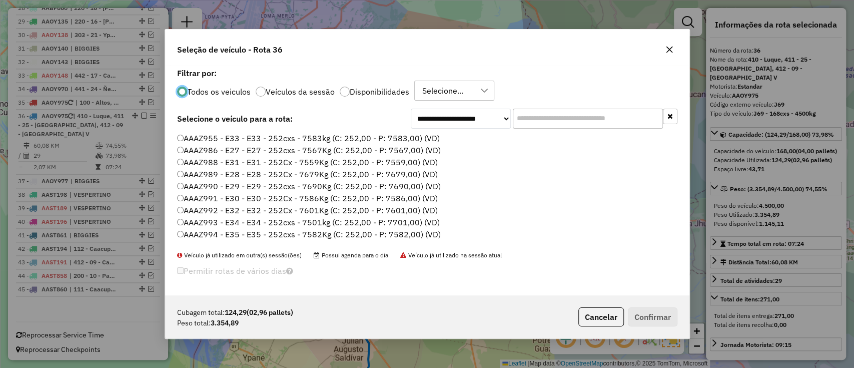
scroll to position [5, 3]
click at [383, 94] on label "Disponibilidades" at bounding box center [380, 92] width 60 height 8
click at [377, 174] on label "AABF844 - J32 - J32 - 252cxs - 7102kg (C: 252,00 - P: 7102,00) (VD)" at bounding box center [313, 174] width 272 height 12
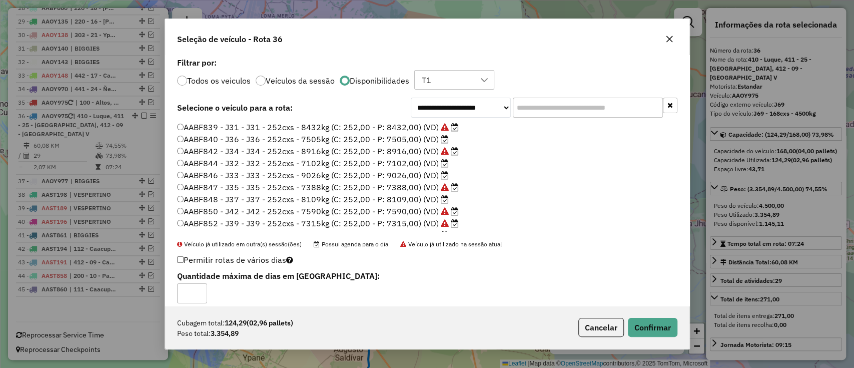
click at [348, 133] on label "AABF840 - J36 - J36 - 252cxs - 7505kg (C: 252,00 - P: 7505,00) (VD)" at bounding box center [313, 139] width 272 height 12
click at [666, 324] on button "Confirmar" at bounding box center [653, 327] width 50 height 19
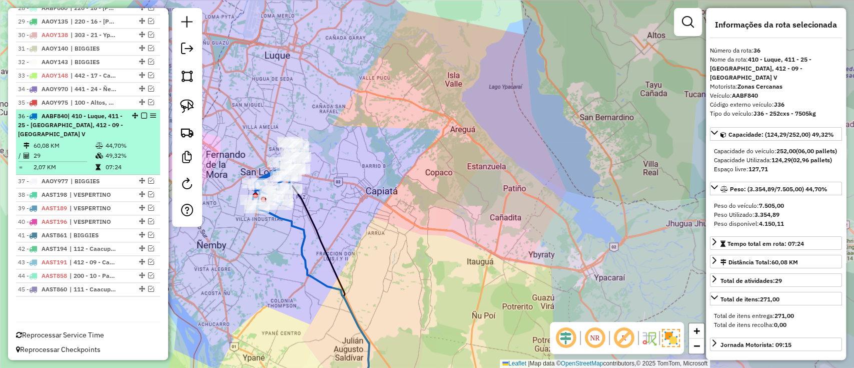
click at [141, 113] on em at bounding box center [144, 116] width 6 height 6
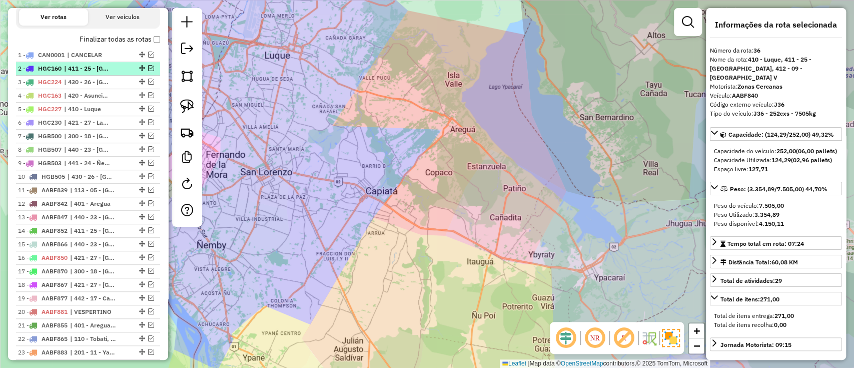
scroll to position [304, 0]
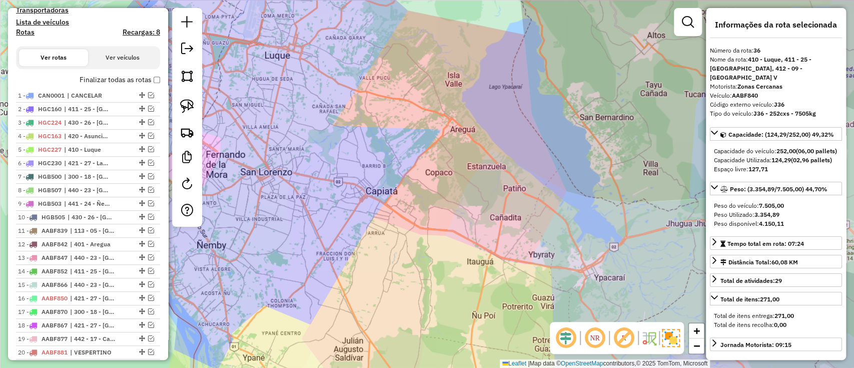
click at [152, 82] on label "Finalizar todas as rotas" at bounding box center [120, 80] width 81 height 11
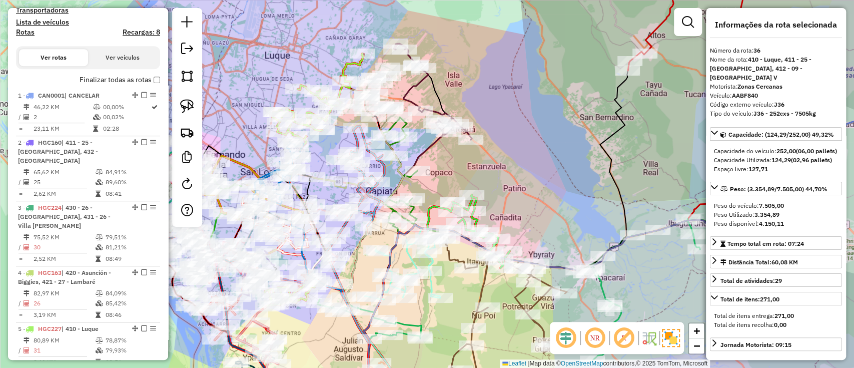
click at [24, 31] on h4 "Rotas" at bounding box center [25, 32] width 19 height 9
select select
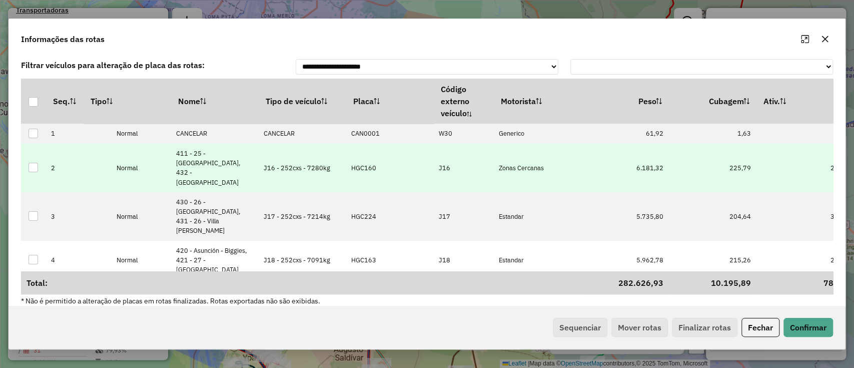
drag, startPoint x: 296, startPoint y: 98, endPoint x: 395, endPoint y: 148, distance: 110.5
click at [296, 99] on th "Tipo de veículo" at bounding box center [303, 101] width 88 height 45
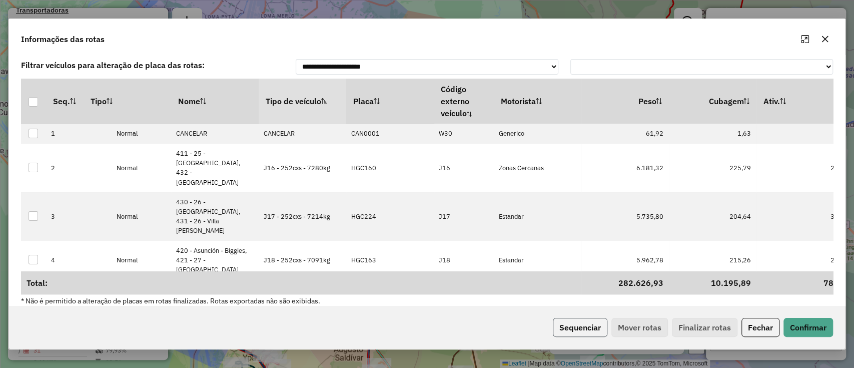
click at [575, 327] on button "Sequenciar" at bounding box center [580, 327] width 55 height 19
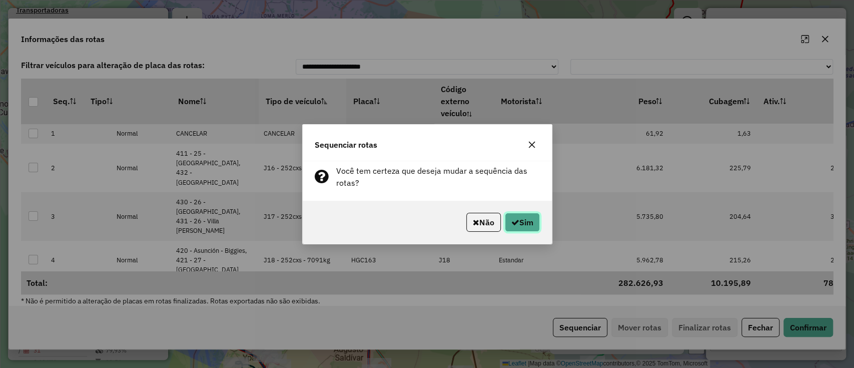
click at [537, 221] on button "Sim" at bounding box center [522, 222] width 35 height 19
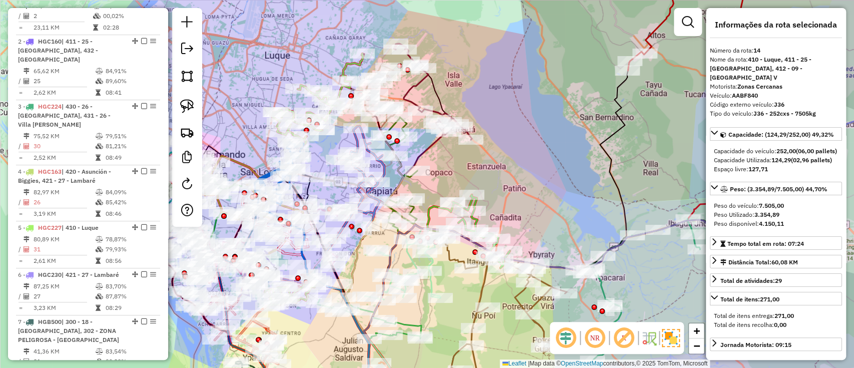
scroll to position [1516, 0]
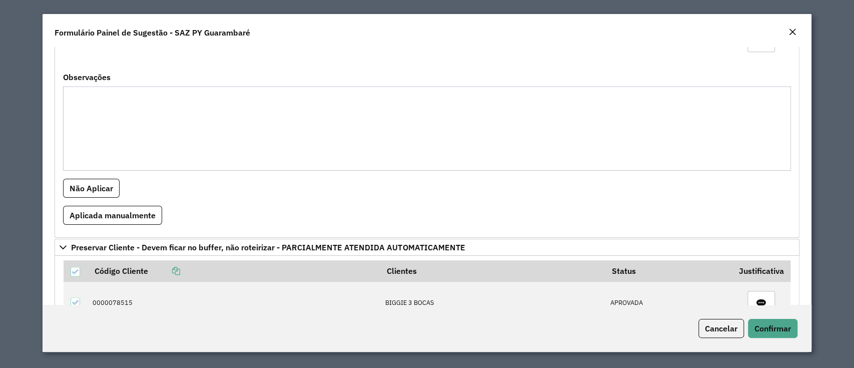
scroll to position [533, 0]
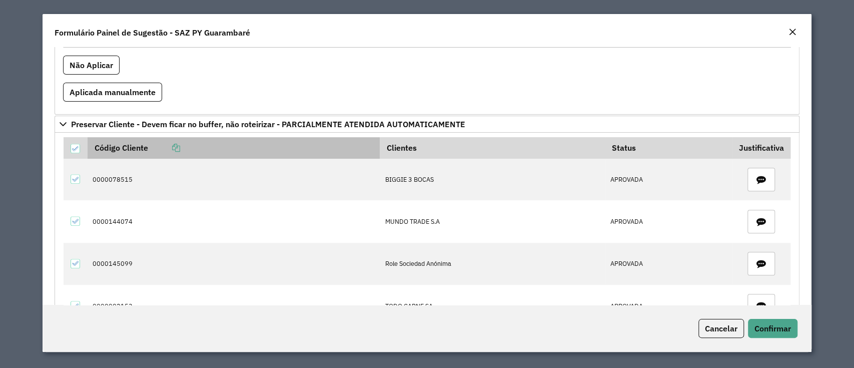
click at [176, 145] on icon at bounding box center [176, 148] width 8 height 8
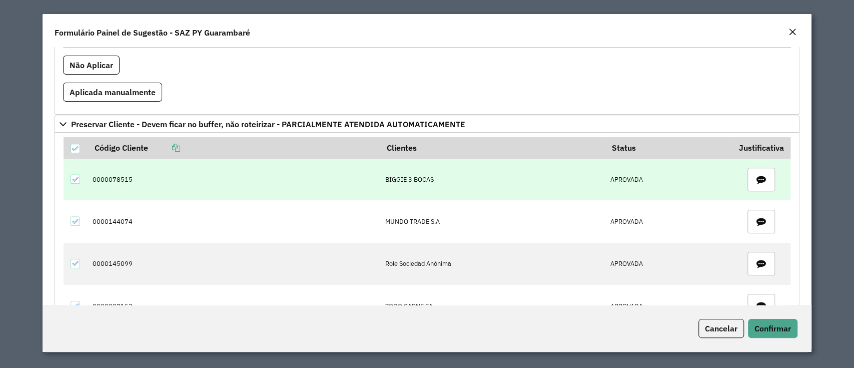
click at [123, 179] on td "0000078515" at bounding box center [234, 180] width 292 height 42
copy td "0000078515"
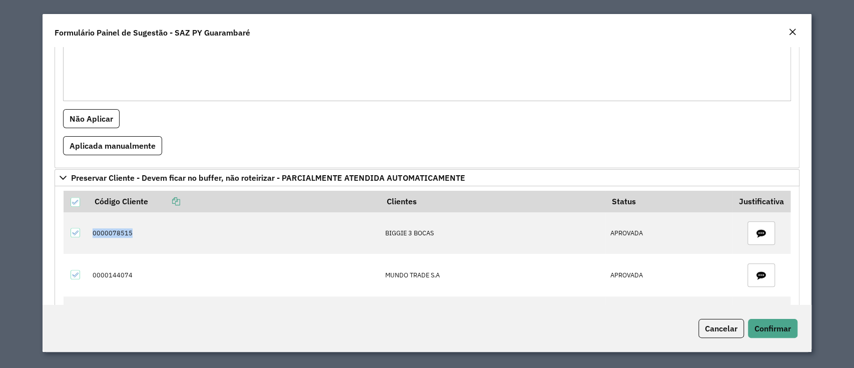
scroll to position [408, 0]
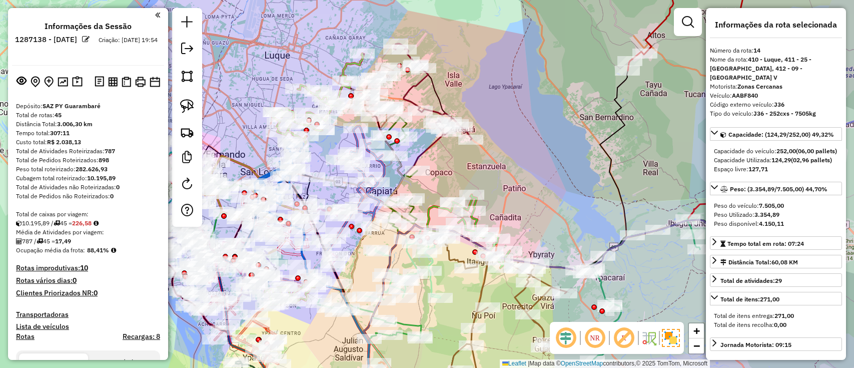
select select "**********"
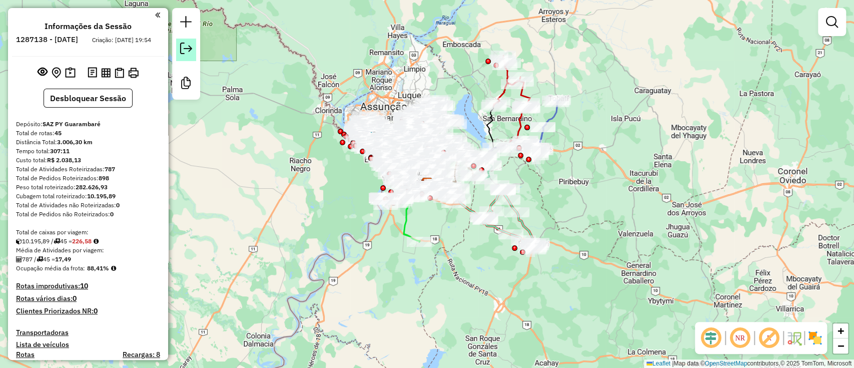
click at [188, 46] on em at bounding box center [186, 49] width 12 height 12
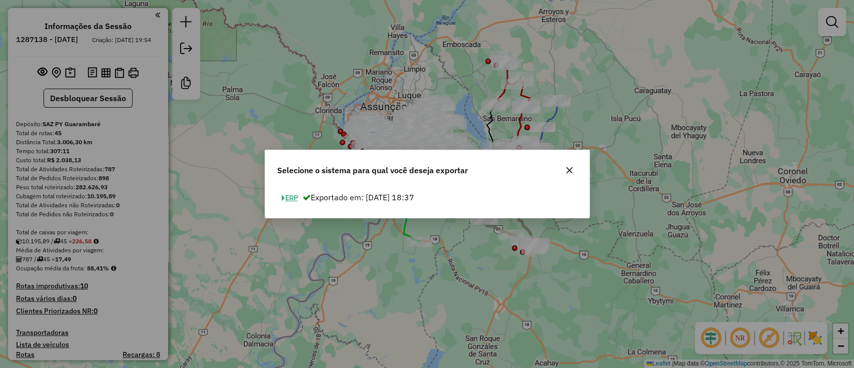
click at [296, 197] on button "ERP" at bounding box center [290, 198] width 26 height 16
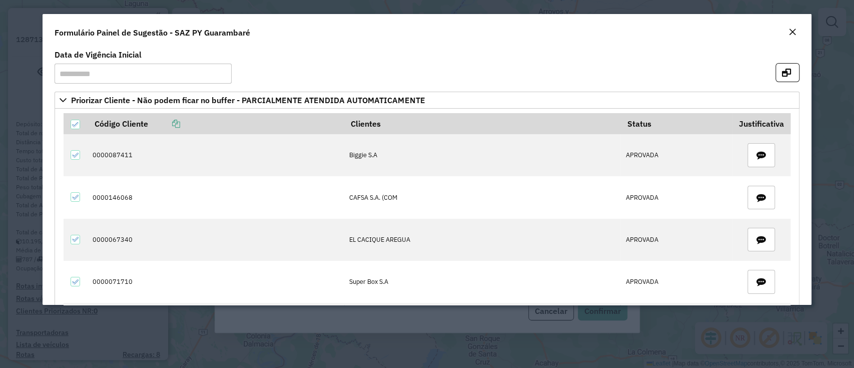
click at [791, 32] on em "Close" at bounding box center [793, 32] width 8 height 8
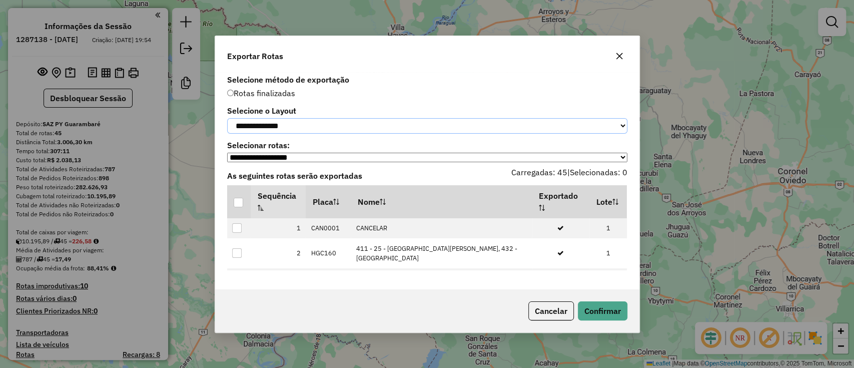
click at [425, 121] on select "**********" at bounding box center [427, 126] width 400 height 16
select select "*********"
click at [227, 118] on select "**********" at bounding box center [427, 126] width 400 height 16
click at [236, 204] on div at bounding box center [239, 203] width 10 height 10
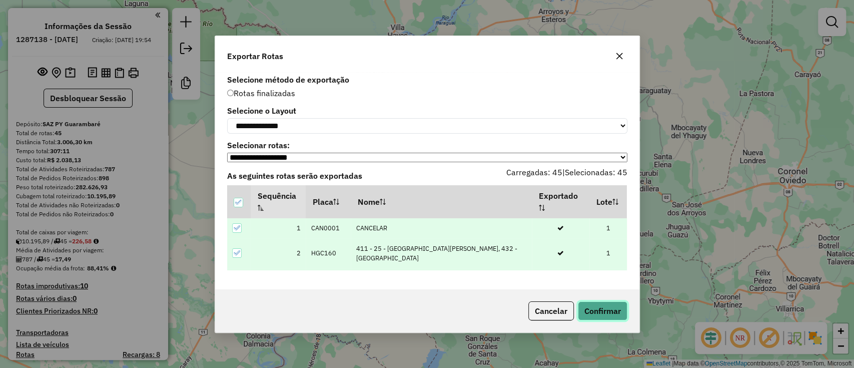
click at [602, 319] on button "Confirmar" at bounding box center [603, 310] width 50 height 19
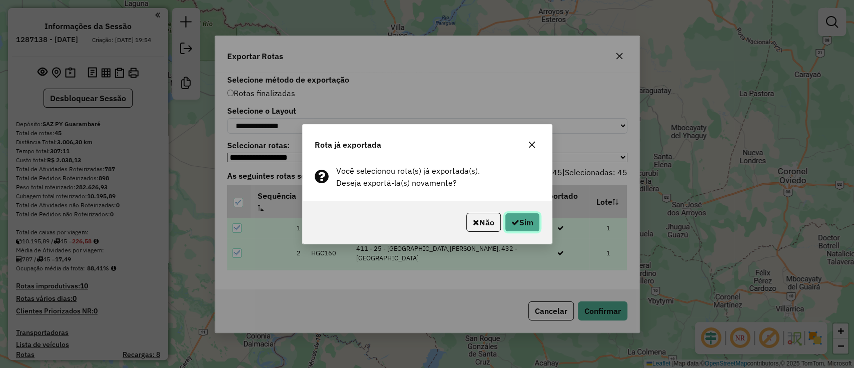
click at [521, 230] on button "Sim" at bounding box center [522, 222] width 35 height 19
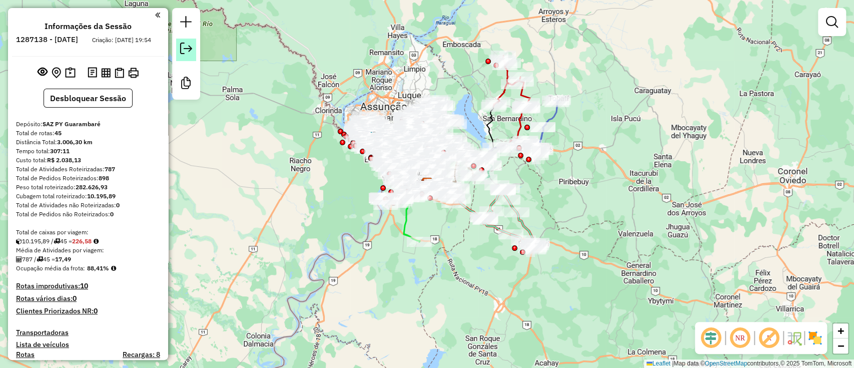
click at [185, 53] on em at bounding box center [186, 49] width 12 height 12
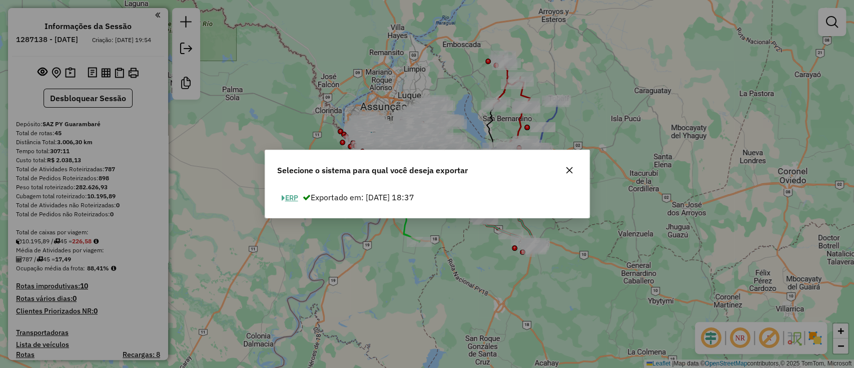
drag, startPoint x: 276, startPoint y: 195, endPoint x: 286, endPoint y: 195, distance: 10.0
click at [277, 195] on button "ERP" at bounding box center [290, 198] width 26 height 16
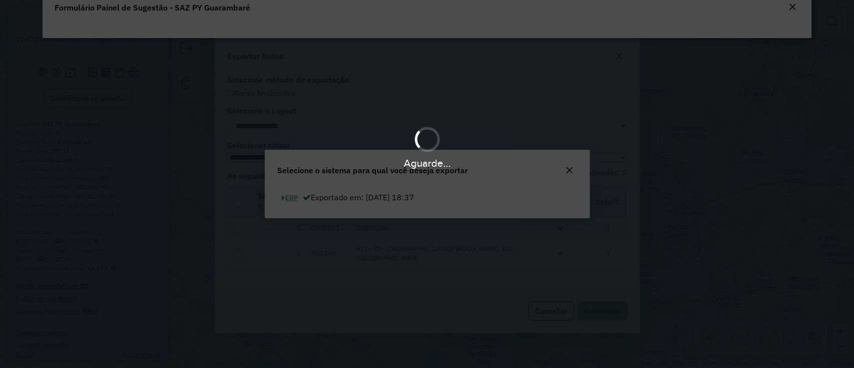
click at [288, 196] on div "Aguarde..." at bounding box center [427, 184] width 854 height 368
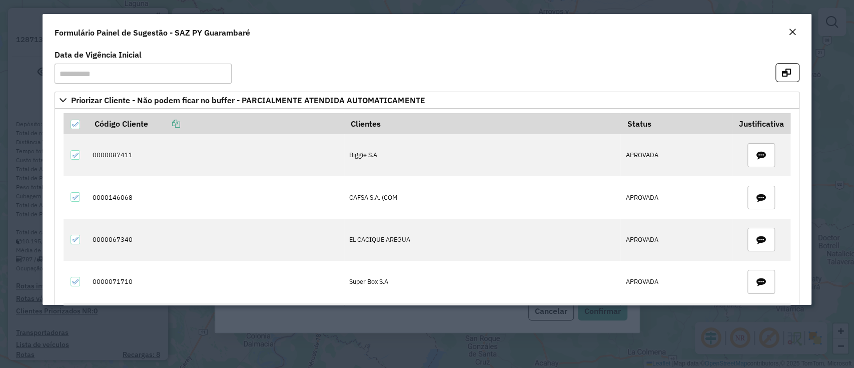
click at [793, 34] on em "Close" at bounding box center [793, 32] width 8 height 8
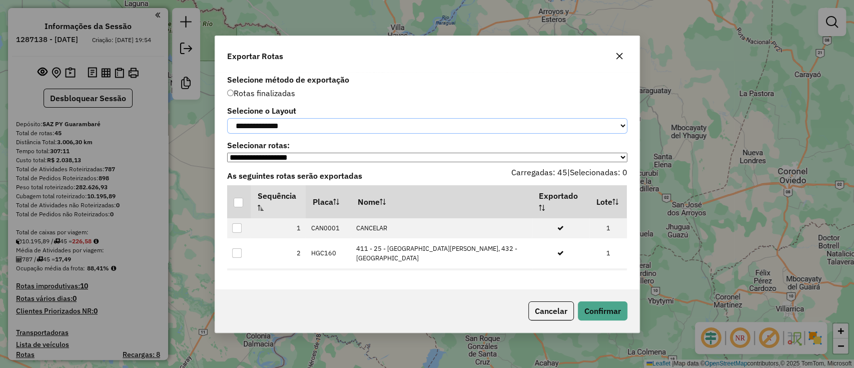
click at [352, 130] on select "**********" at bounding box center [427, 126] width 400 height 16
select select "*********"
click at [227, 118] on select "**********" at bounding box center [427, 126] width 400 height 16
click at [243, 207] on th at bounding box center [239, 201] width 24 height 33
click at [243, 207] on div at bounding box center [239, 203] width 10 height 10
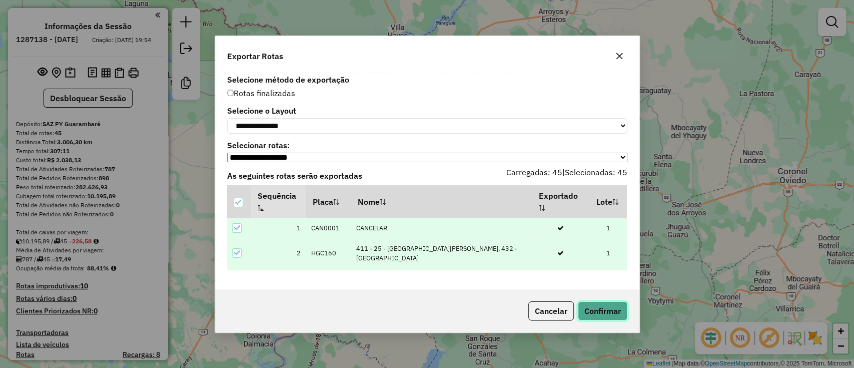
click at [595, 308] on button "Confirmar" at bounding box center [603, 310] width 50 height 19
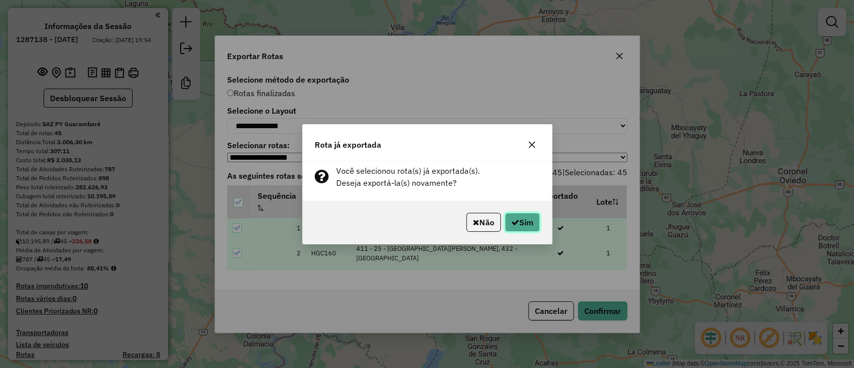
click at [521, 221] on button "Sim" at bounding box center [522, 222] width 35 height 19
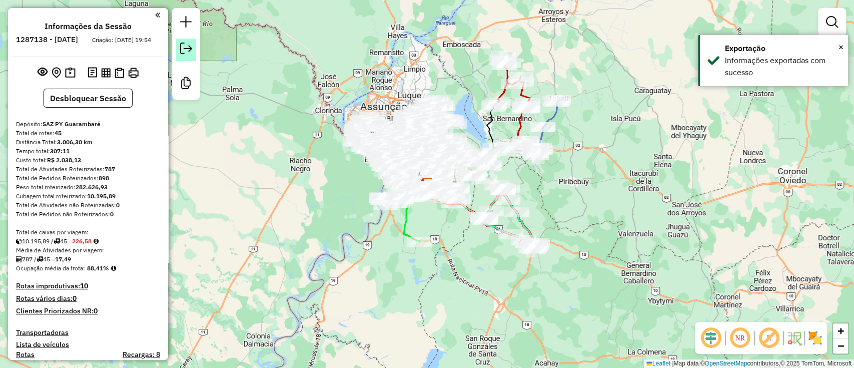
click at [189, 50] on em at bounding box center [186, 49] width 12 height 12
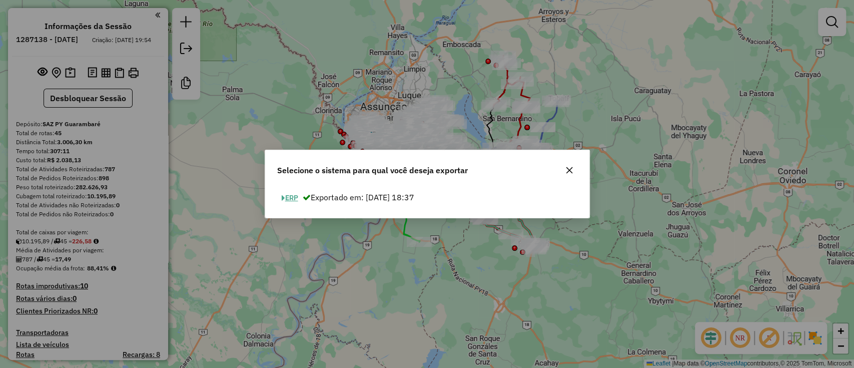
click at [292, 191] on button "ERP" at bounding box center [290, 198] width 26 height 16
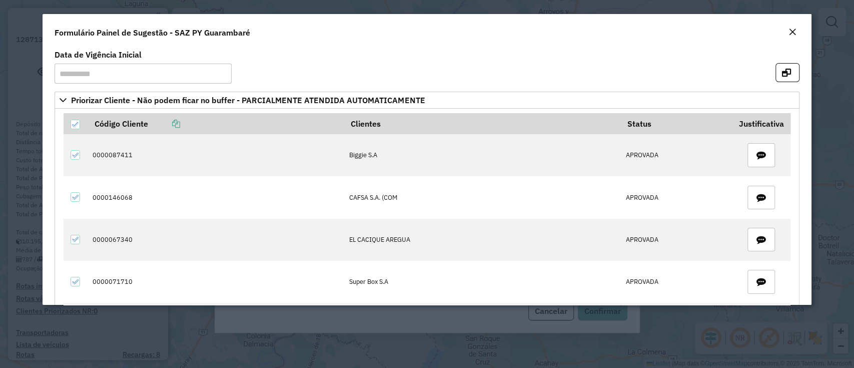
click at [796, 33] on em "Close" at bounding box center [793, 32] width 8 height 8
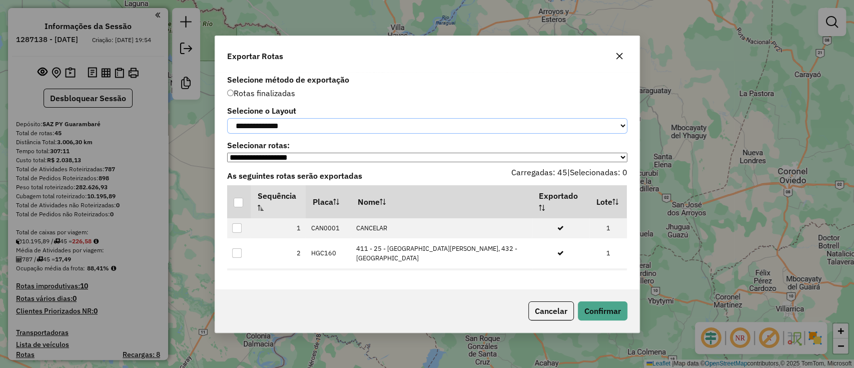
click at [322, 121] on select "**********" at bounding box center [427, 126] width 400 height 16
select select "*********"
click at [227, 118] on select "**********" at bounding box center [427, 126] width 400 height 16
click at [240, 203] on div at bounding box center [239, 203] width 10 height 10
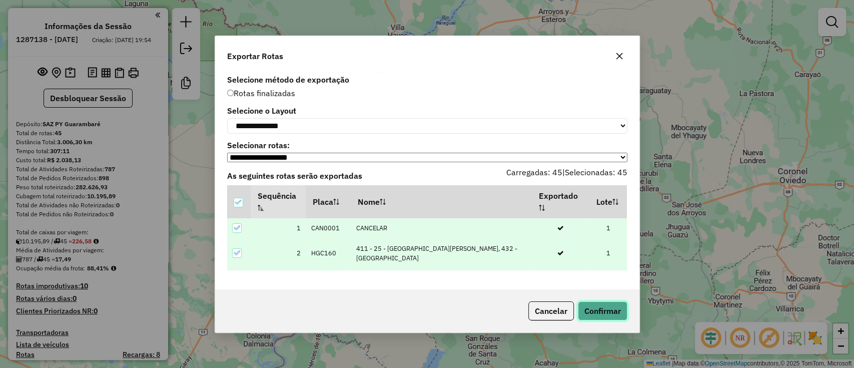
click at [608, 314] on button "Confirmar" at bounding box center [603, 310] width 50 height 19
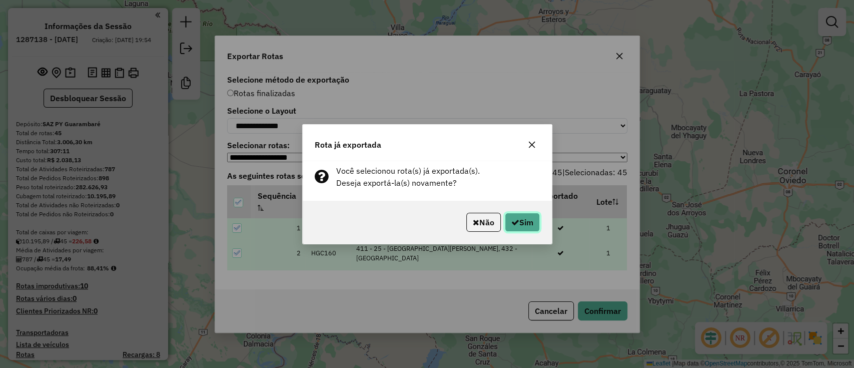
click at [520, 219] on button "Sim" at bounding box center [522, 222] width 35 height 19
